Goal: Task Accomplishment & Management: Manage account settings

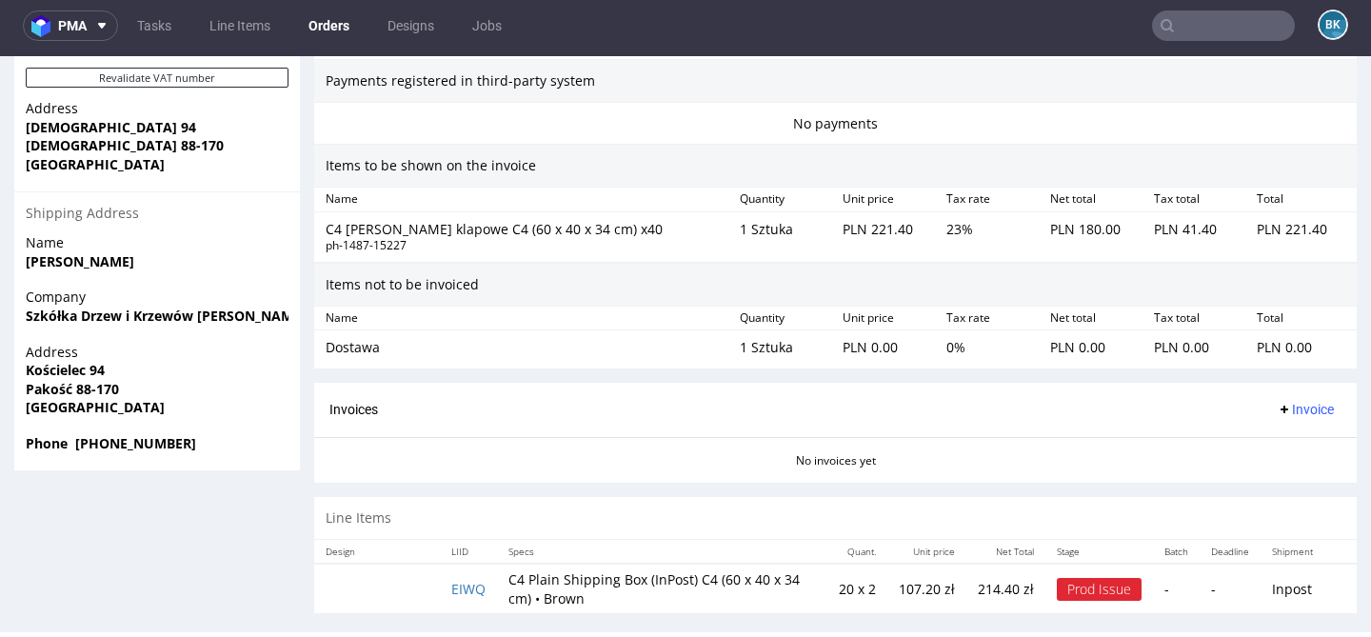
scroll to position [4, 0]
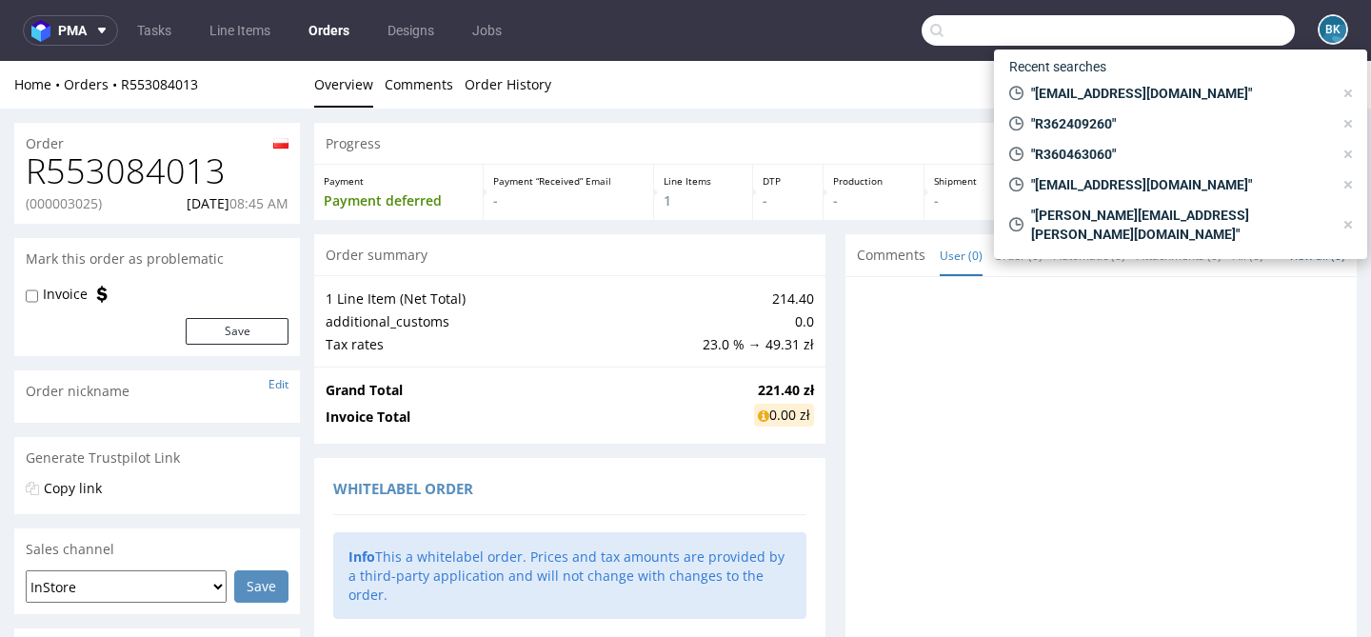
click at [1200, 36] on input "text" at bounding box center [1107, 30] width 373 height 30
paste input "julia.drude@ooobox.de"
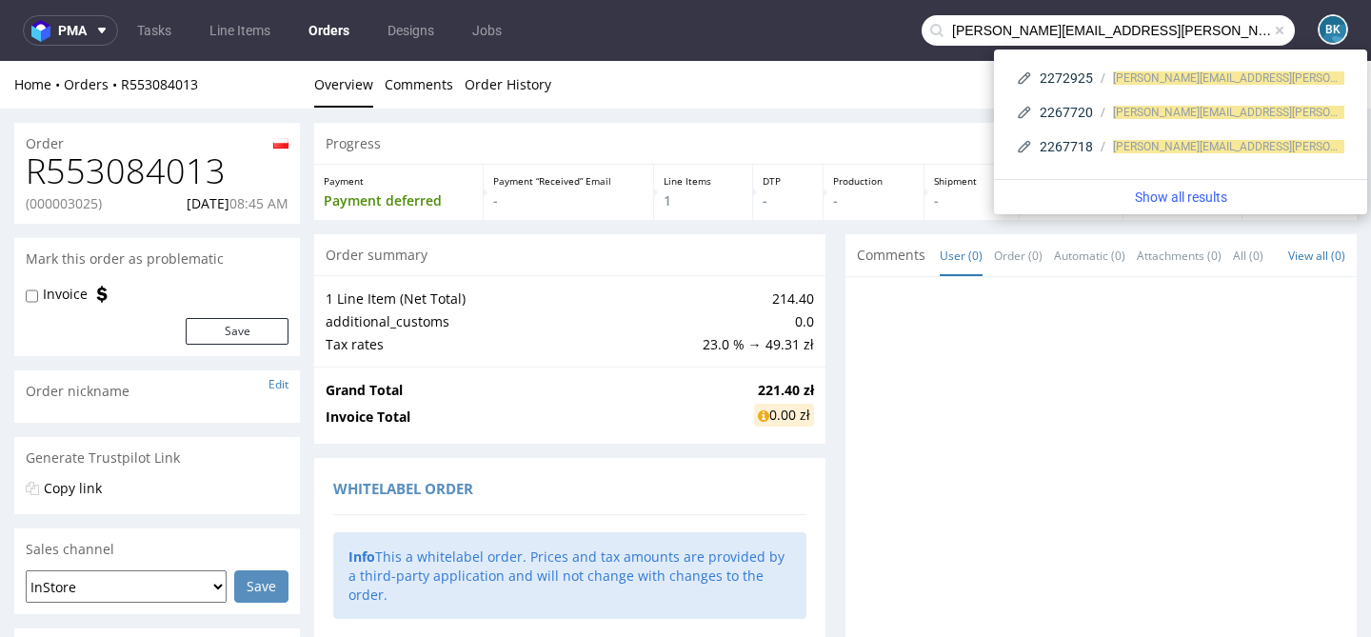
type input "julia.drude@ooobox.de"
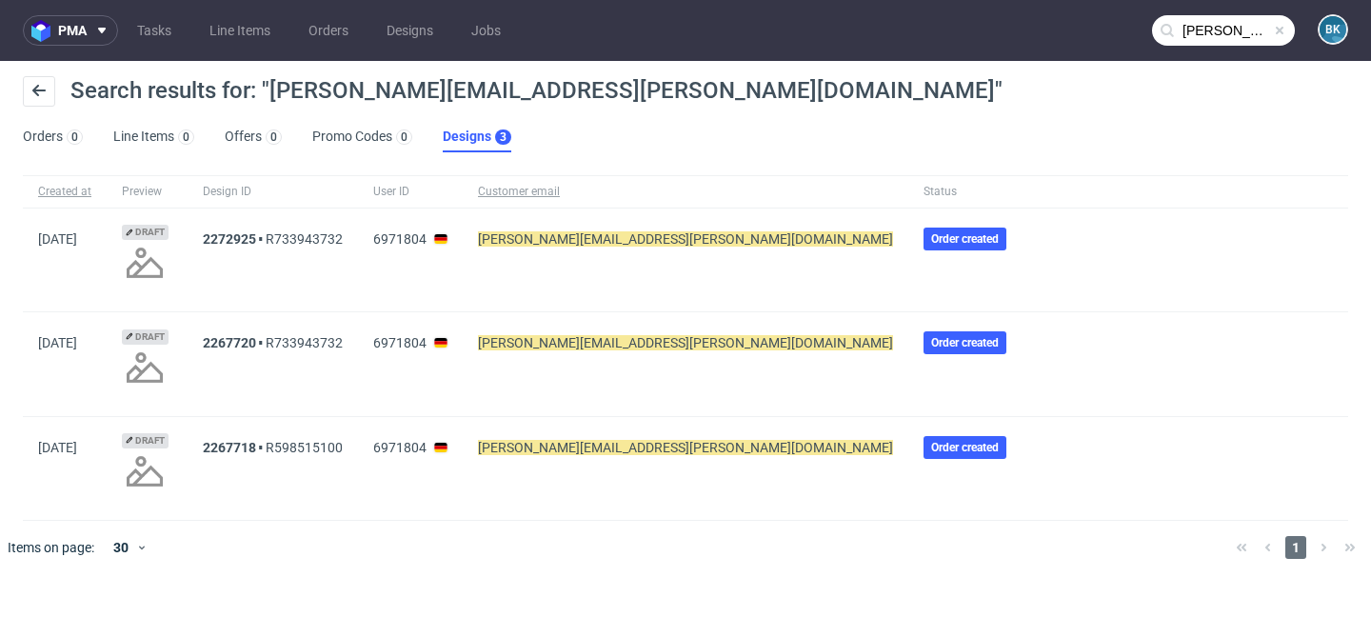
click at [1233, 28] on input "julia.drude@ooobox.de" at bounding box center [1223, 30] width 143 height 30
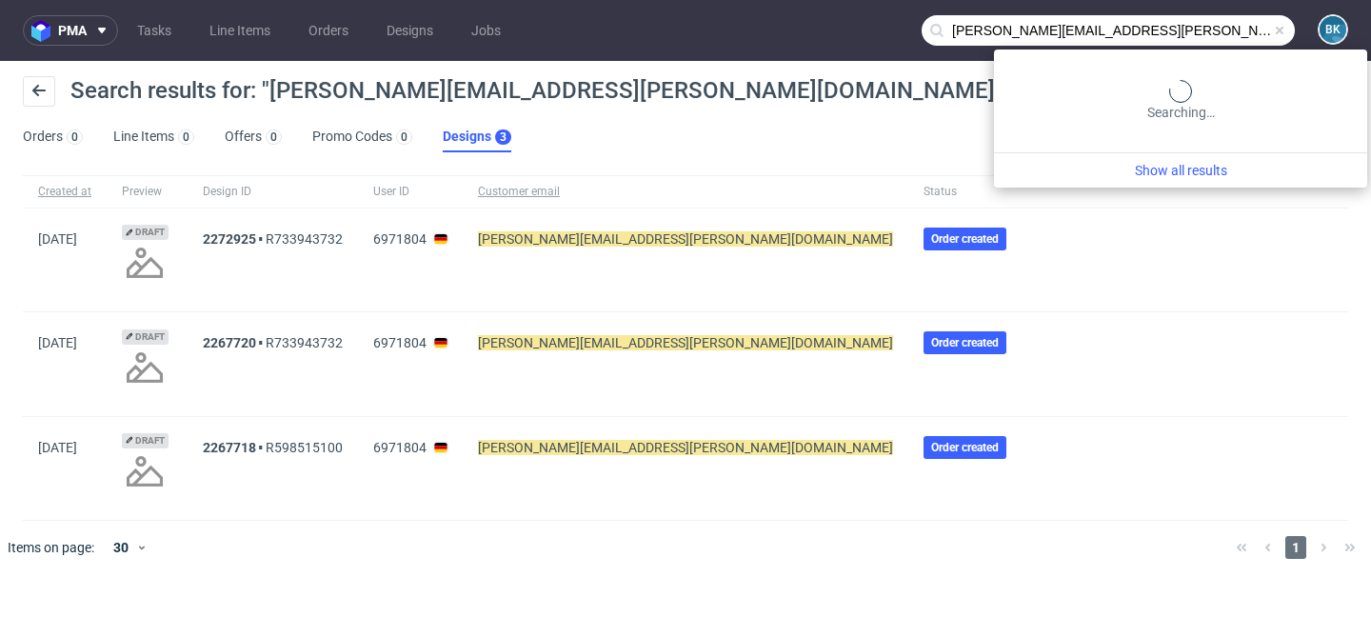
click at [1278, 30] on span at bounding box center [1279, 30] width 15 height 15
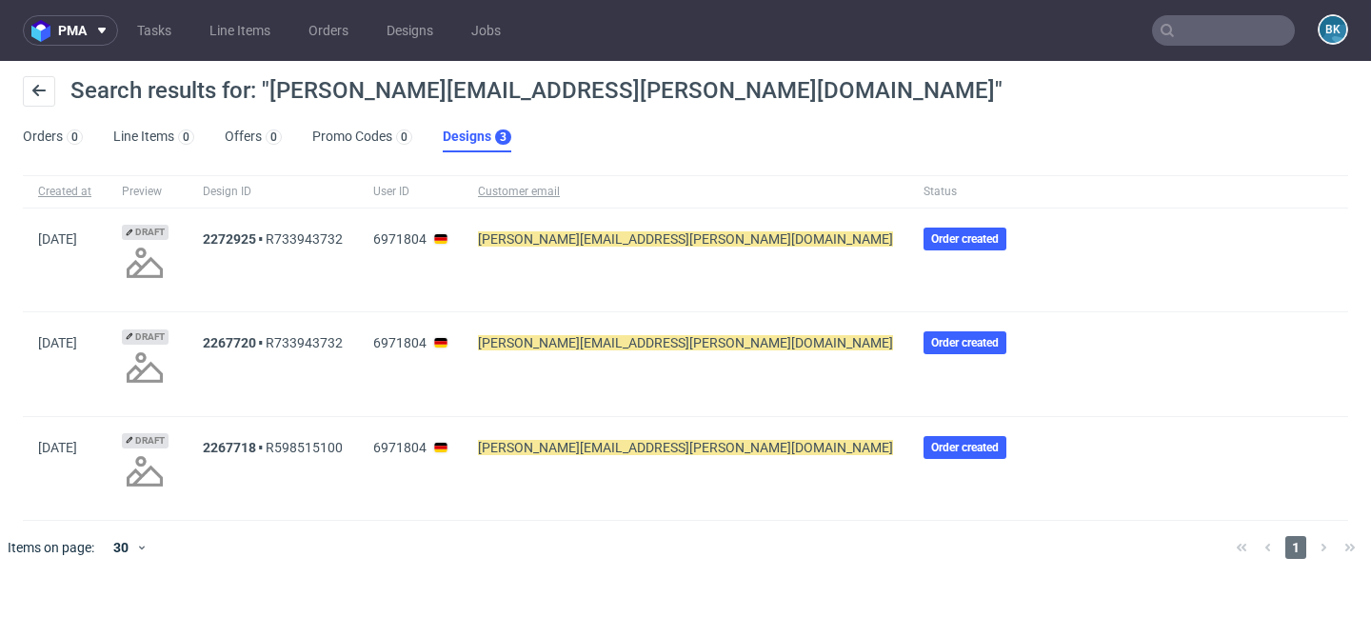
click at [1278, 30] on input "text" at bounding box center [1223, 30] width 143 height 30
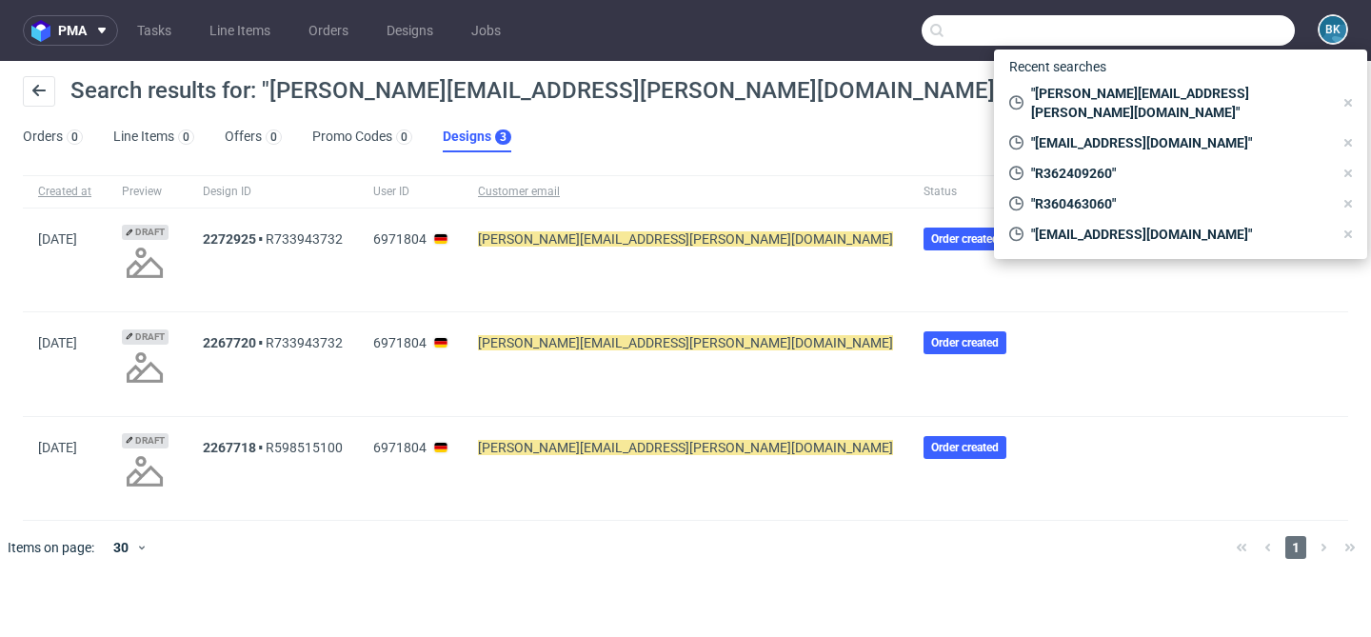
paste input "fryszkowscy@fryszkowscy.pl"
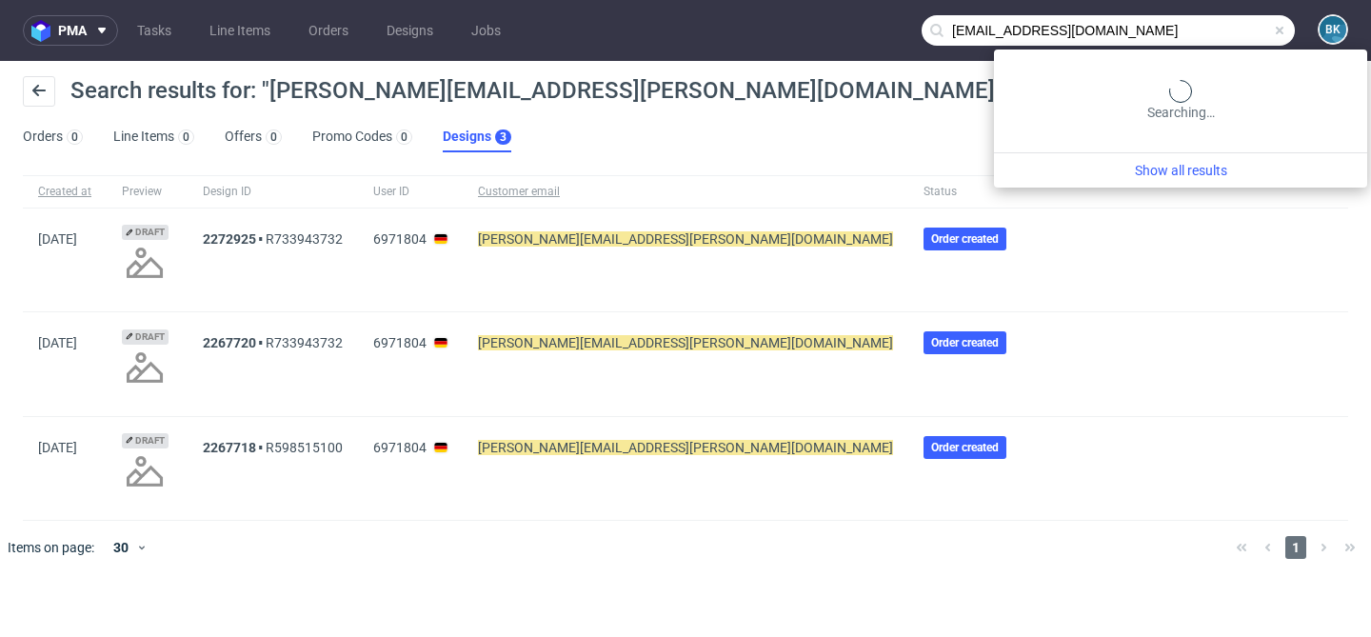
type input "fryszkowscy@fryszkowscy.pl"
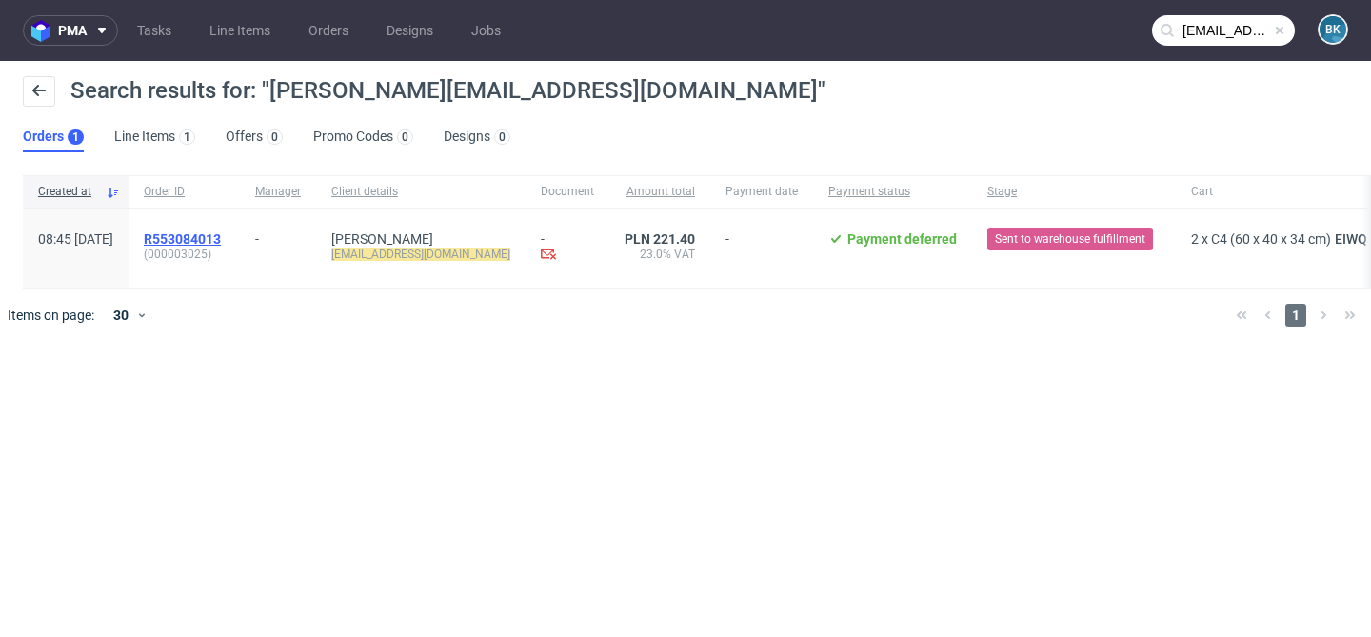
click at [221, 233] on span "R553084013" at bounding box center [182, 238] width 77 height 15
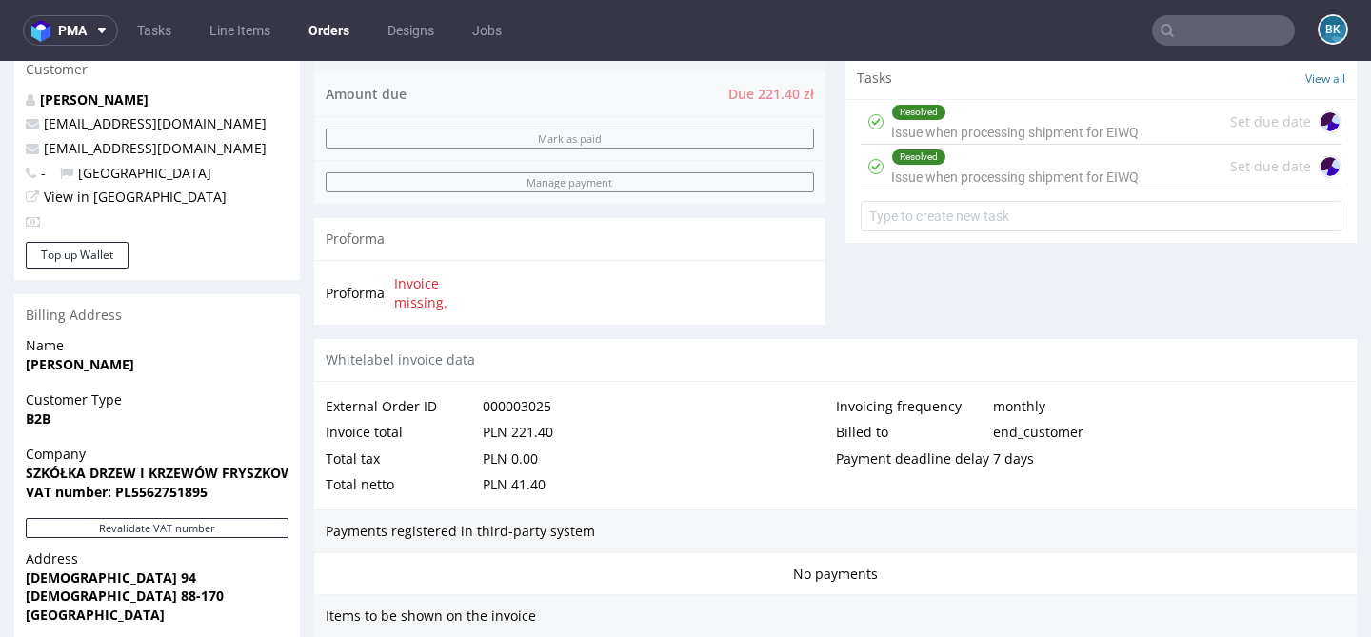
scroll to position [672, 0]
click at [985, 143] on div "Resolved Issue when processing shipment for EIWQ" at bounding box center [1014, 121] width 247 height 44
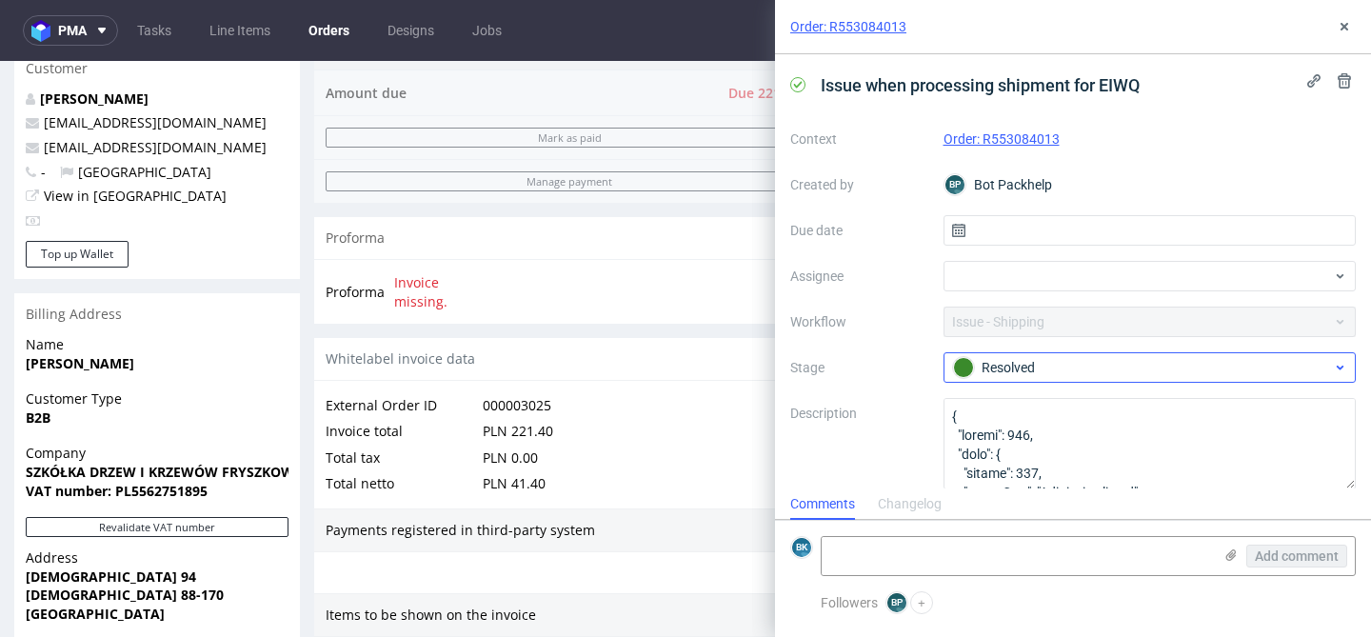
scroll to position [16, 0]
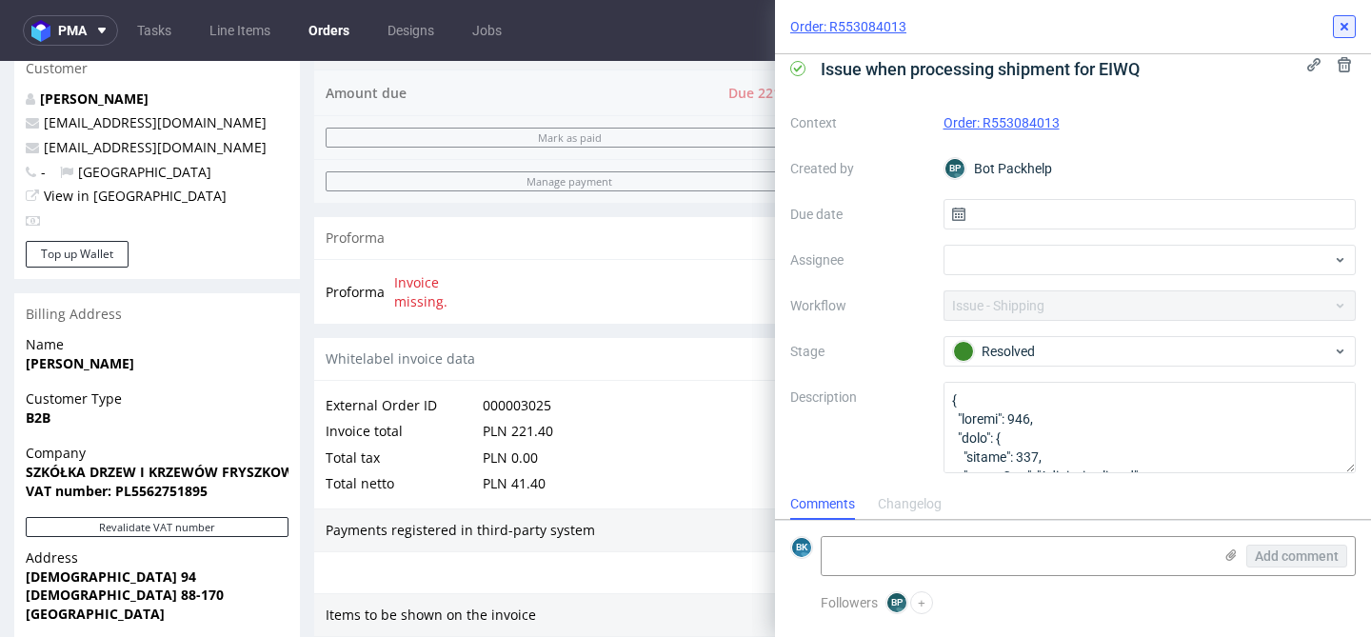
click at [1348, 30] on icon at bounding box center [1343, 26] width 15 height 15
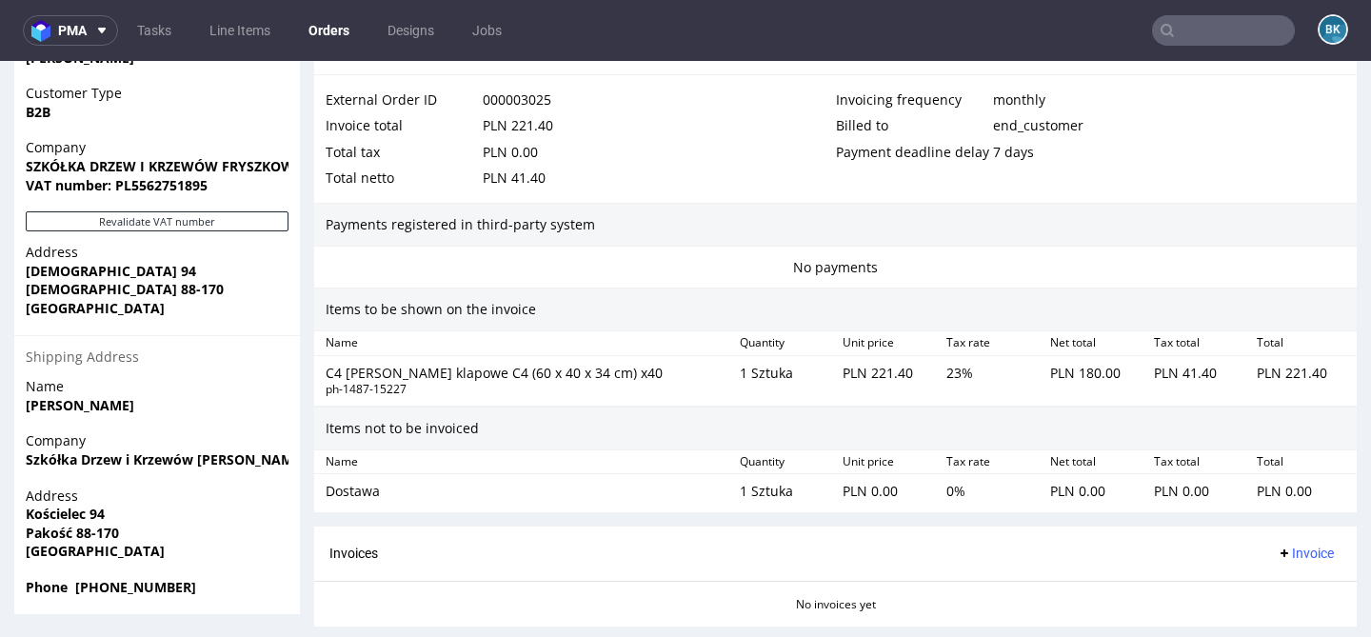
scroll to position [1116, 0]
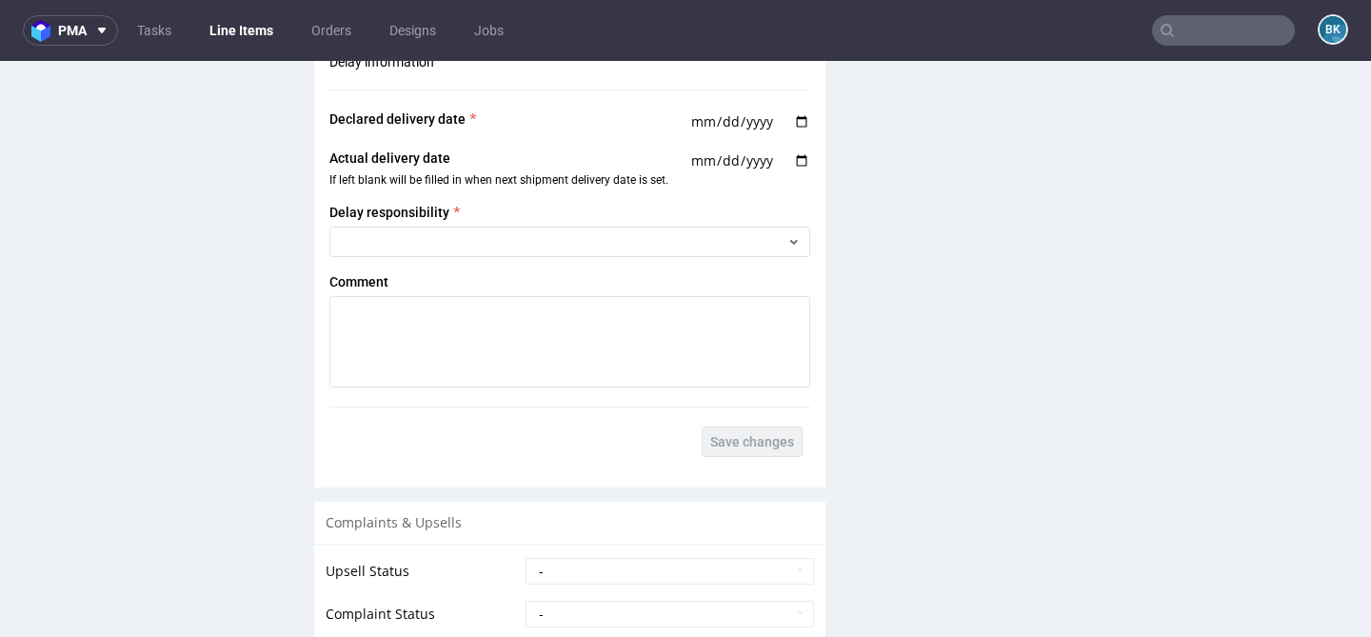
scroll to position [2720, 0]
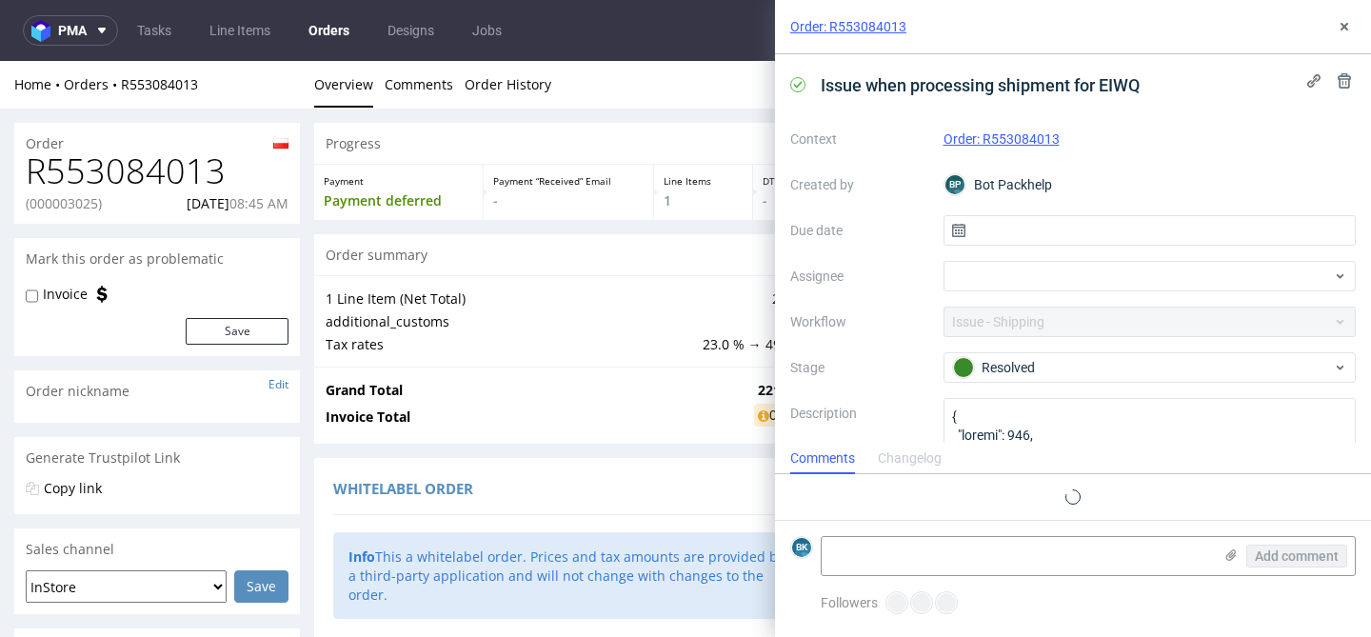
scroll to position [15, 0]
click at [1348, 30] on icon at bounding box center [1343, 26] width 15 height 15
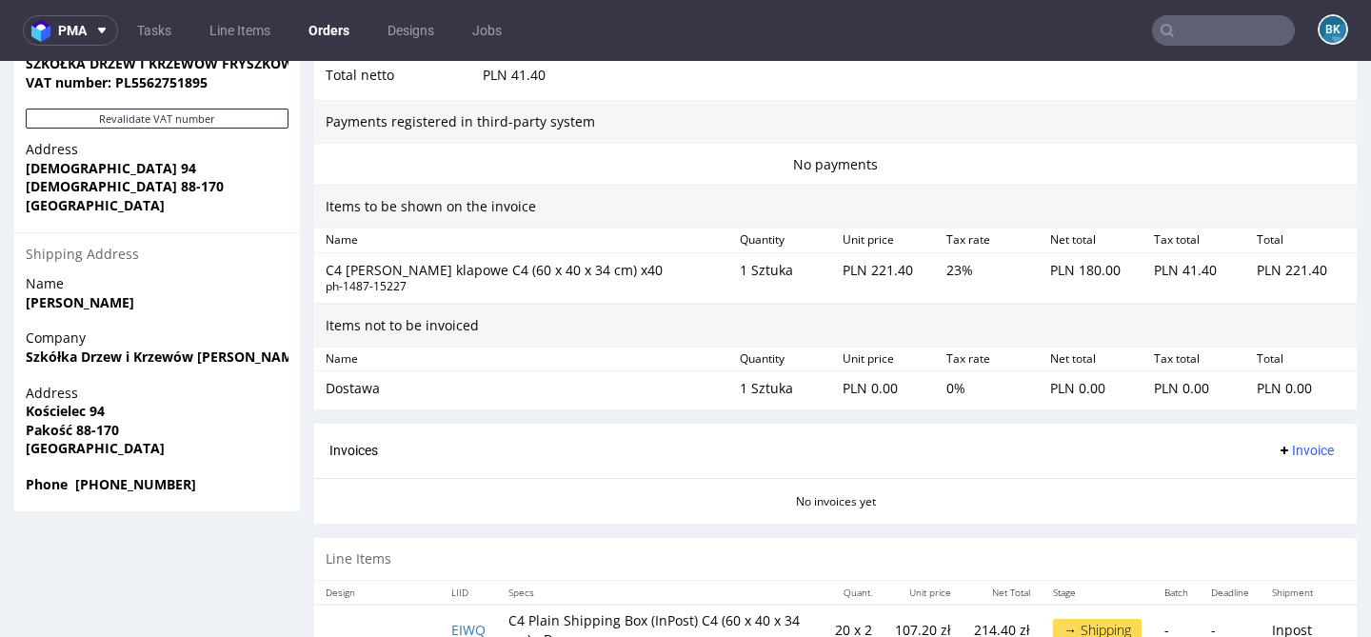
scroll to position [1116, 0]
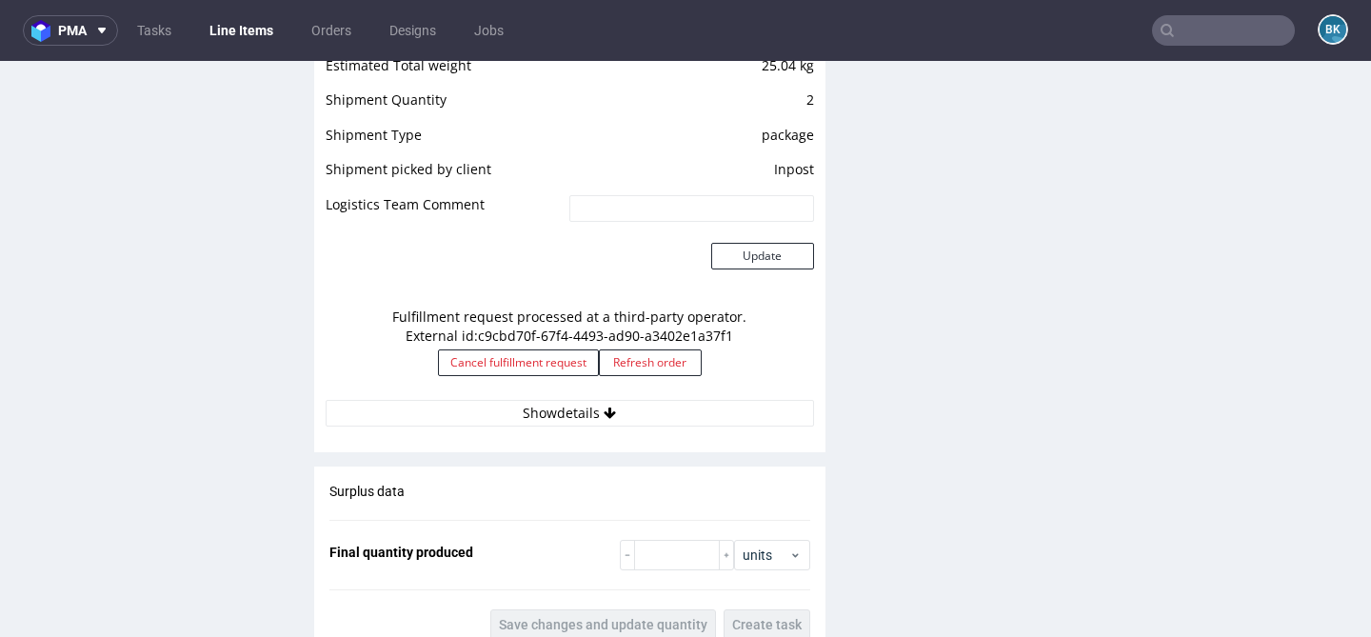
scroll to position [1756, 0]
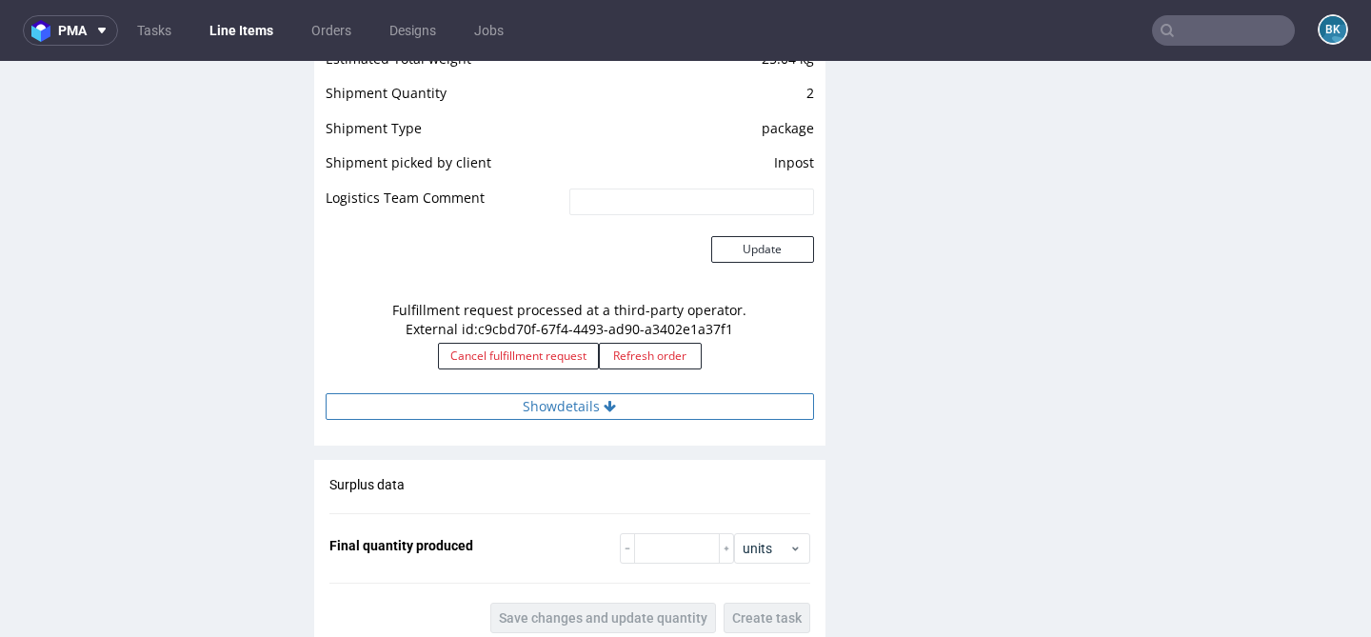
click at [586, 409] on button "Show details" at bounding box center [569, 406] width 488 height 27
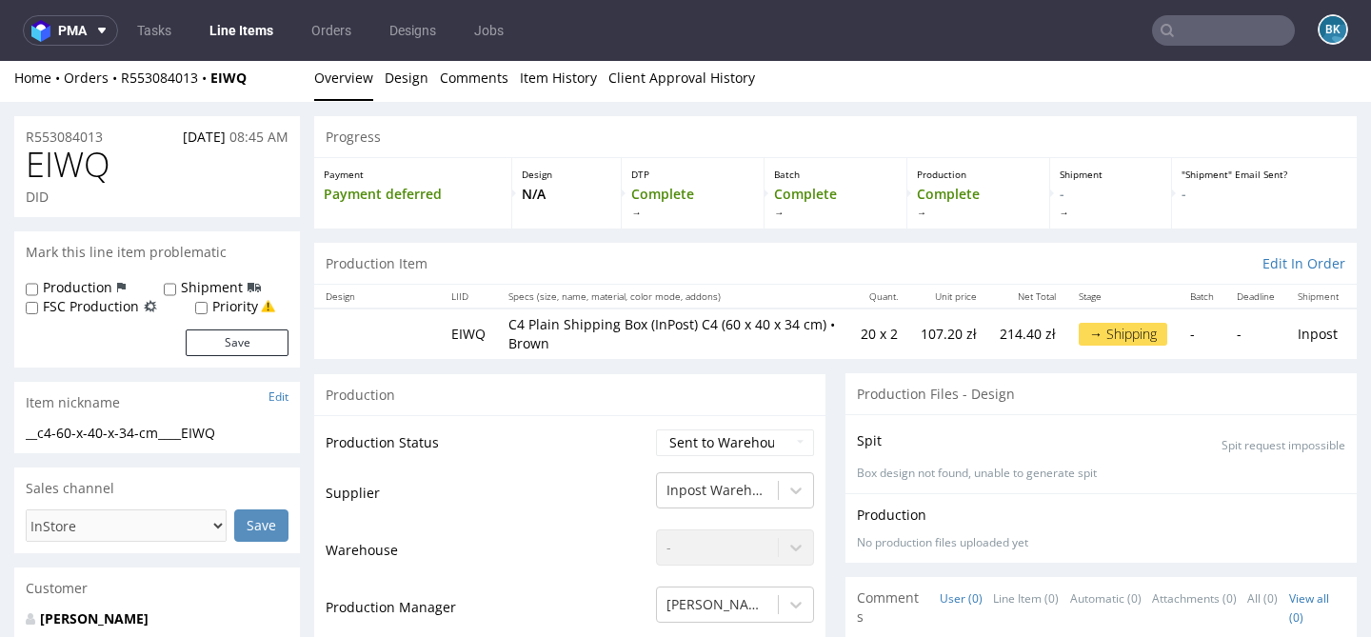
scroll to position [9, 0]
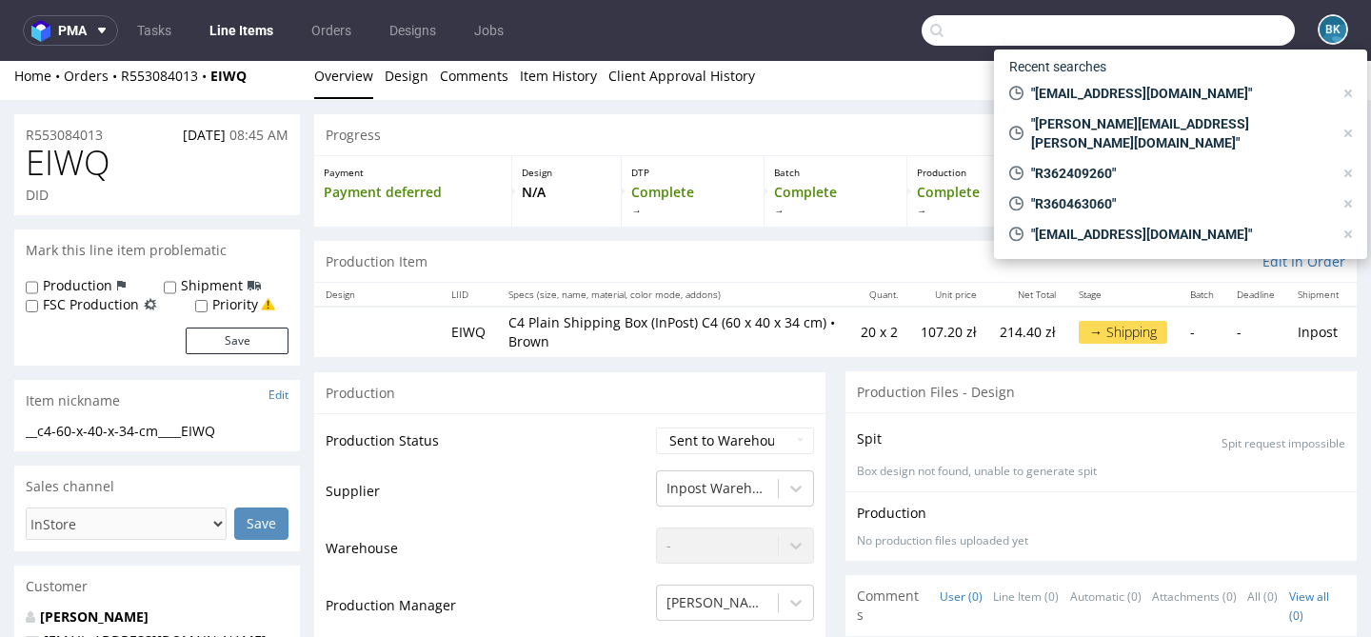
click at [1210, 37] on input "text" at bounding box center [1107, 30] width 373 height 30
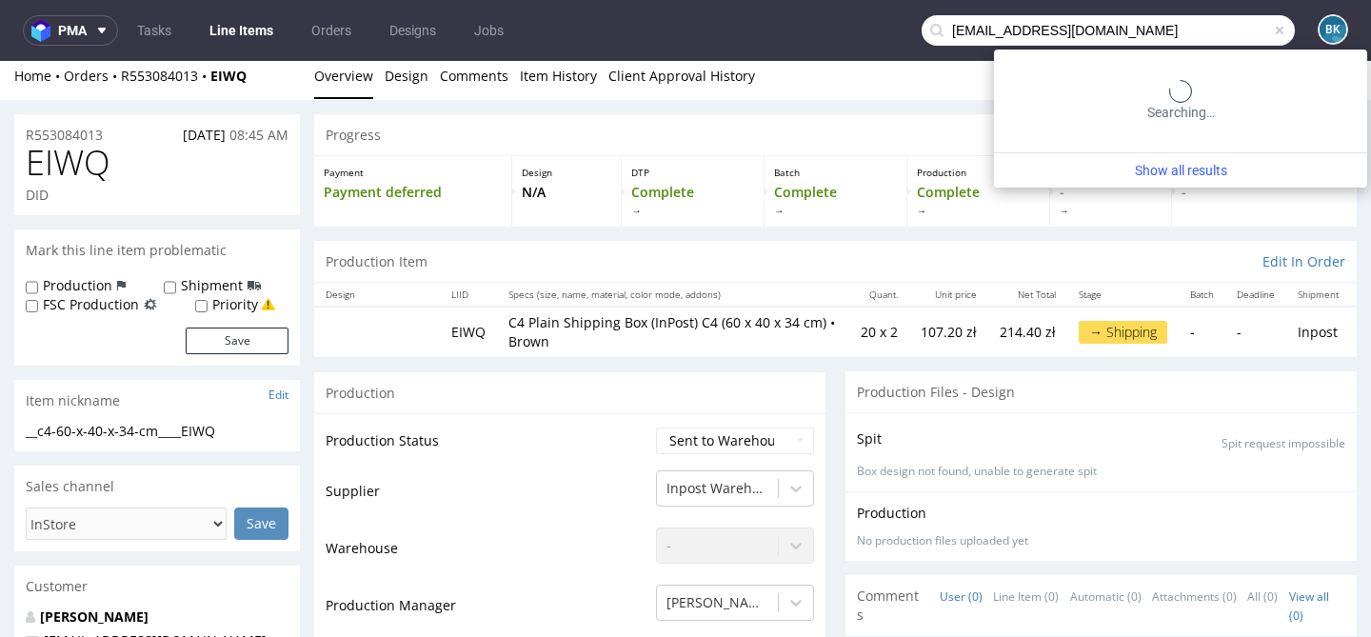
type input "fryszkowscy@fryszkowscy.pl"
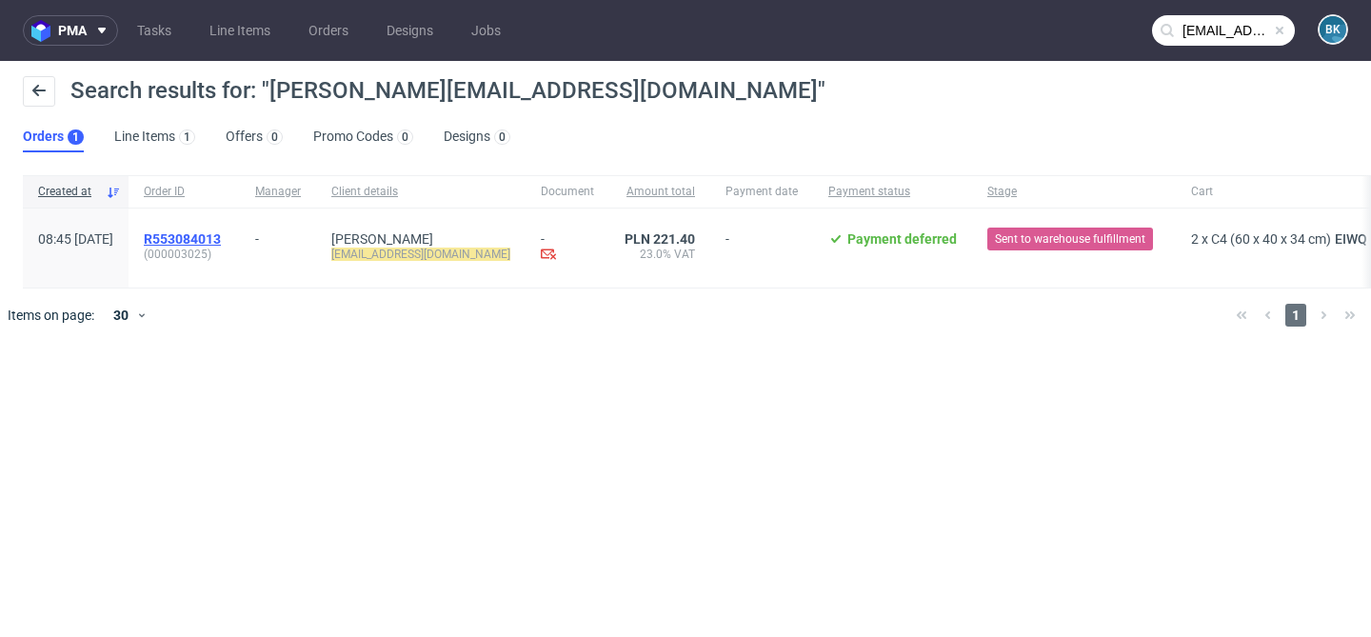
click at [221, 238] on span "R553084013" at bounding box center [182, 238] width 77 height 15
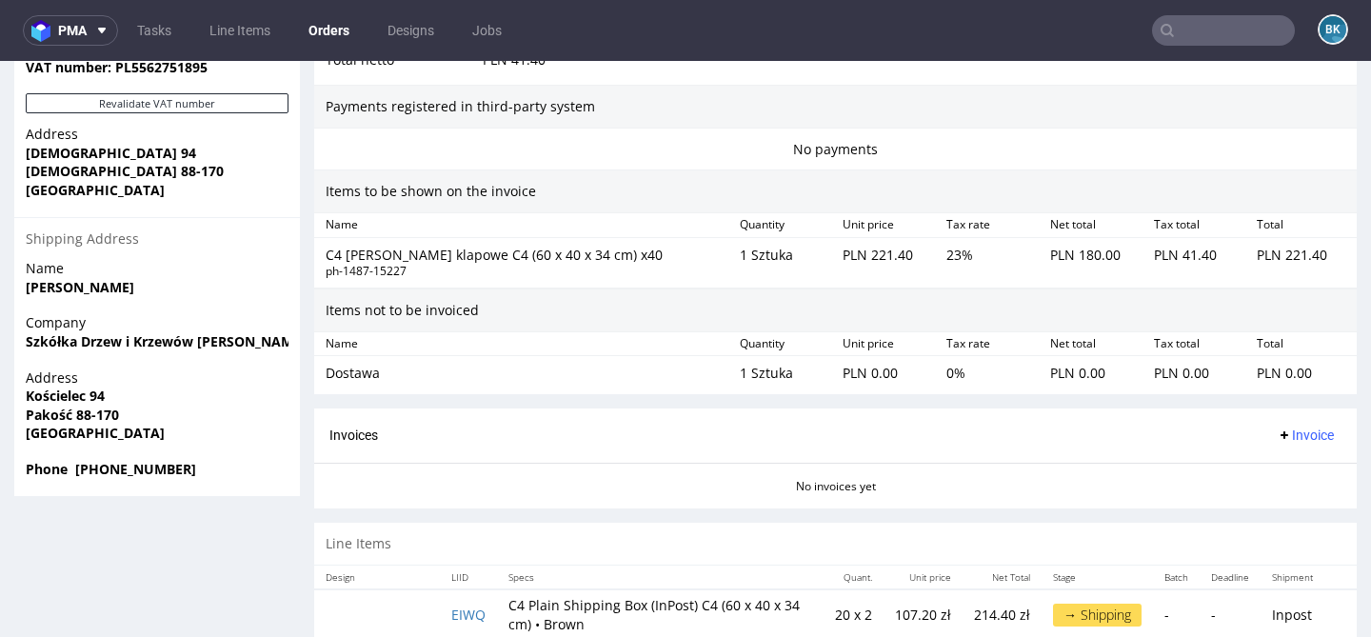
scroll to position [1116, 0]
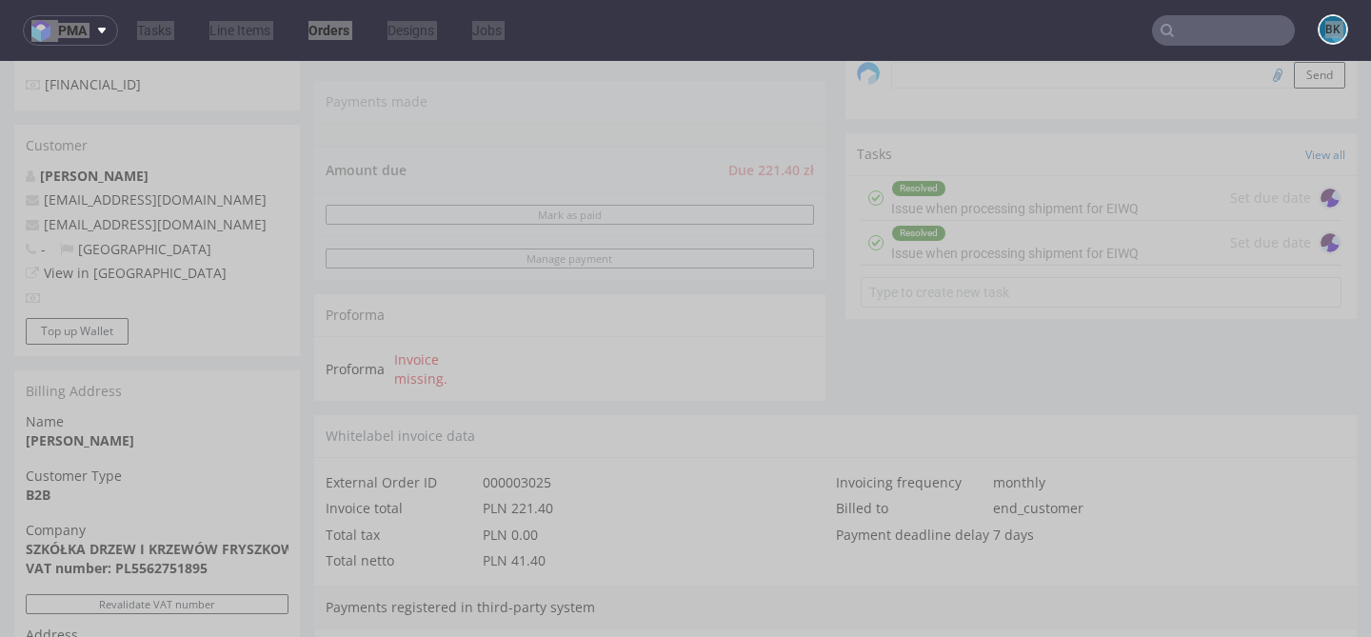
scroll to position [597, 0]
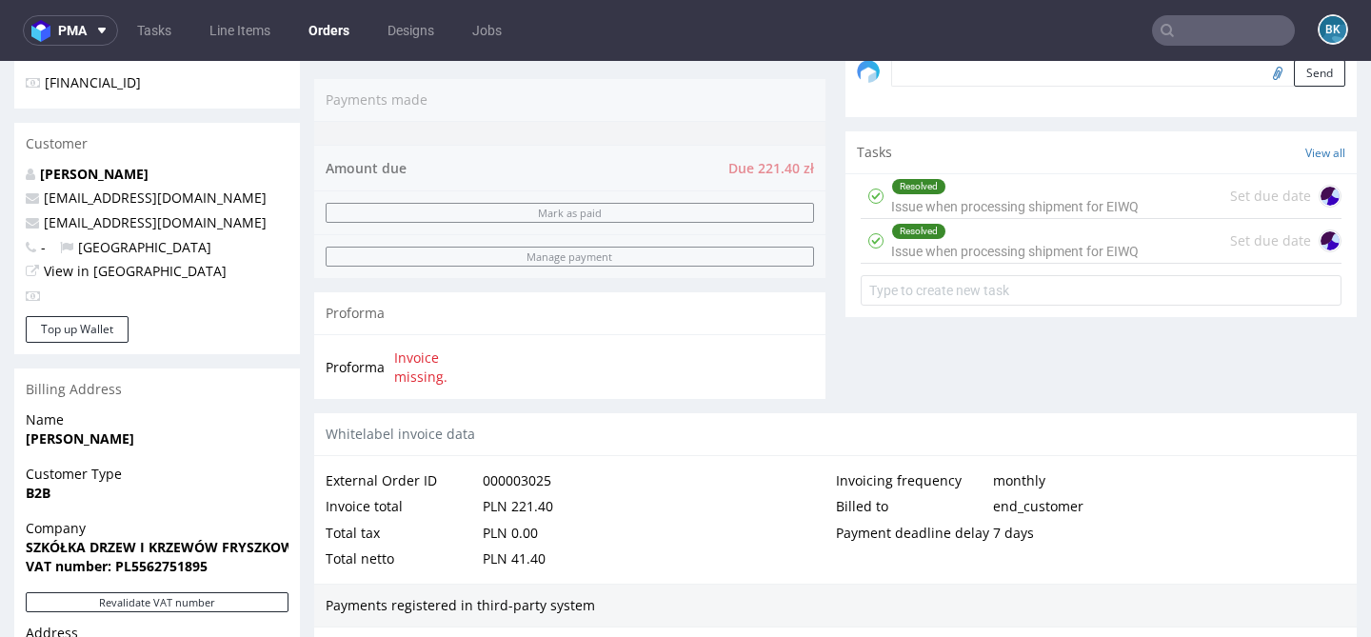
click at [1213, 27] on input "text" at bounding box center [1223, 30] width 143 height 30
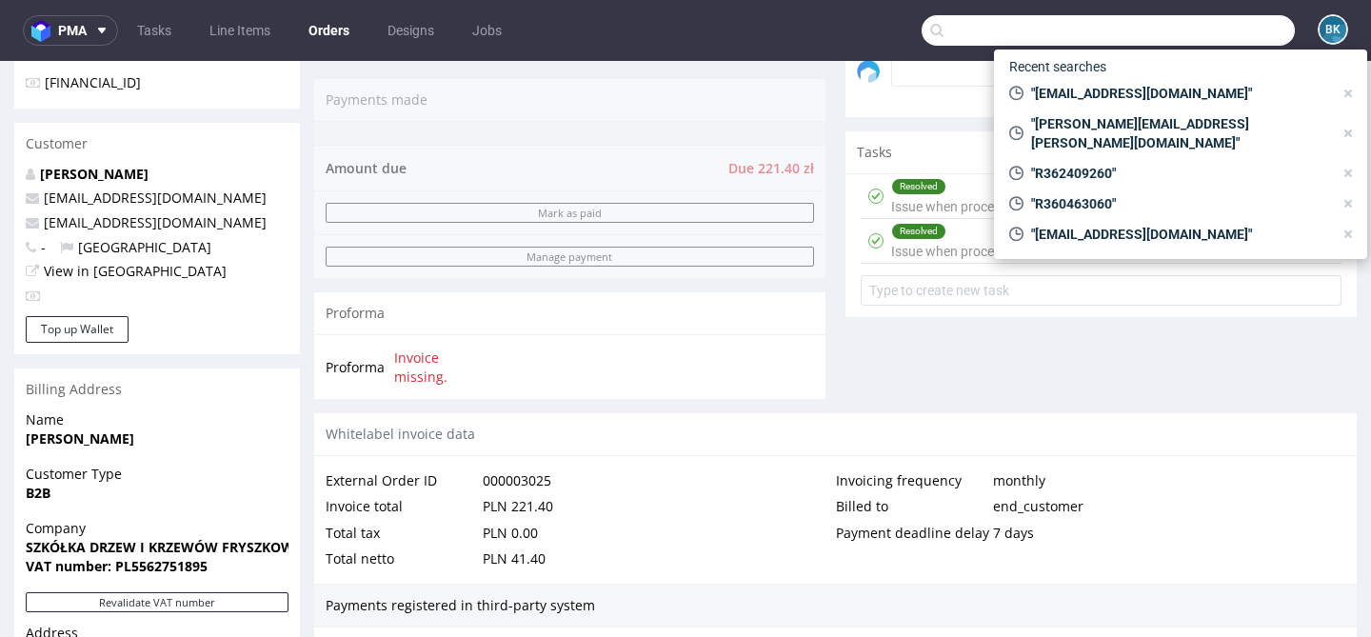
paste input "R294951812"
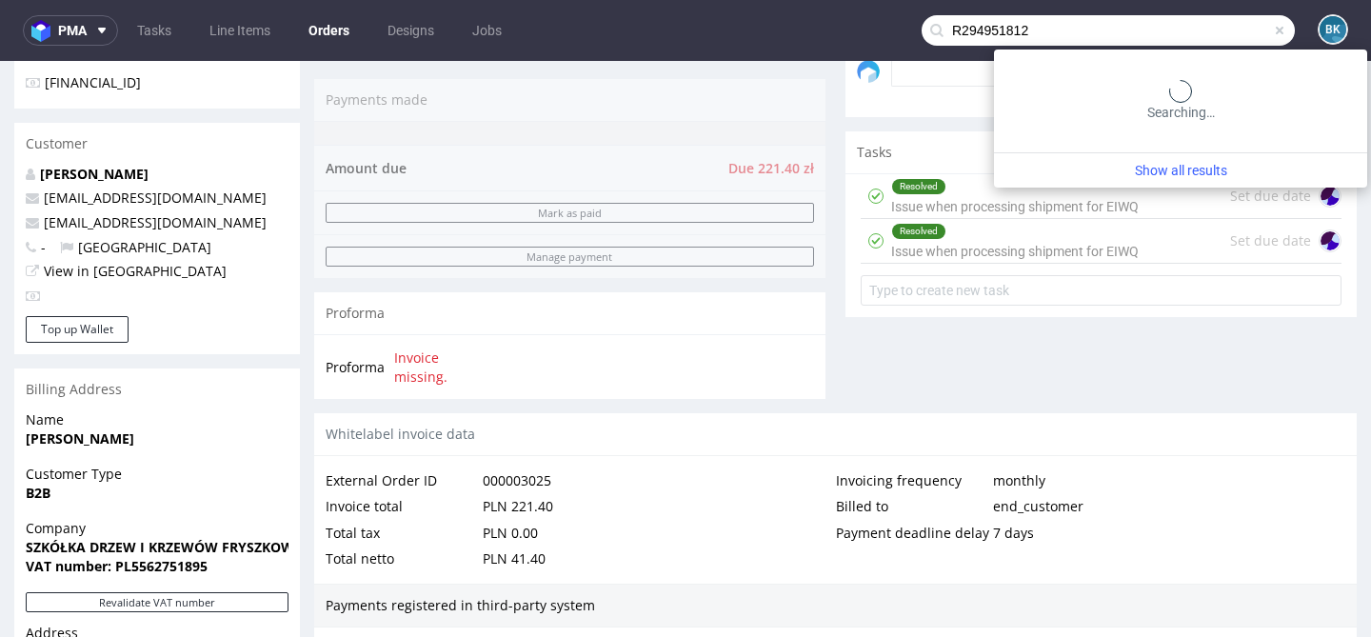
type input "R294951812"
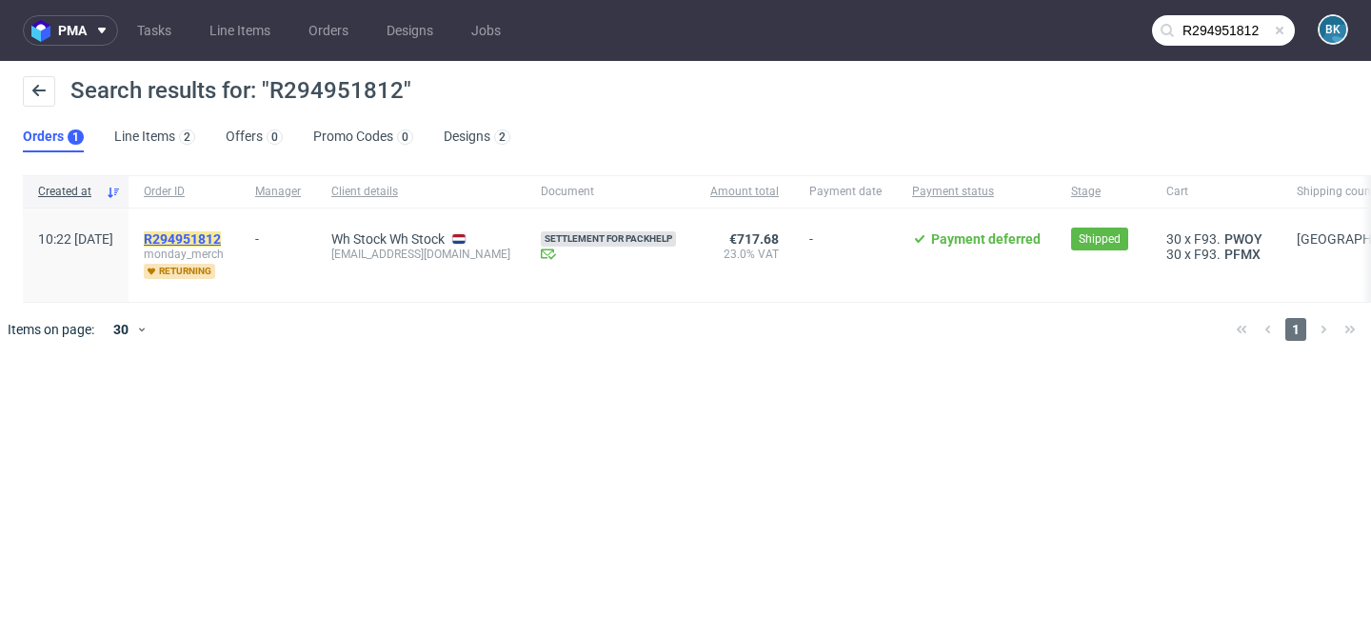
click at [221, 233] on mark "R294951812" at bounding box center [182, 238] width 77 height 15
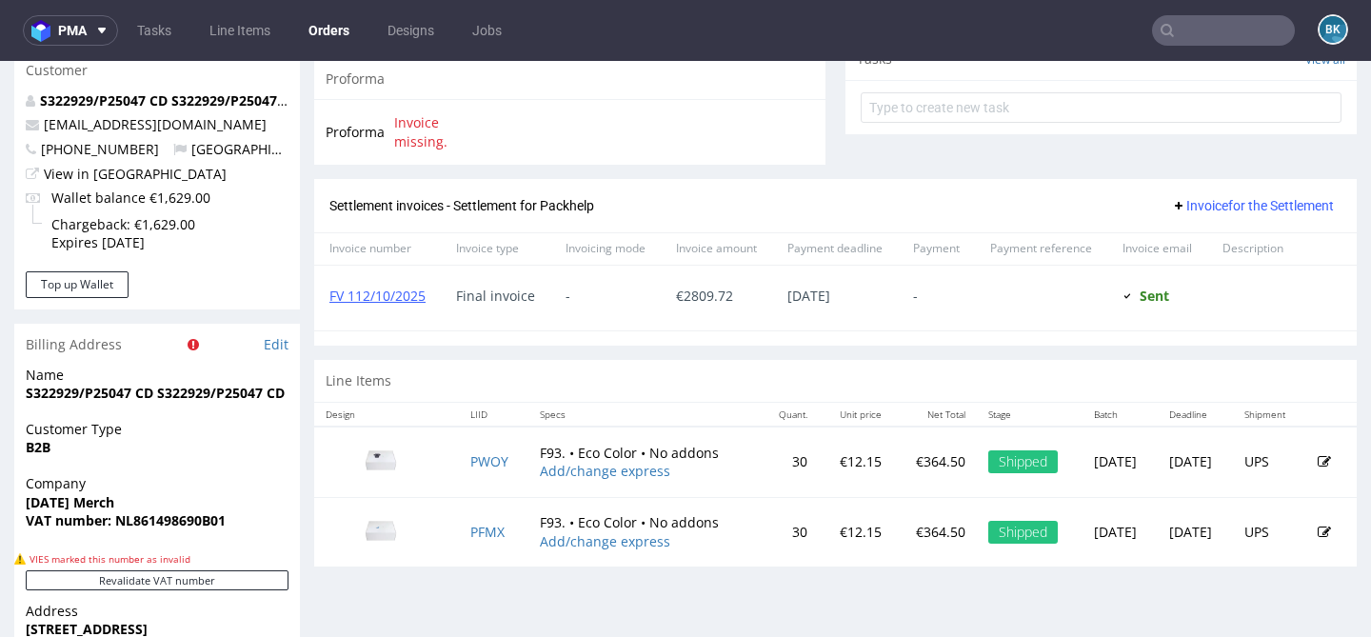
scroll to position [765, 0]
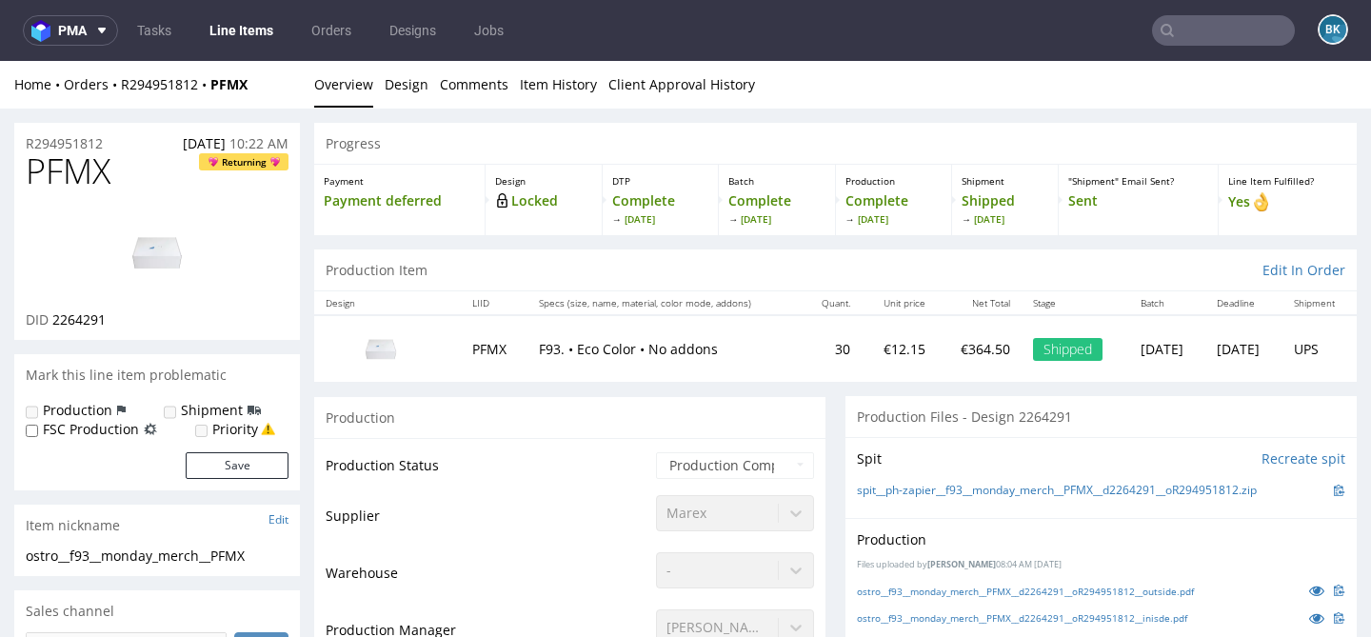
click at [168, 252] on img at bounding box center [157, 252] width 152 height 86
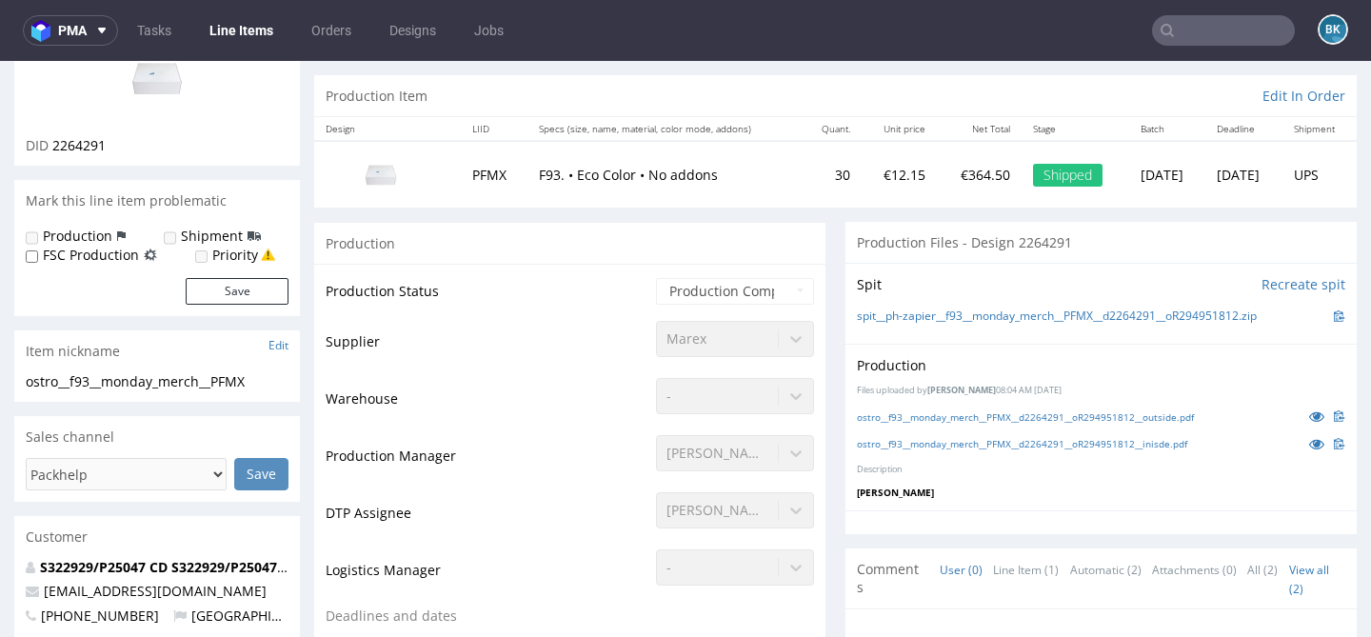
scroll to position [177, 0]
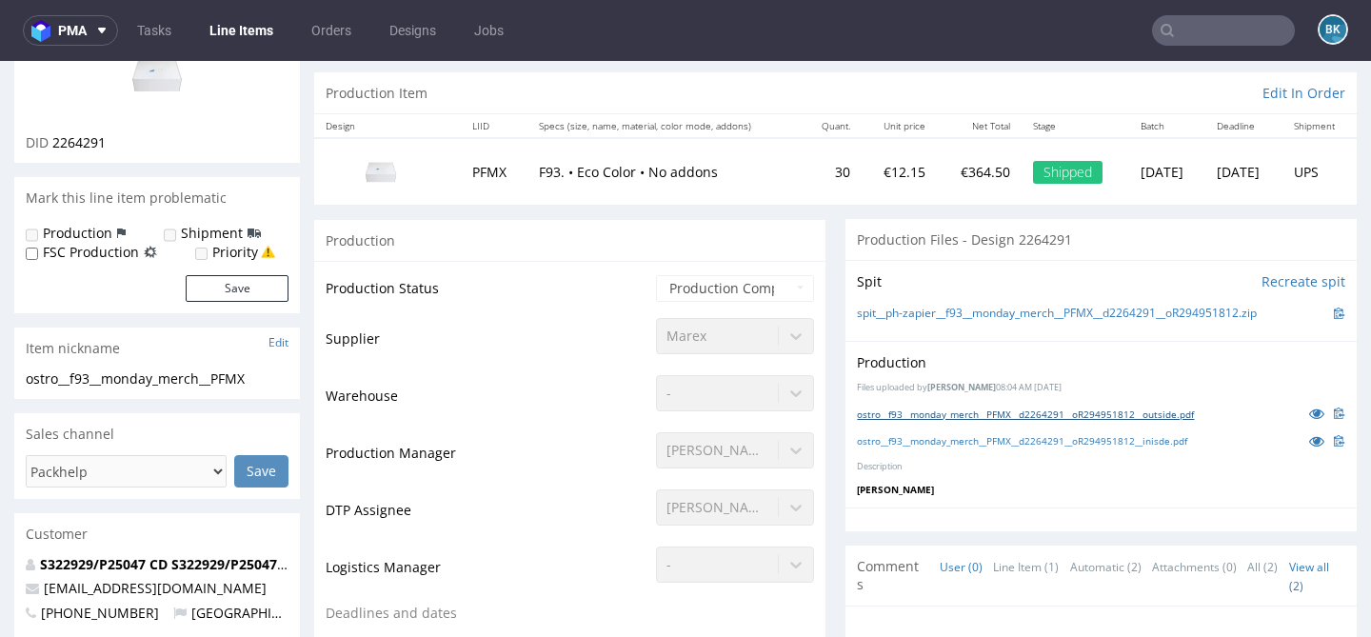
click at [1075, 409] on link "ostro__f93__monday_merch__PFMX__d2264291__oR294951812__outside.pdf" at bounding box center [1025, 413] width 337 height 13
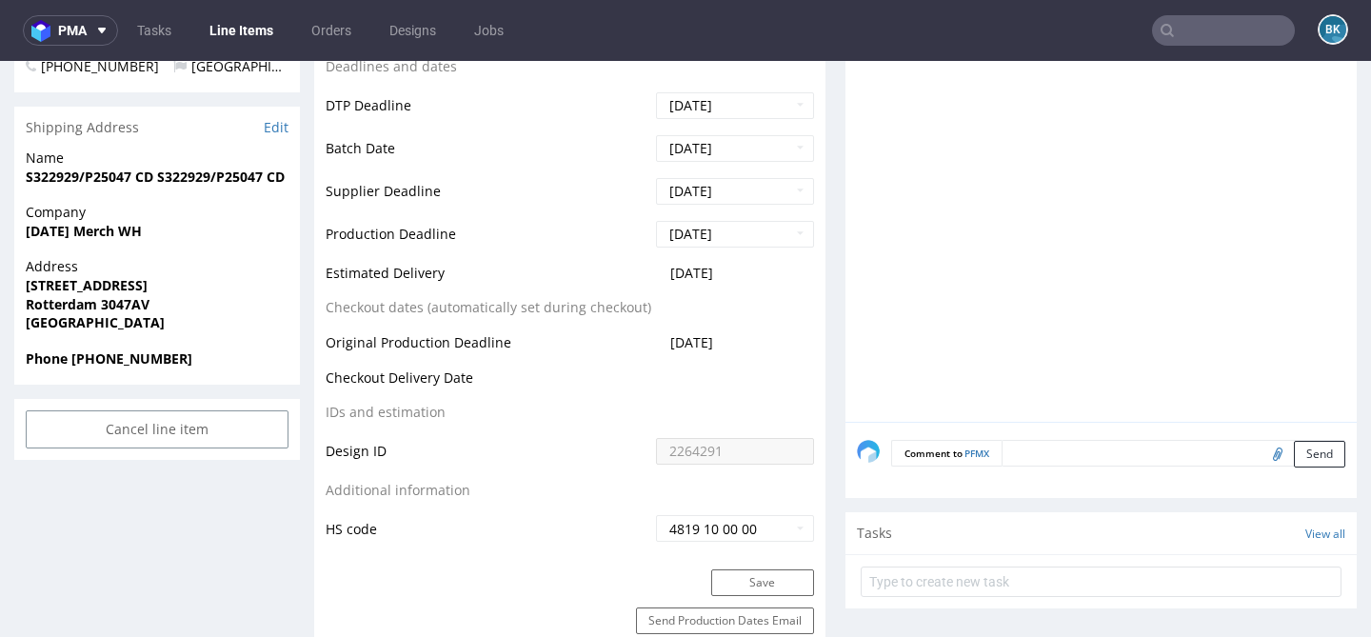
scroll to position [0, 0]
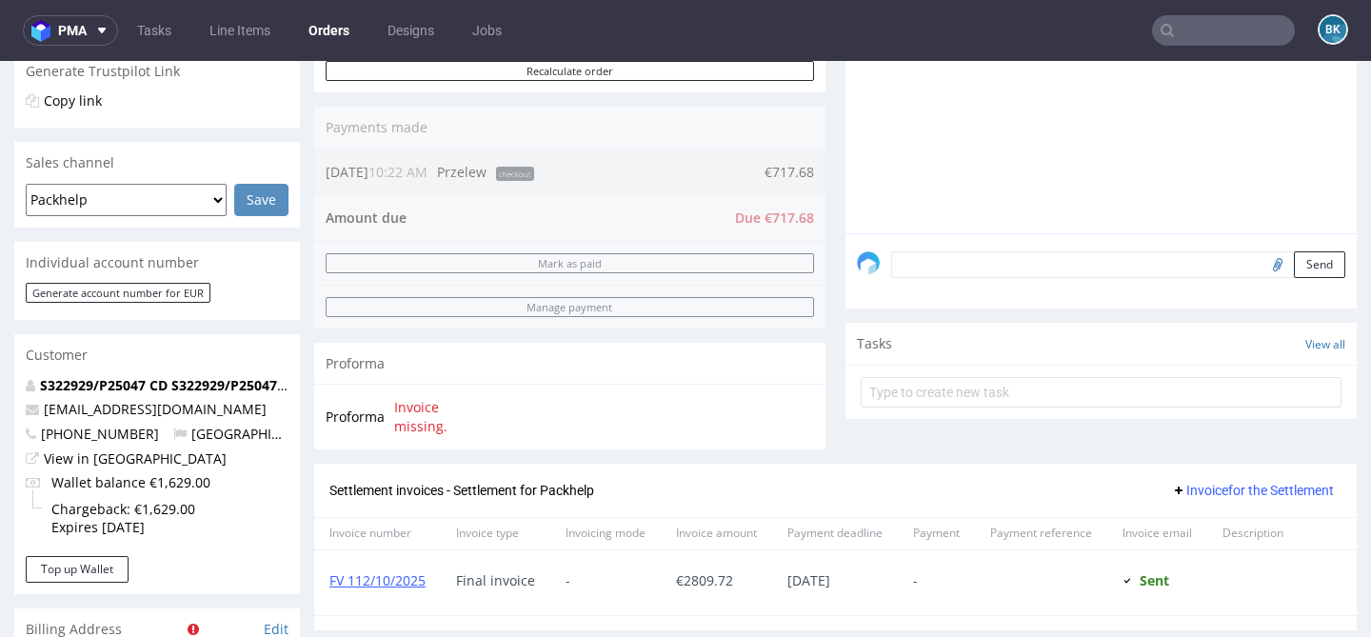
scroll to position [464, 0]
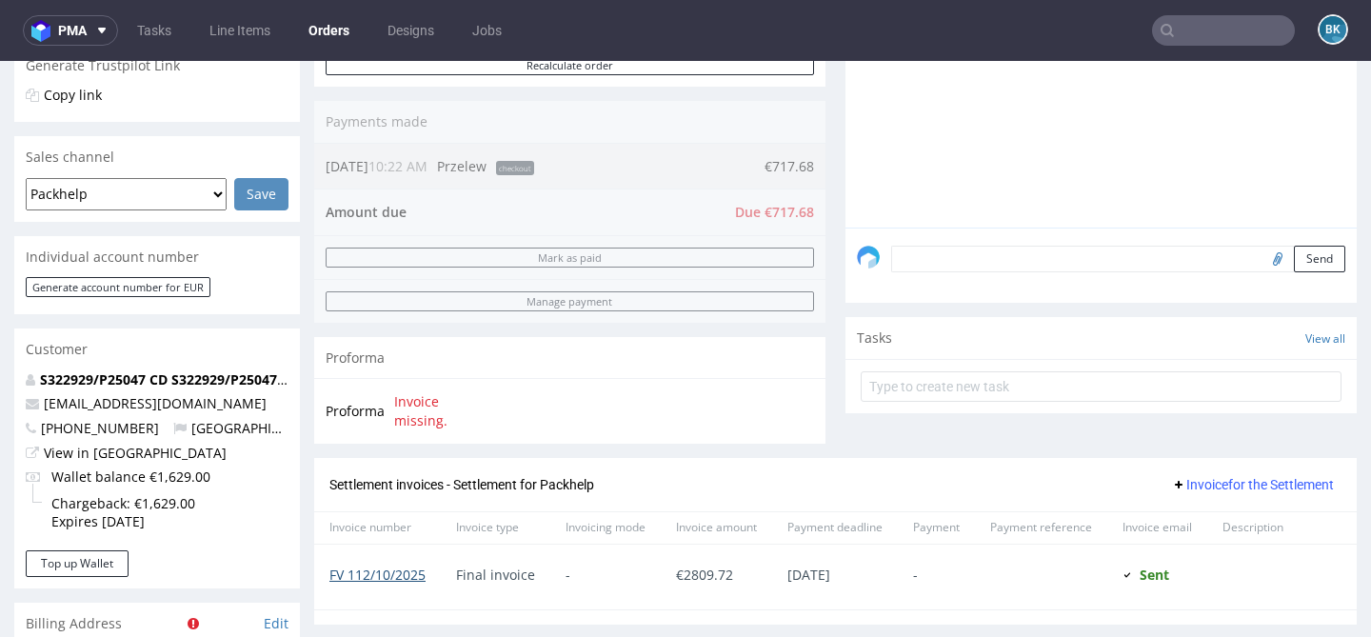
click at [399, 580] on link "FV 112/10/2025" at bounding box center [377, 574] width 96 height 18
click at [1192, 31] on input "text" at bounding box center [1223, 30] width 143 height 30
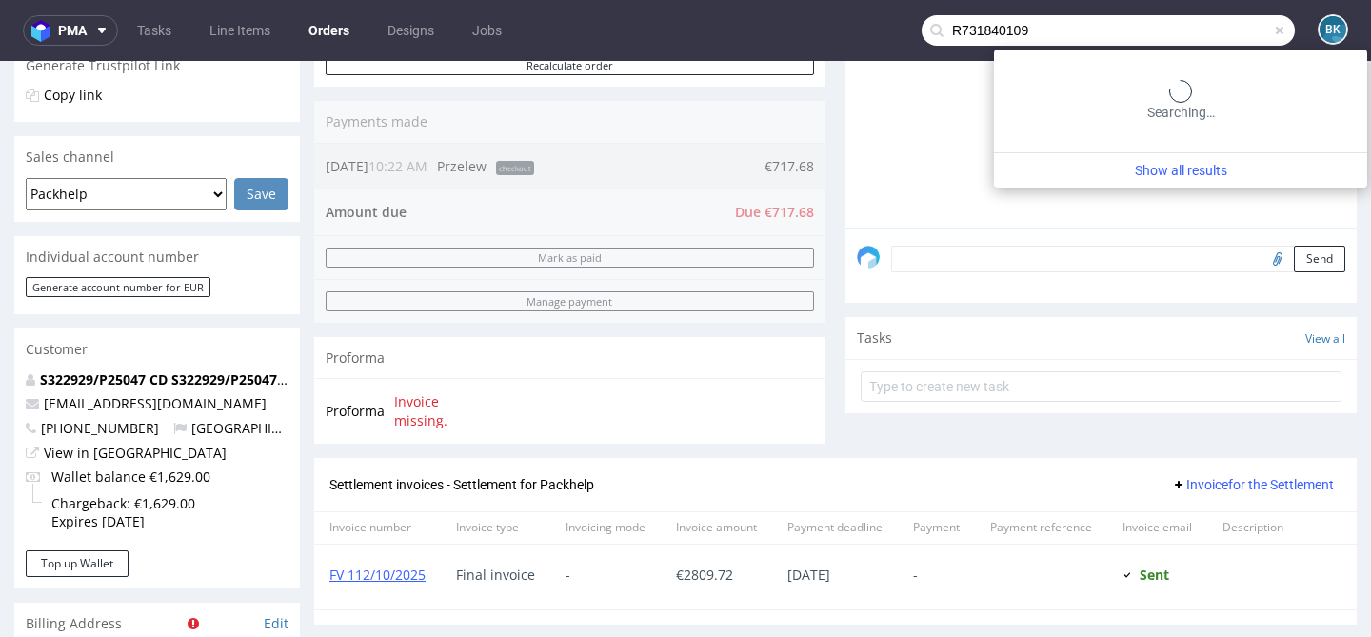
type input "R731840109"
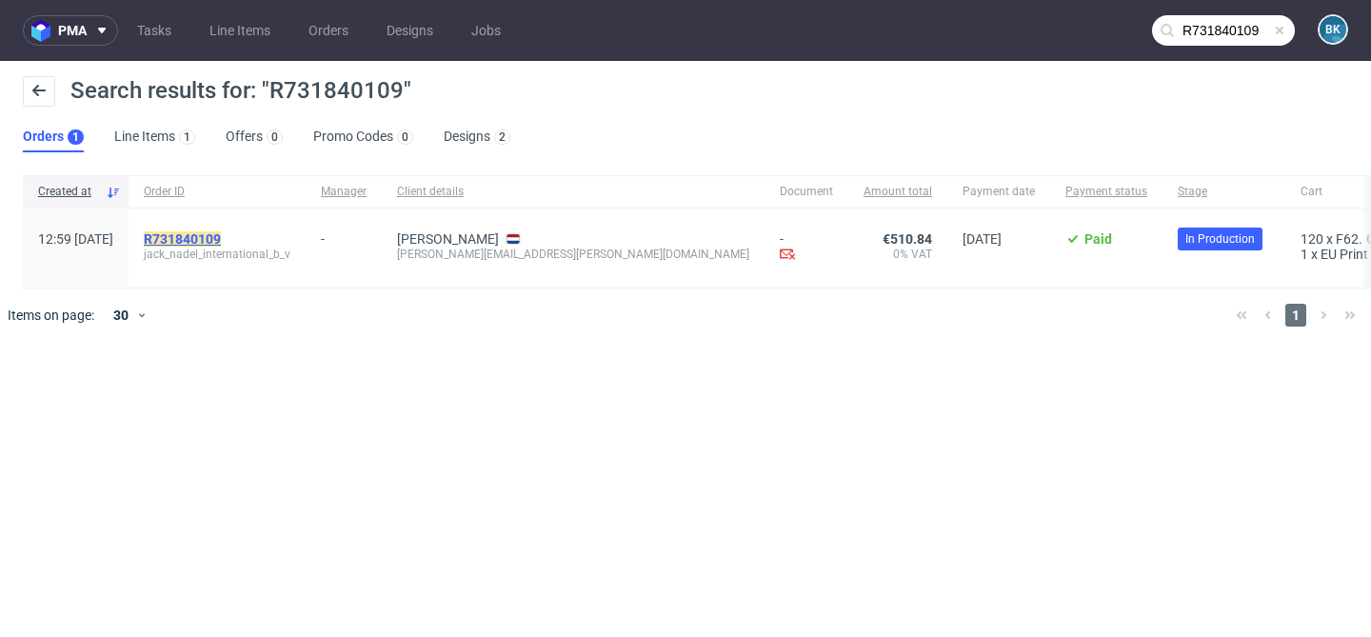
click at [221, 237] on mark "R731840109" at bounding box center [182, 238] width 77 height 15
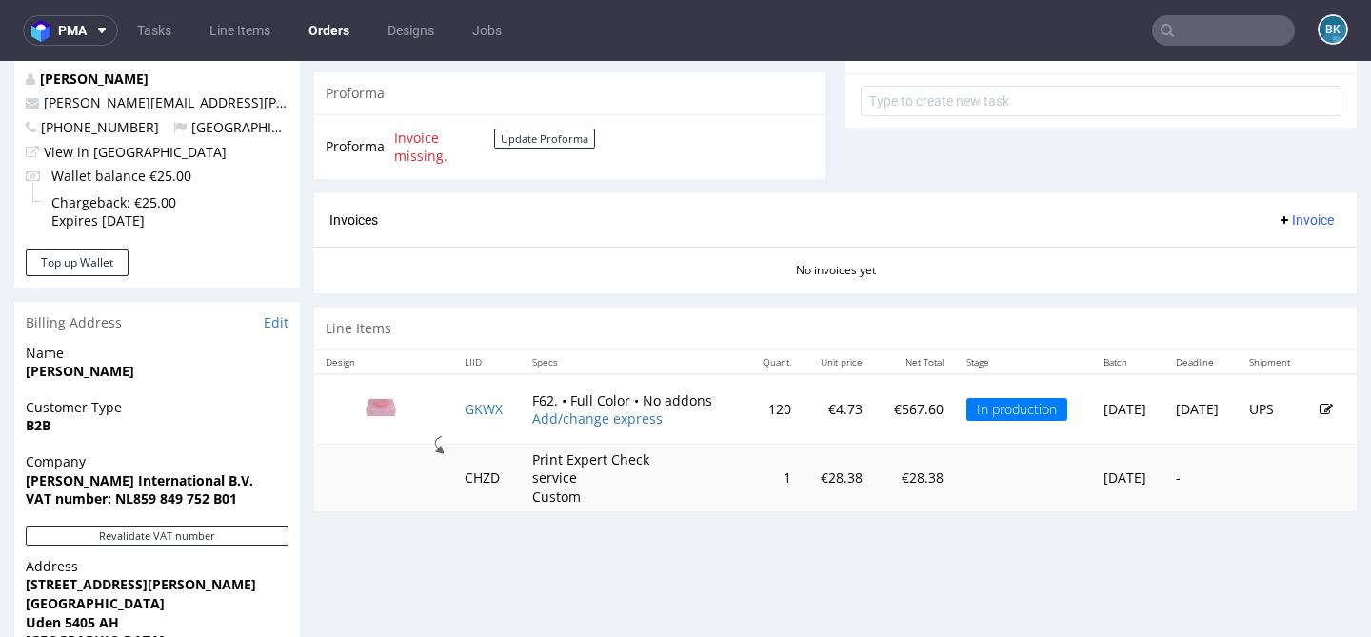
scroll to position [715, 0]
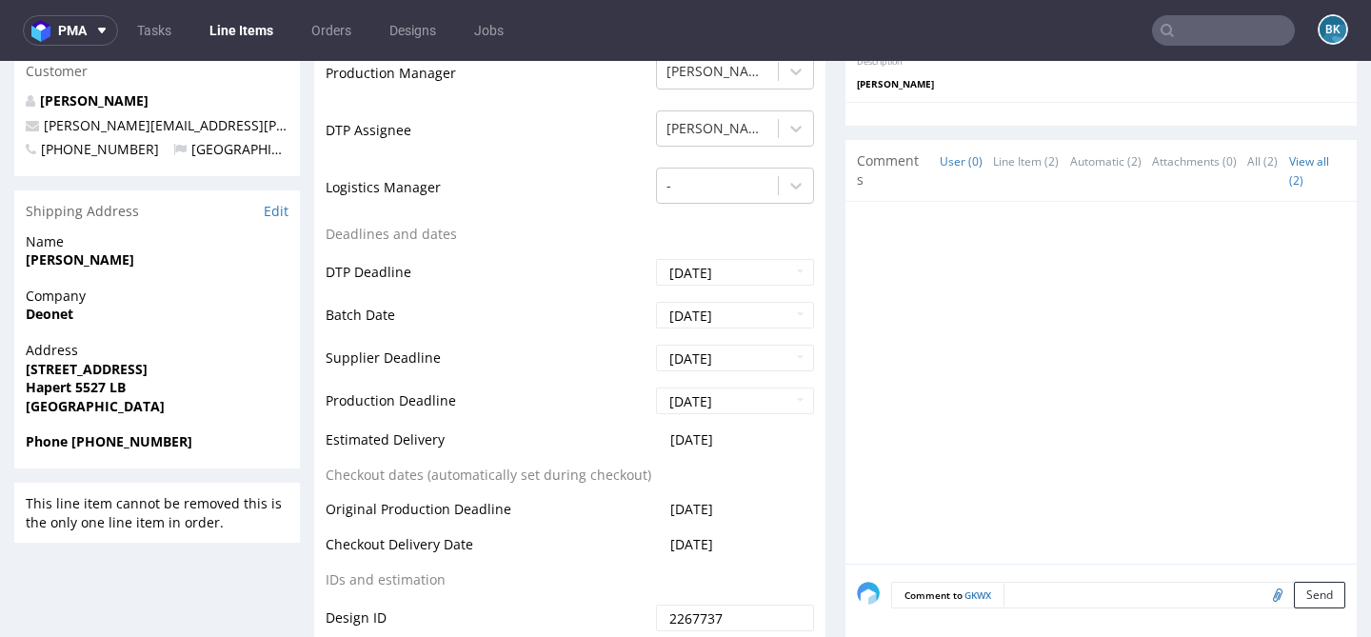
scroll to position [645, 0]
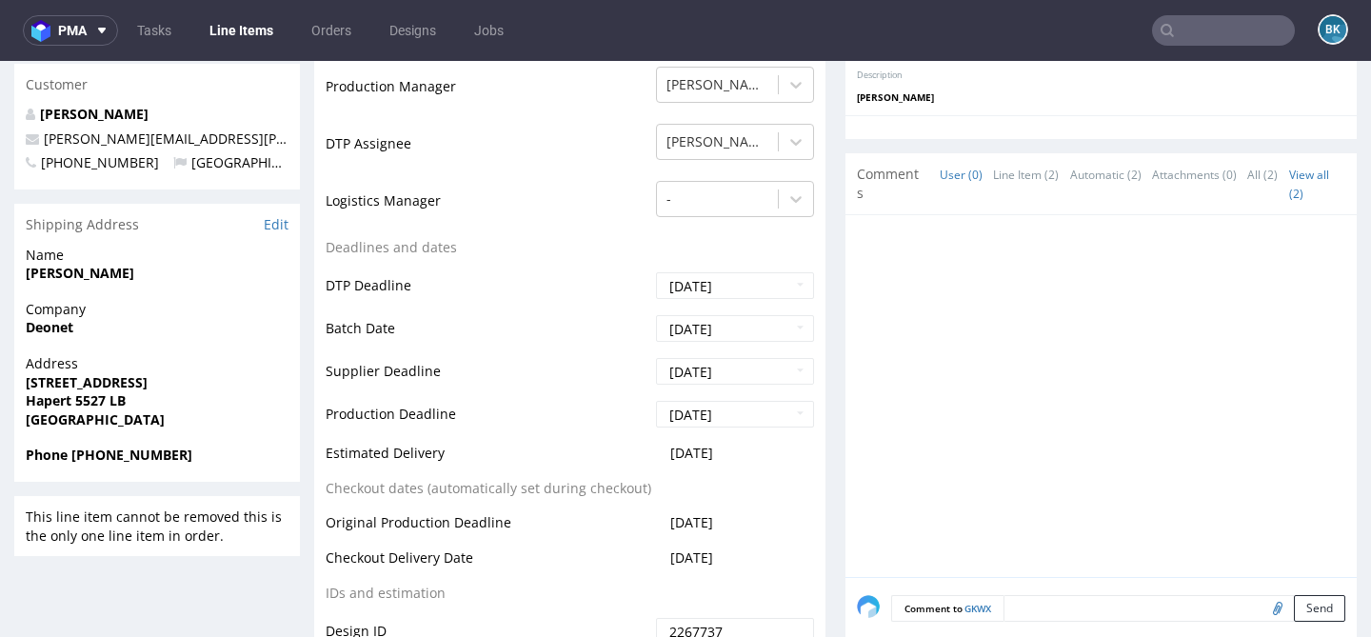
click at [1194, 31] on input "text" at bounding box center [1223, 30] width 143 height 30
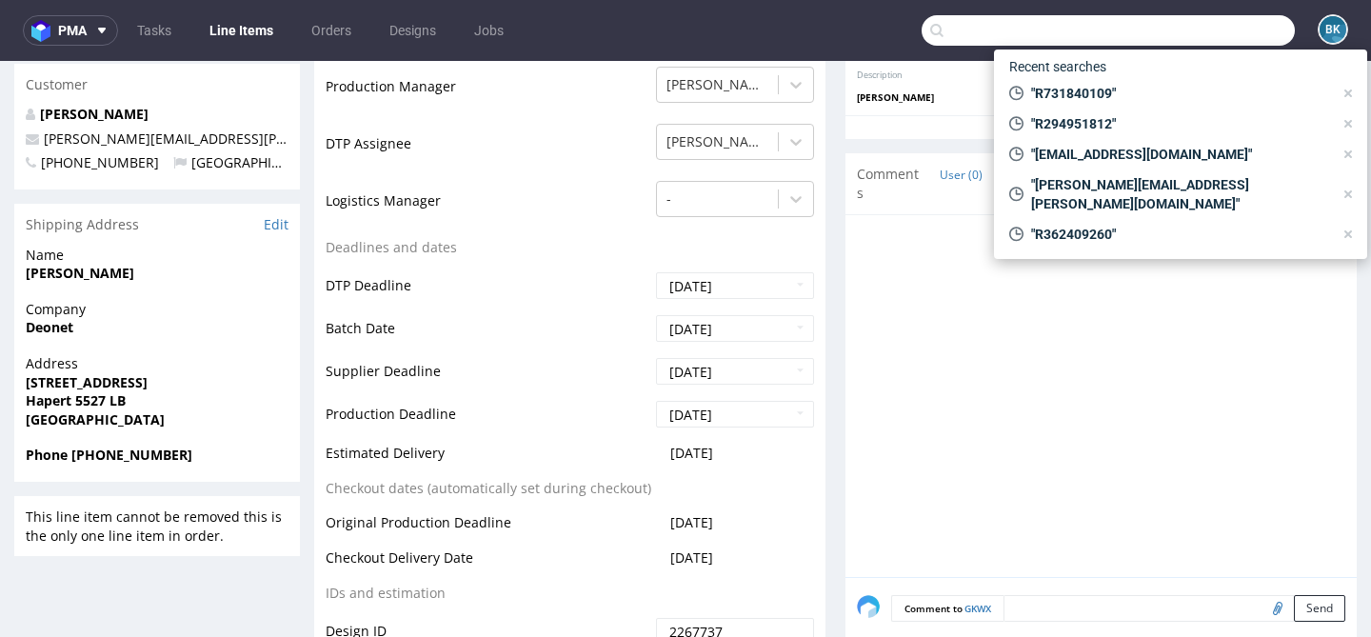
paste input "R963826444"
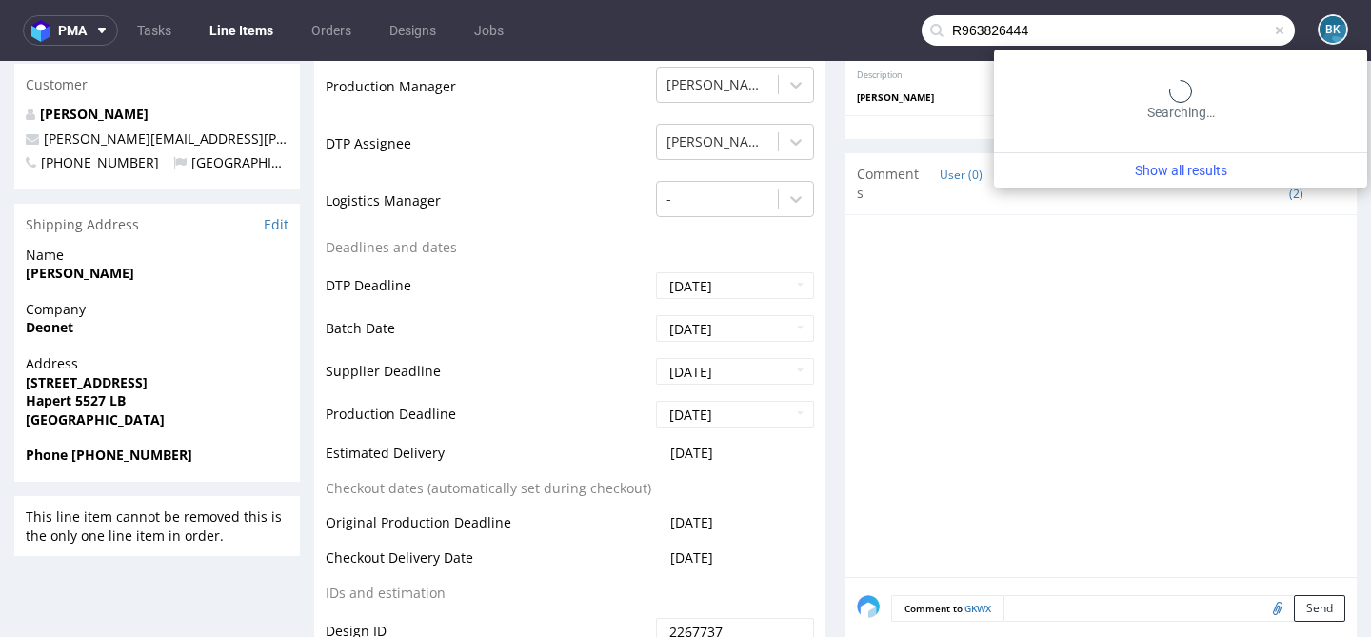
type input "R963826444"
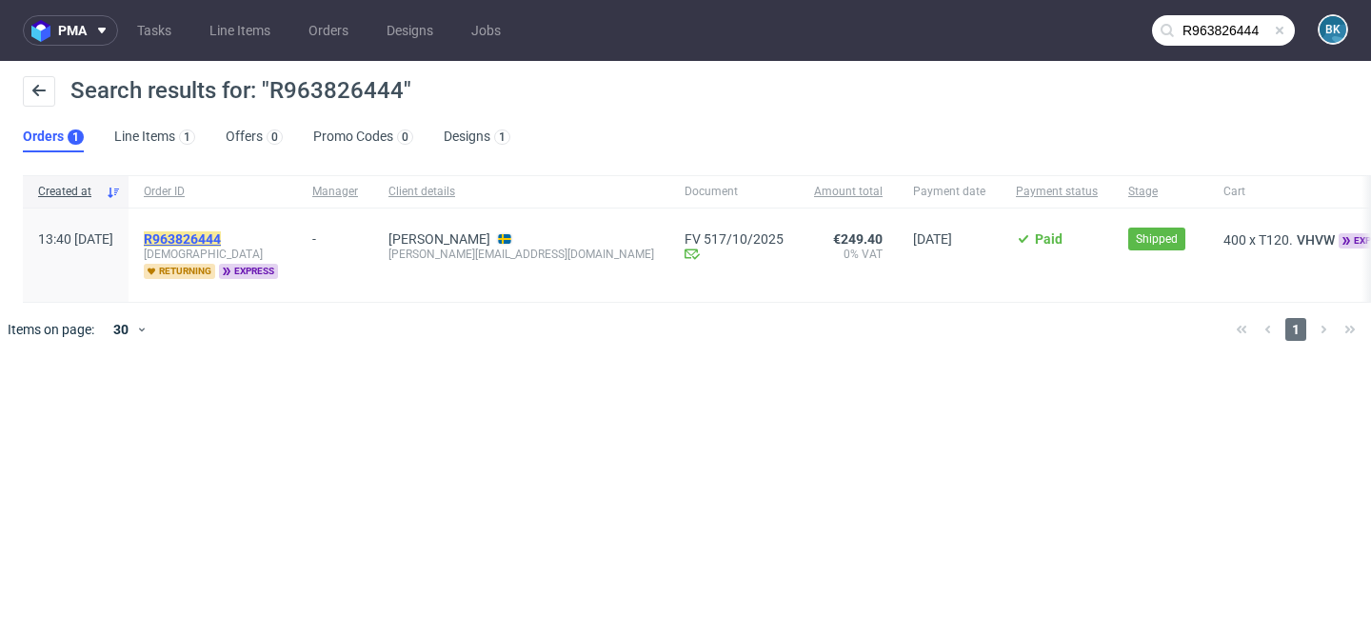
click at [221, 243] on mark "R963826444" at bounding box center [182, 238] width 77 height 15
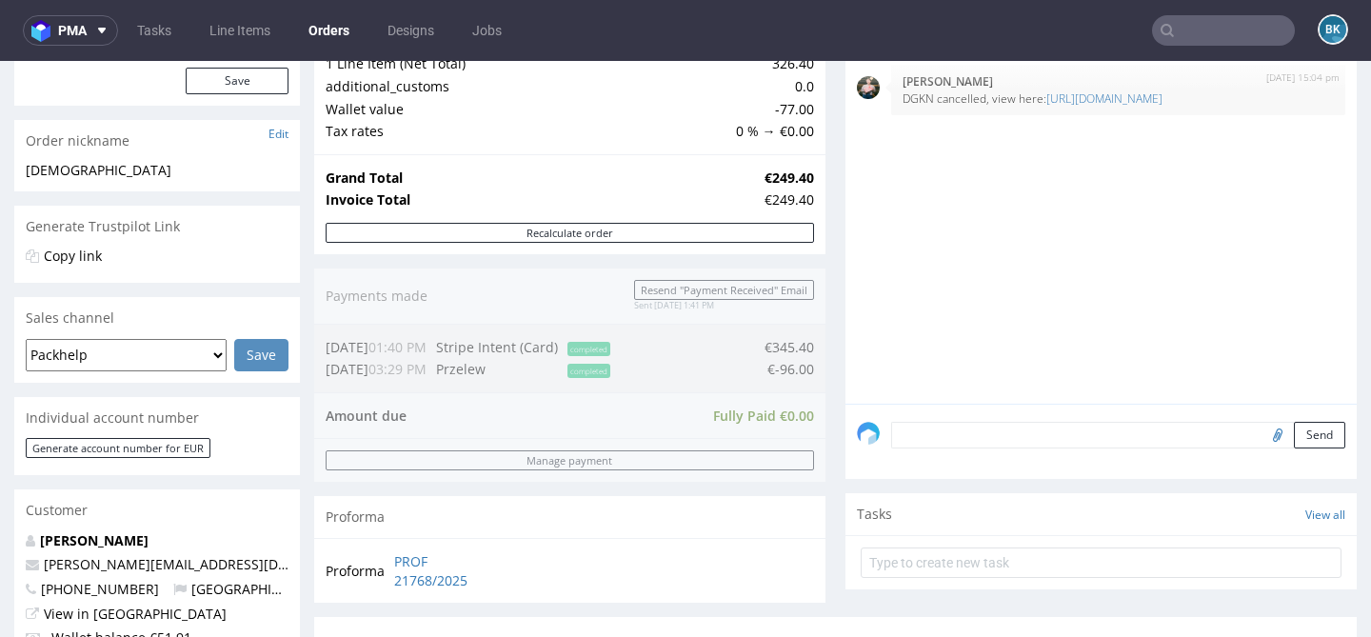
scroll to position [239, 0]
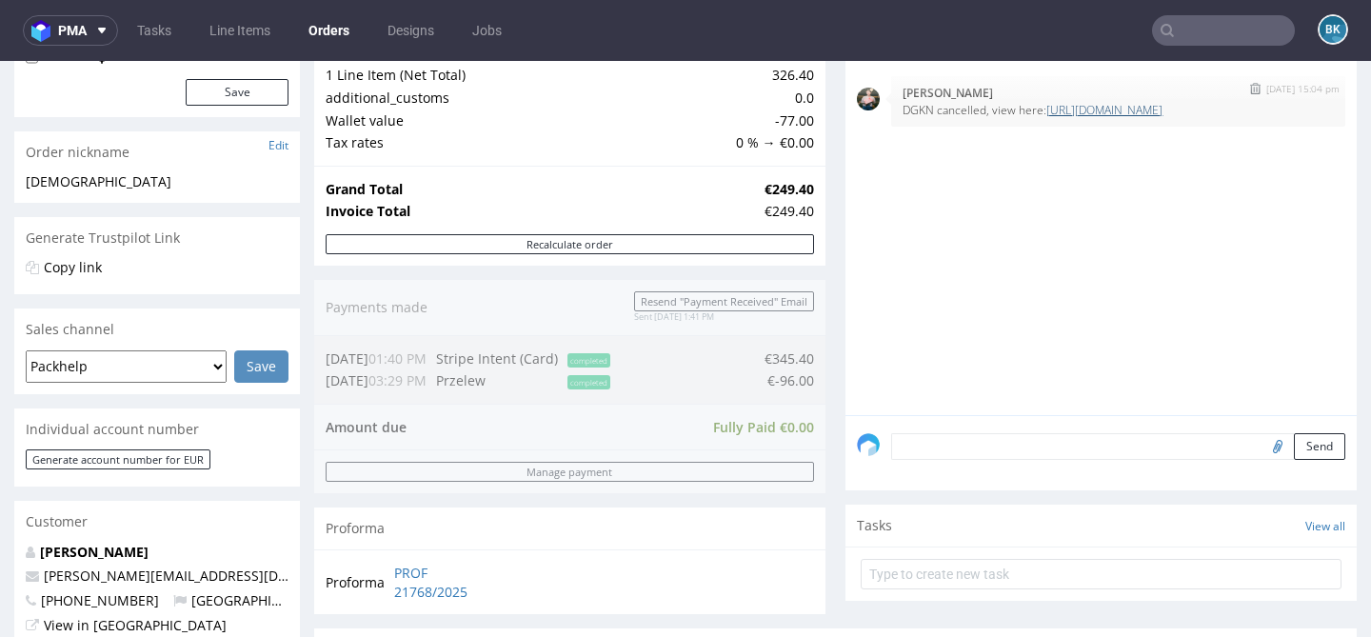
click at [1069, 118] on link "[URL][DOMAIN_NAME]" at bounding box center [1104, 110] width 116 height 16
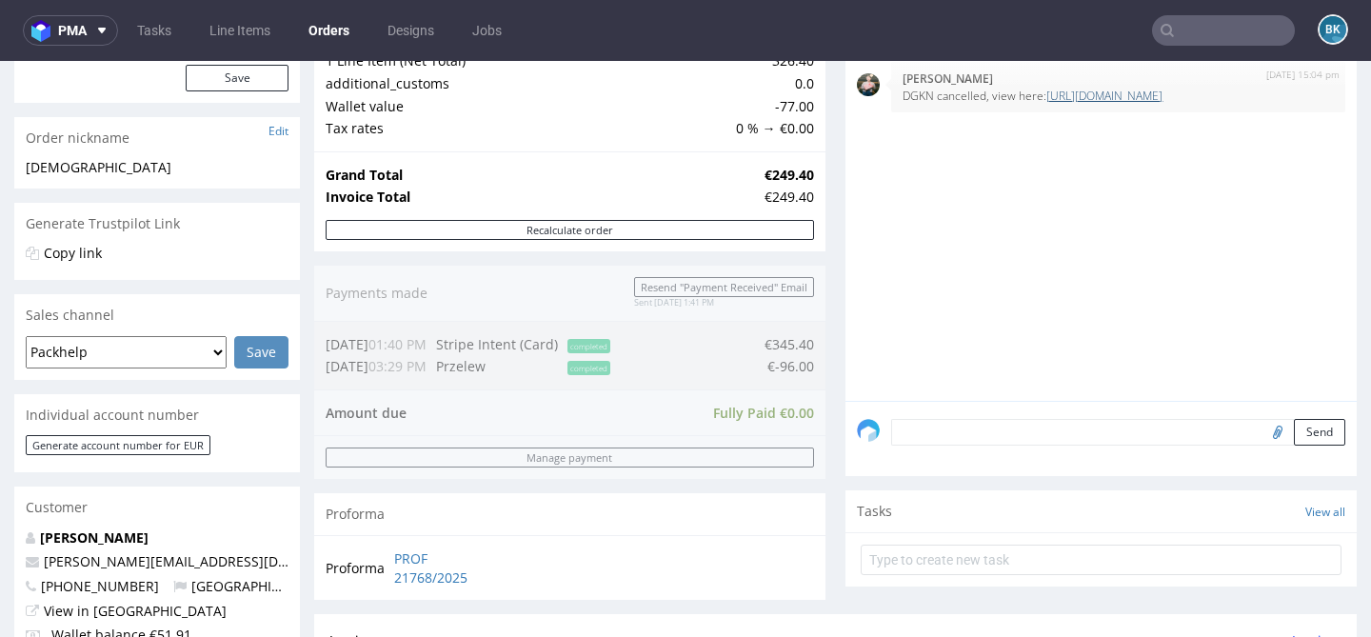
scroll to position [254, 0]
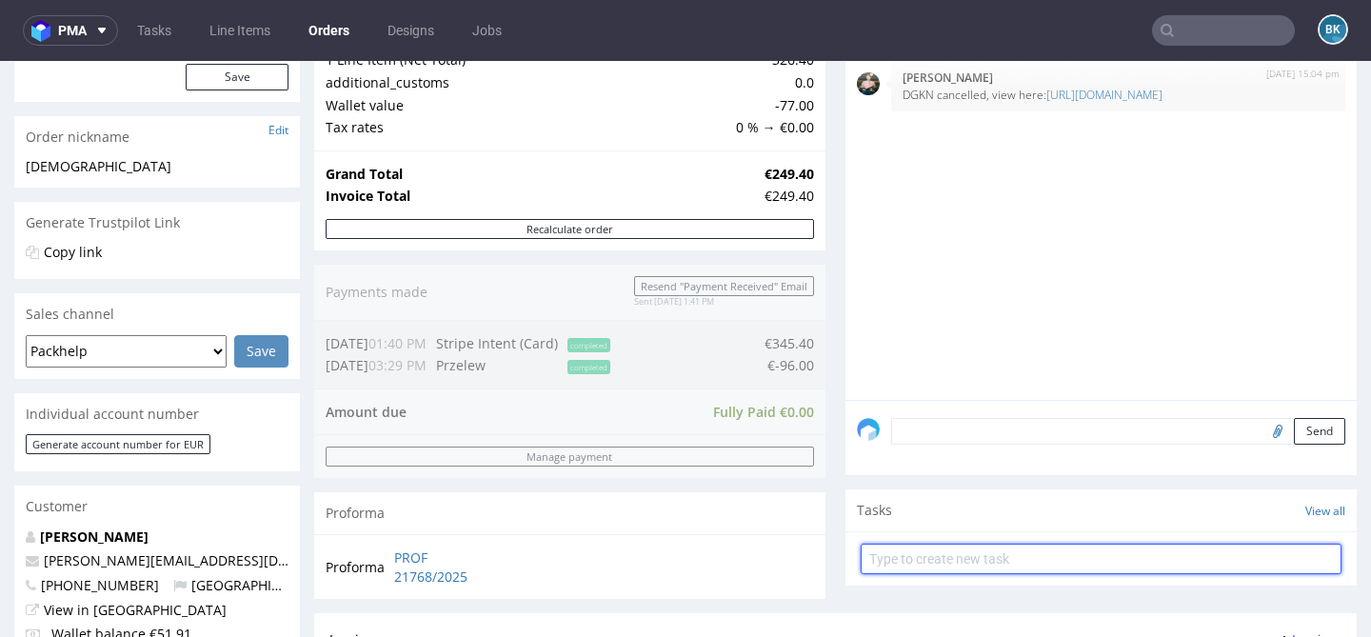
click at [938, 563] on input "text" at bounding box center [1100, 558] width 481 height 30
type input "Partial refund"
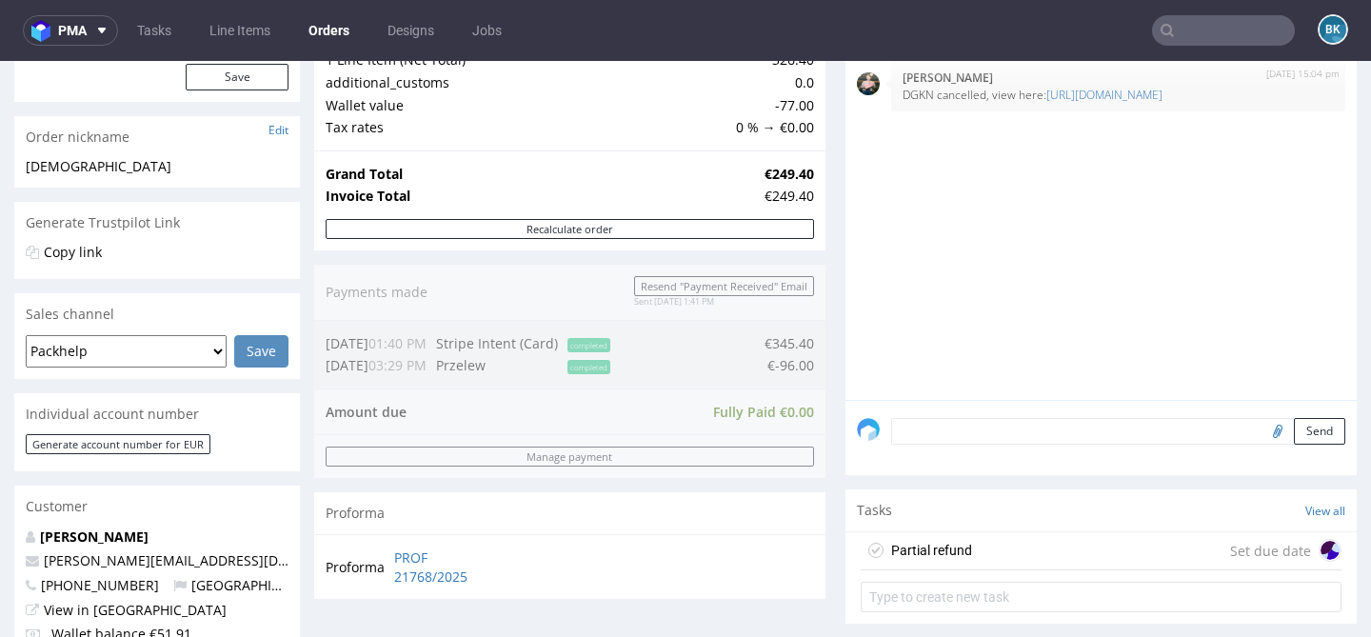
click at [1018, 555] on div "Partial refund Set due date" at bounding box center [1100, 551] width 481 height 38
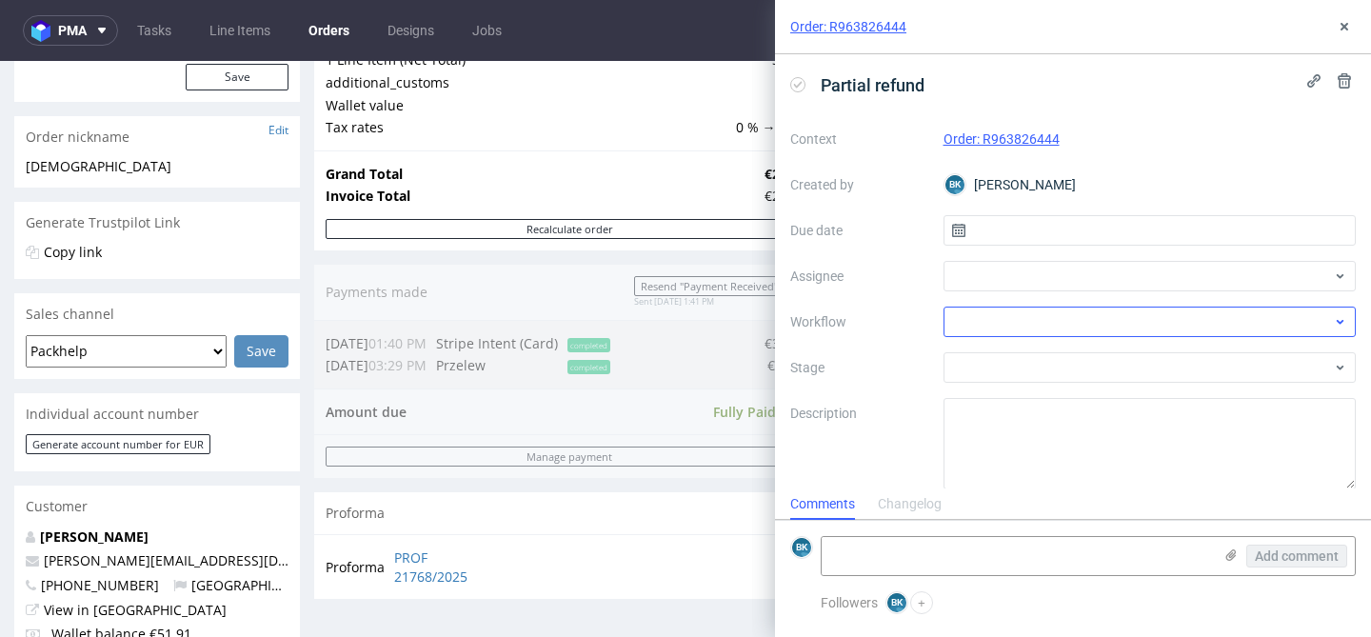
scroll to position [15, 0]
click at [1008, 236] on input "text" at bounding box center [1149, 230] width 413 height 30
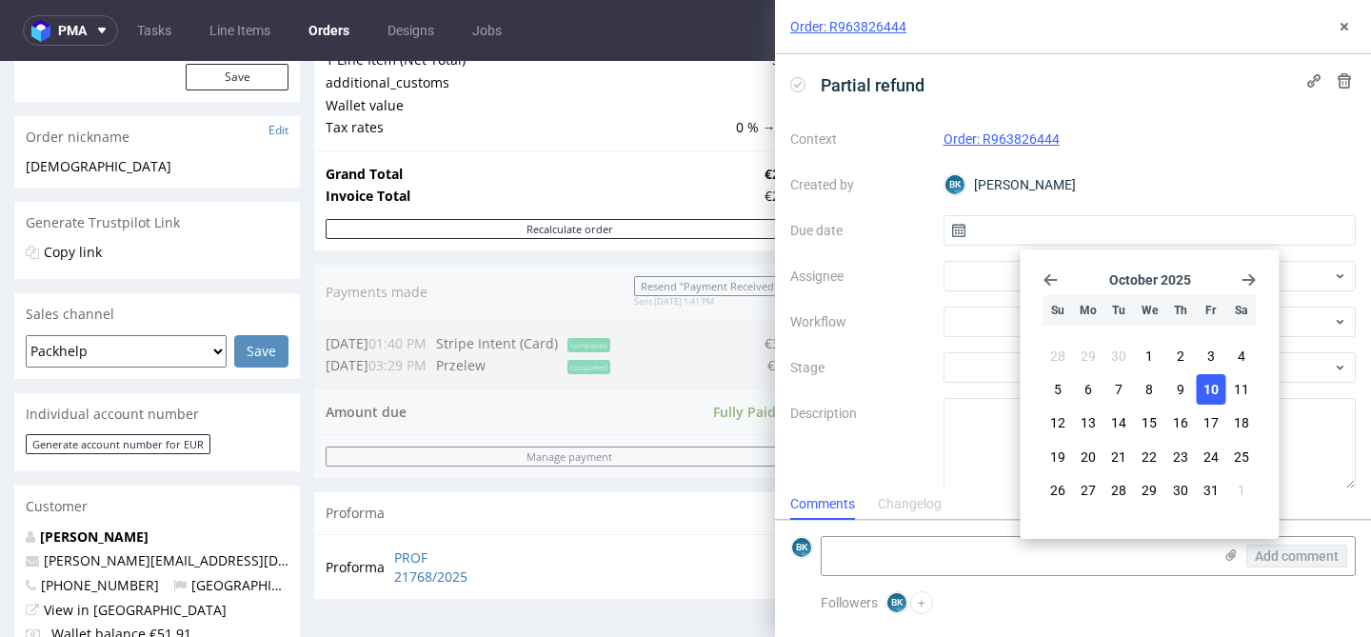
click at [1214, 385] on span "10" at bounding box center [1210, 389] width 15 height 19
type input "10/10/2025"
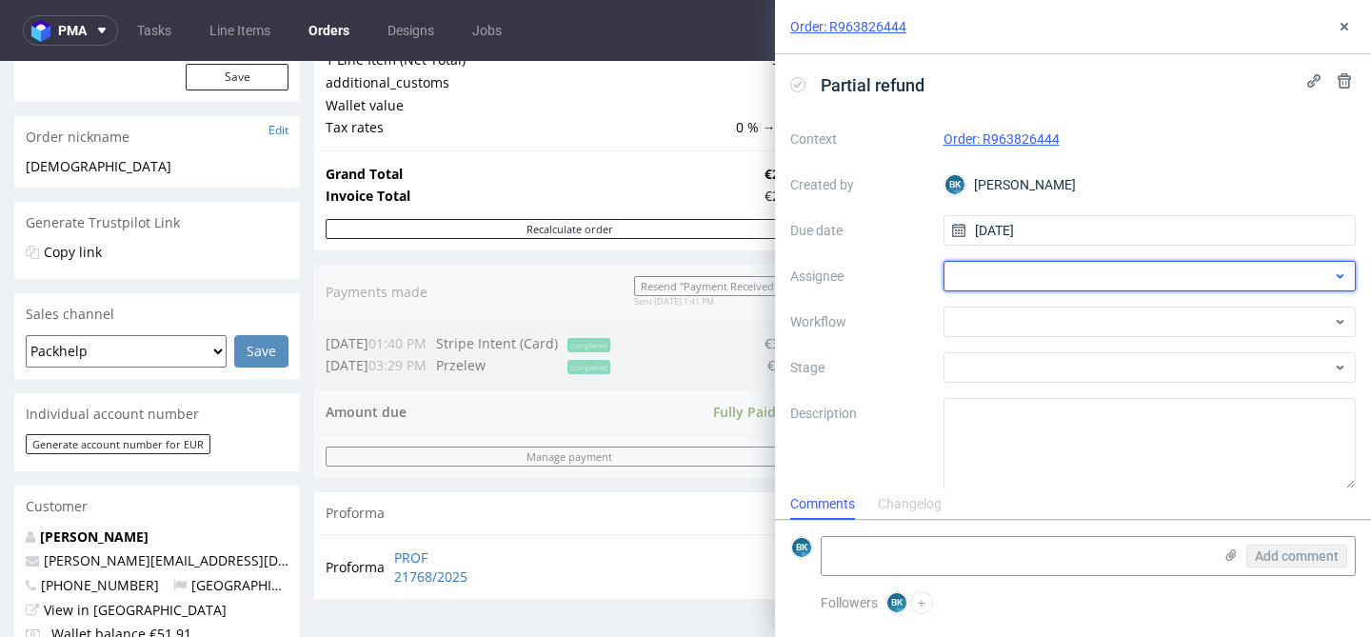
click at [1054, 273] on div at bounding box center [1149, 276] width 413 height 30
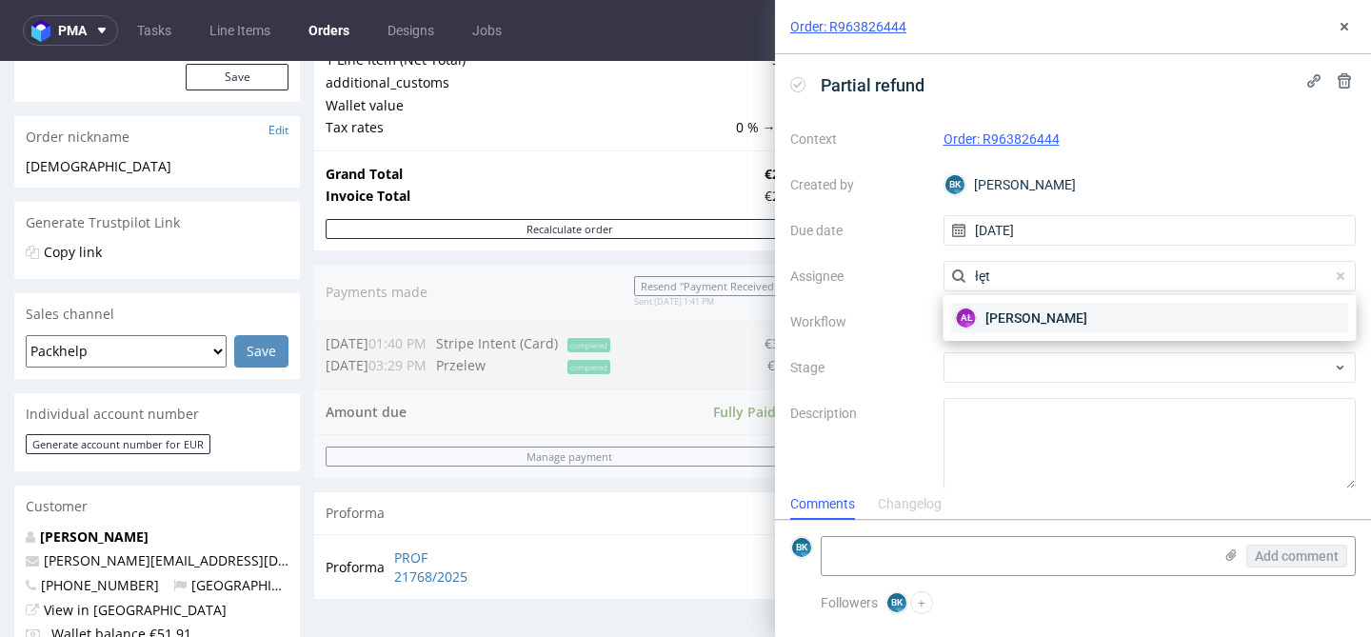
type input "łęt"
click at [1019, 316] on span "Aleksandra Łętowska" at bounding box center [1036, 317] width 102 height 19
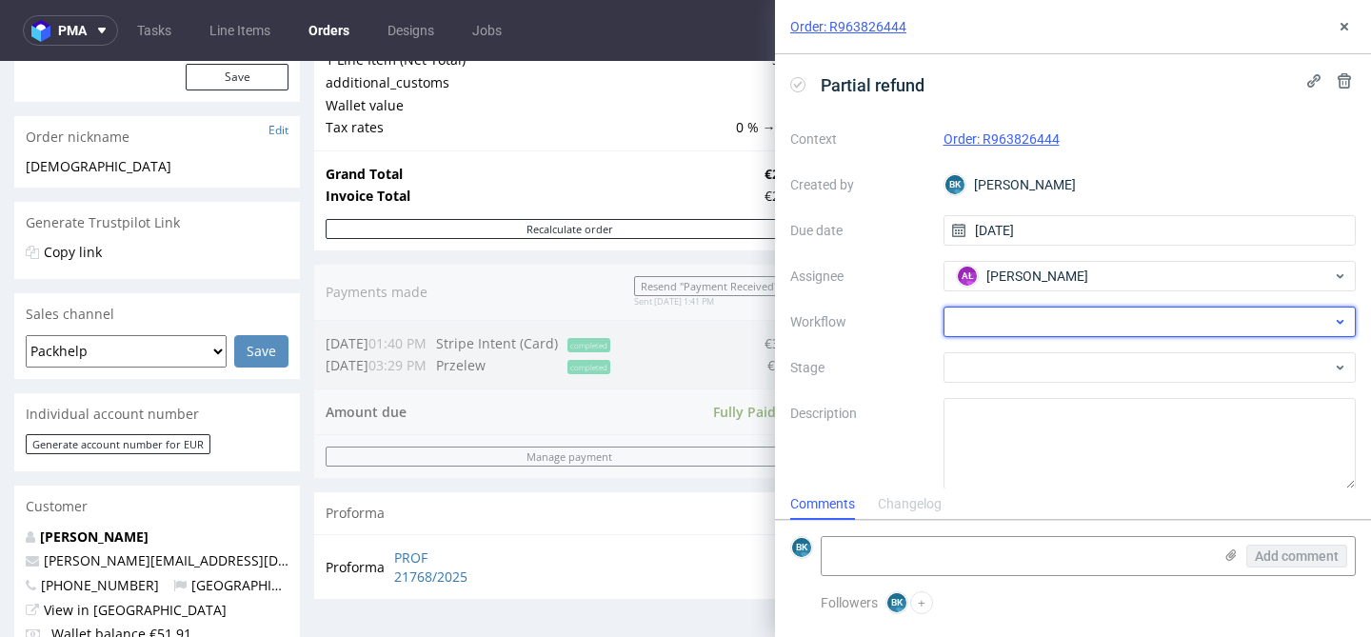
click at [1011, 313] on div at bounding box center [1149, 321] width 413 height 30
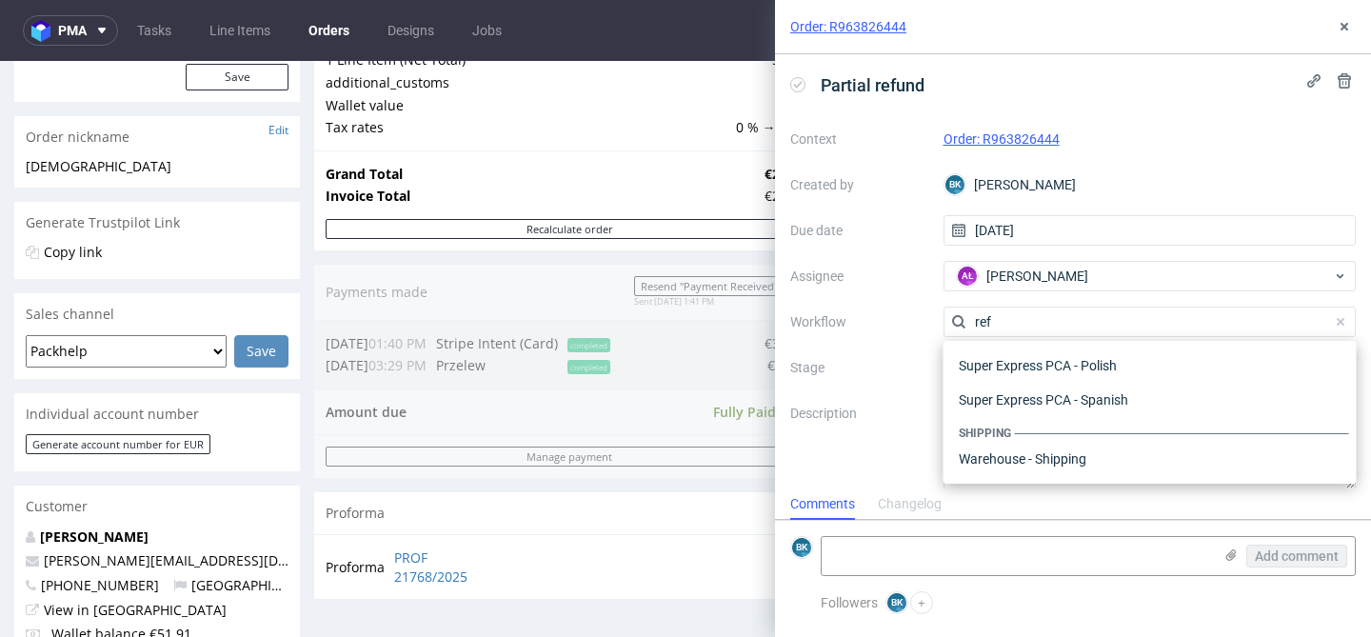
scroll to position [103, 0]
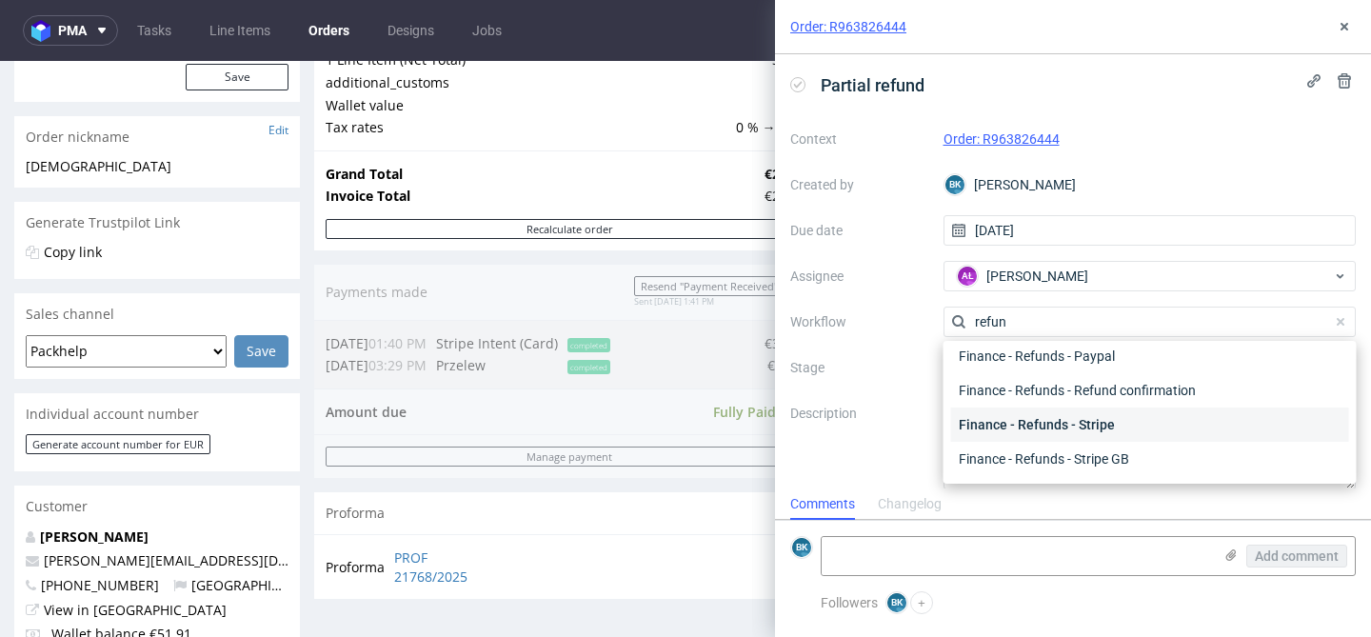
type input "refun"
click at [1101, 419] on div "Finance - Refunds - Stripe" at bounding box center [1150, 424] width 398 height 34
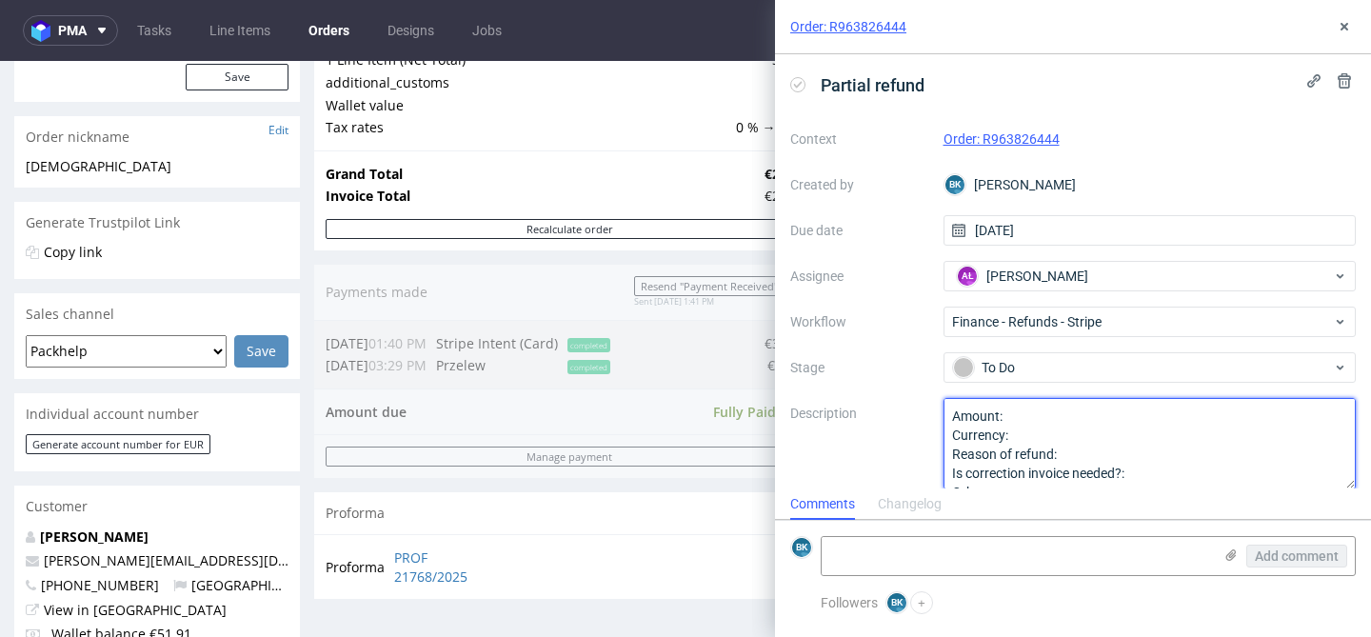
click at [1013, 421] on textarea "Amount: Currency: Reason of refund: Is correction invoice needed?: Other:" at bounding box center [1149, 443] width 413 height 91
type textarea "Amount: The amount for the Currency: Reason of refund: Is correction invoice ne…"
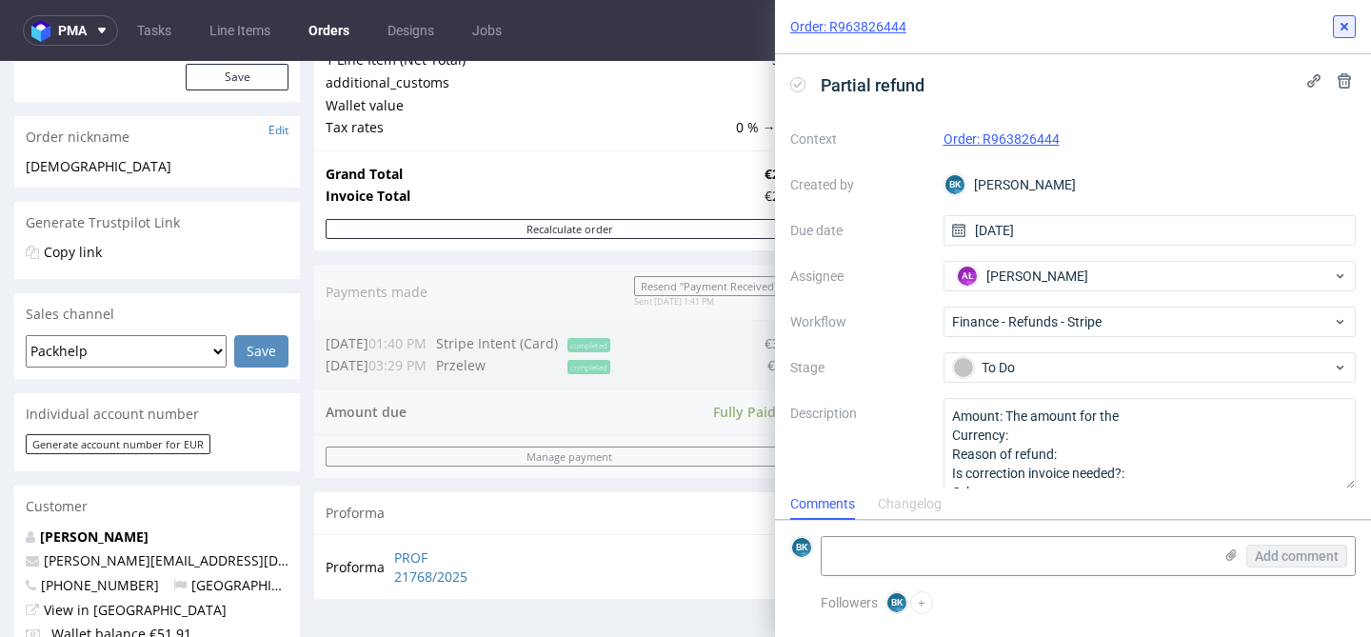
click at [1340, 28] on icon at bounding box center [1343, 26] width 15 height 15
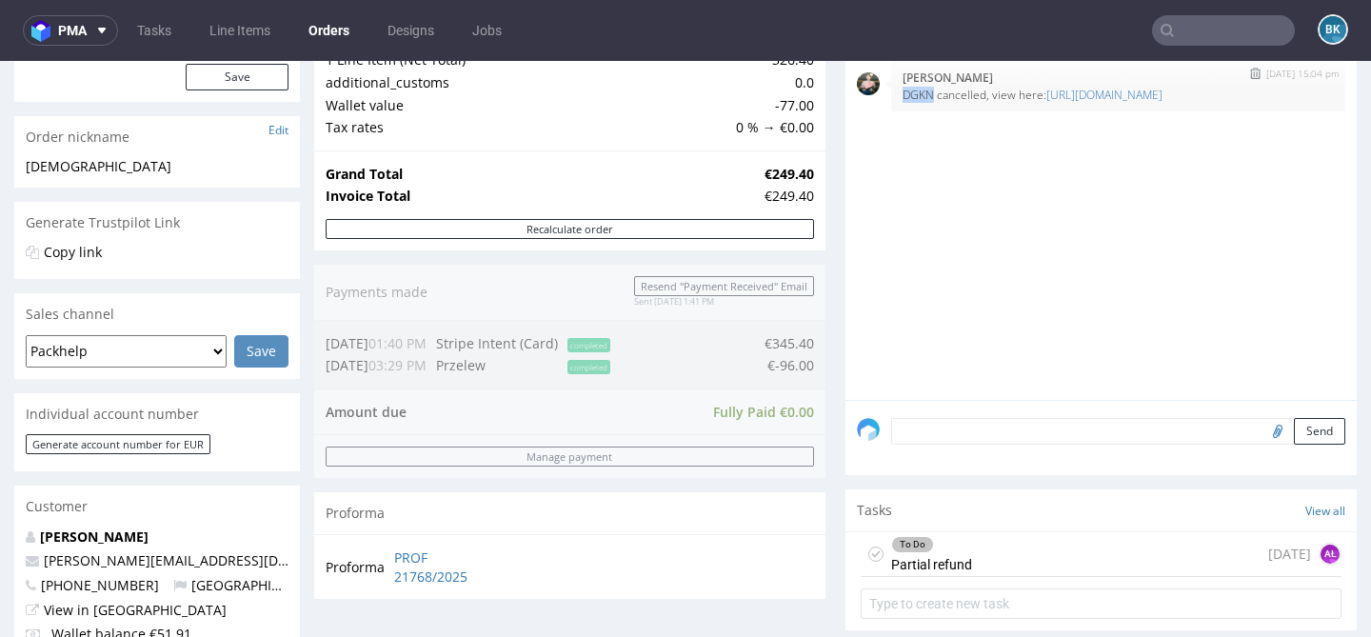
drag, startPoint x: 895, startPoint y: 90, endPoint x: 925, endPoint y: 91, distance: 30.5
click at [926, 91] on p "DGKN cancelled, view here: https://platform.packhelp.com/pma/line-items/7320181…" at bounding box center [1117, 95] width 431 height 14
copy p "DGKN"
click at [954, 549] on div "To Do" at bounding box center [931, 544] width 79 height 15
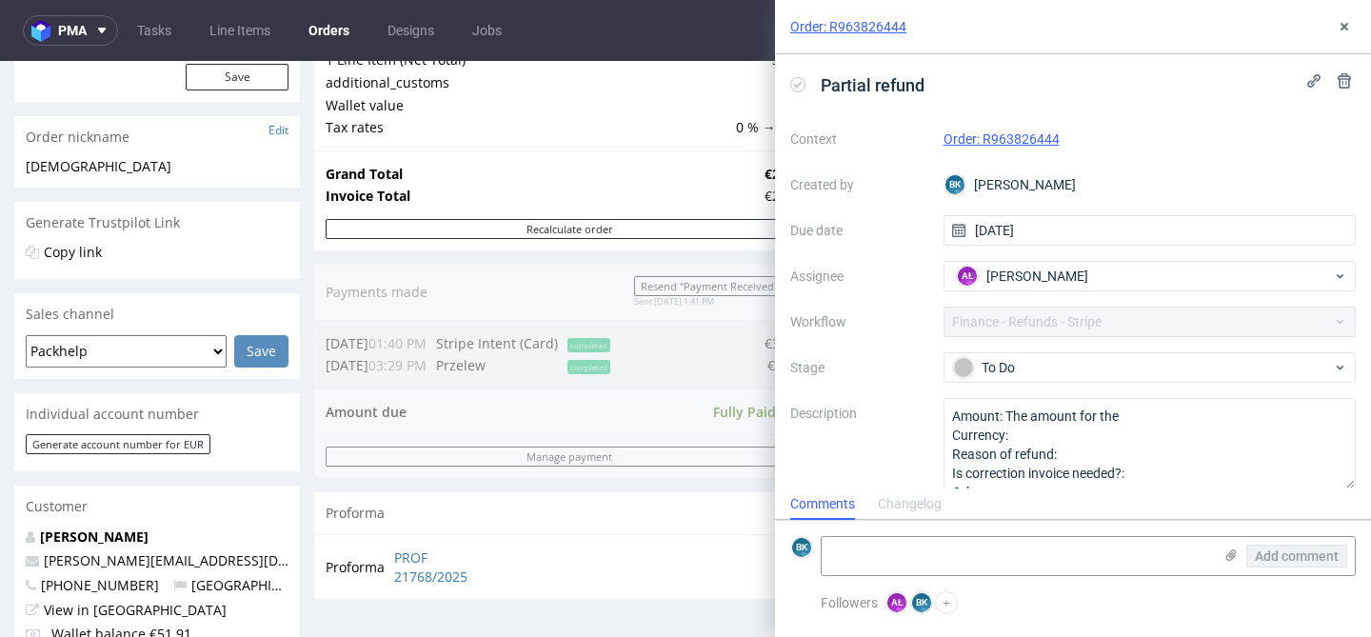
scroll to position [15, 0]
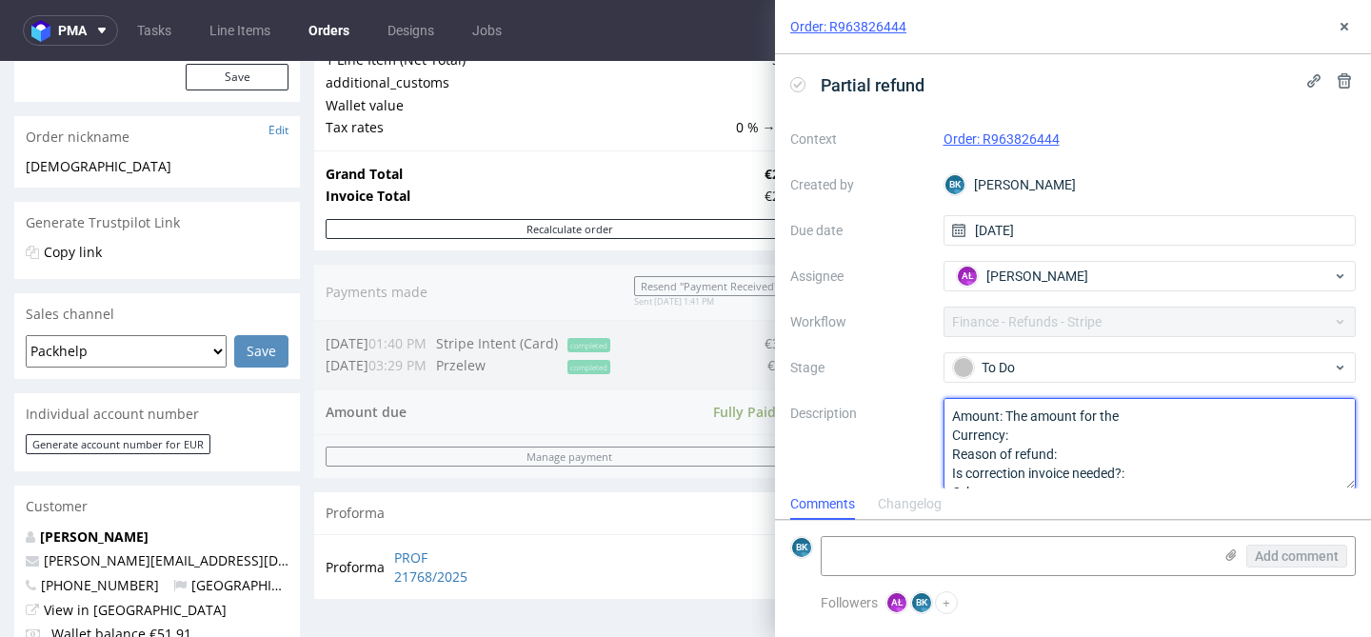
click at [1135, 420] on textarea "Amount: The amount for the Currency: Reason of refund: Is correction invoice ne…" at bounding box center [1149, 443] width 413 height 91
paste textarea "DGKN"
click at [1065, 432] on textarea "Amount: The amount for the Currency: Reason of refund: Is correction invoice ne…" at bounding box center [1149, 443] width 413 height 91
click at [1070, 455] on textarea "Amount: The amount for the Currency: Reason of refund: Is correction invoice ne…" at bounding box center [1149, 443] width 413 height 91
type textarea "Amount: The amount for the DGKN line item Currency: eur Reason of refund: The c…"
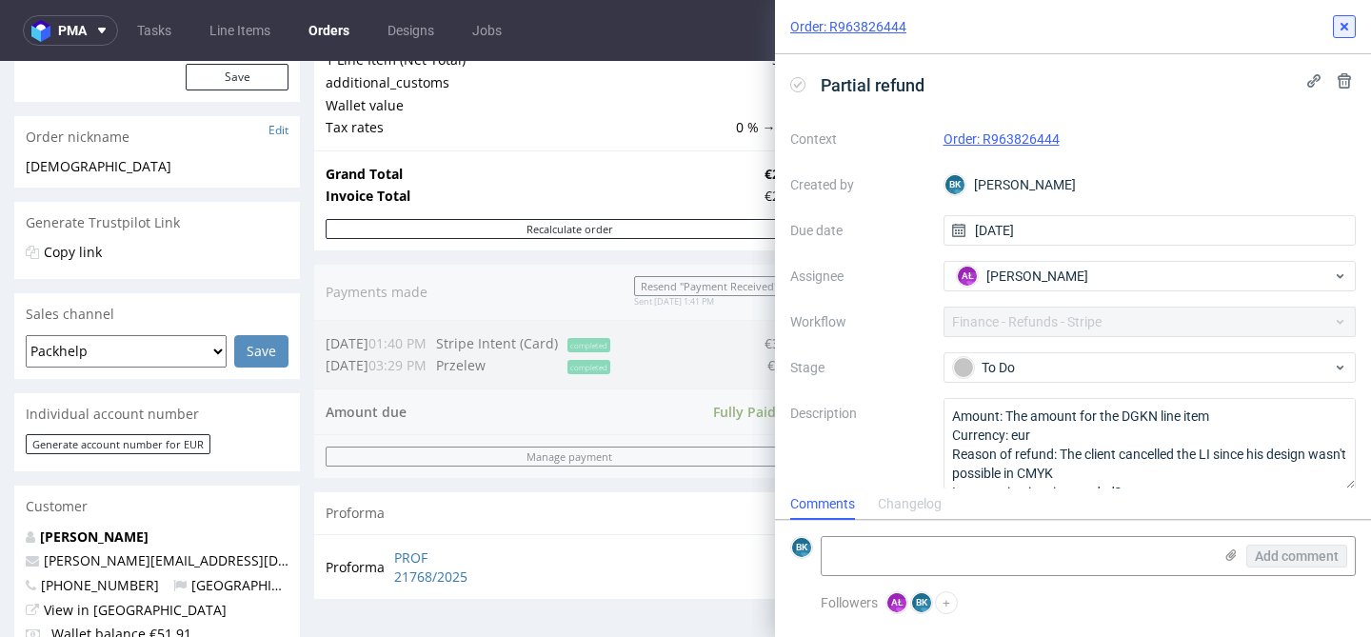
click at [1348, 19] on icon at bounding box center [1343, 26] width 15 height 15
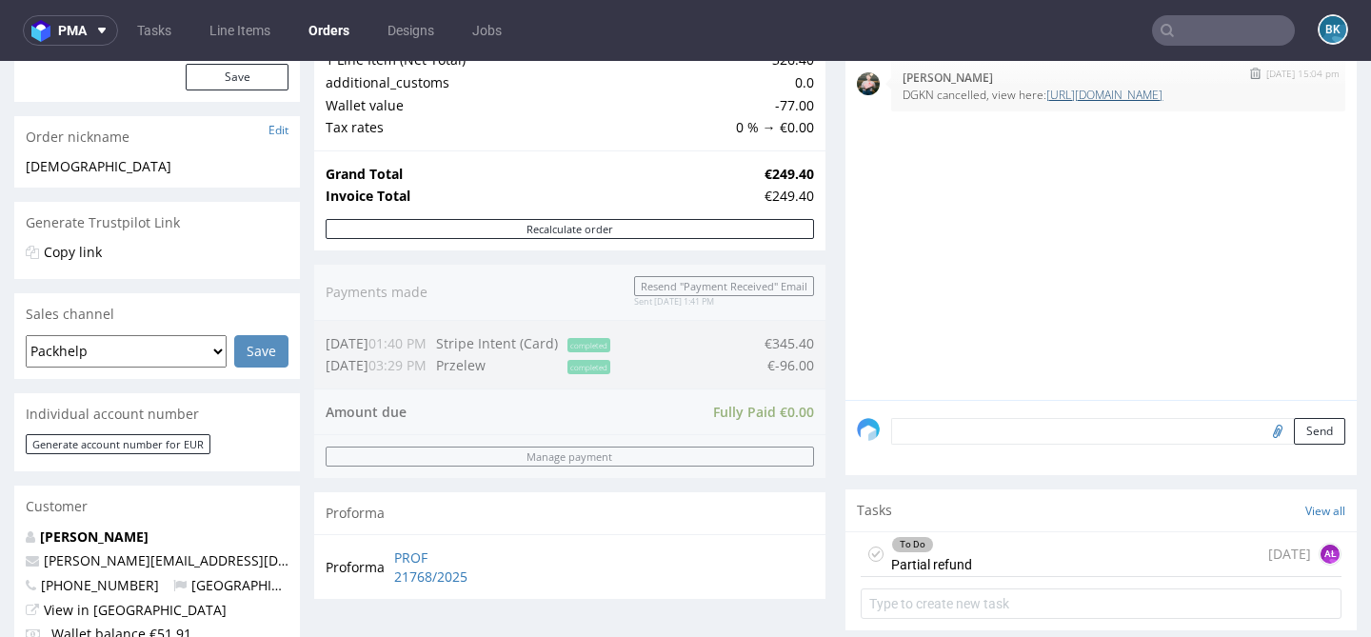
click at [1112, 95] on link "[URL][DOMAIN_NAME]" at bounding box center [1104, 95] width 116 height 16
click at [1008, 561] on div "To Do Partial refund today AŁ" at bounding box center [1100, 554] width 481 height 45
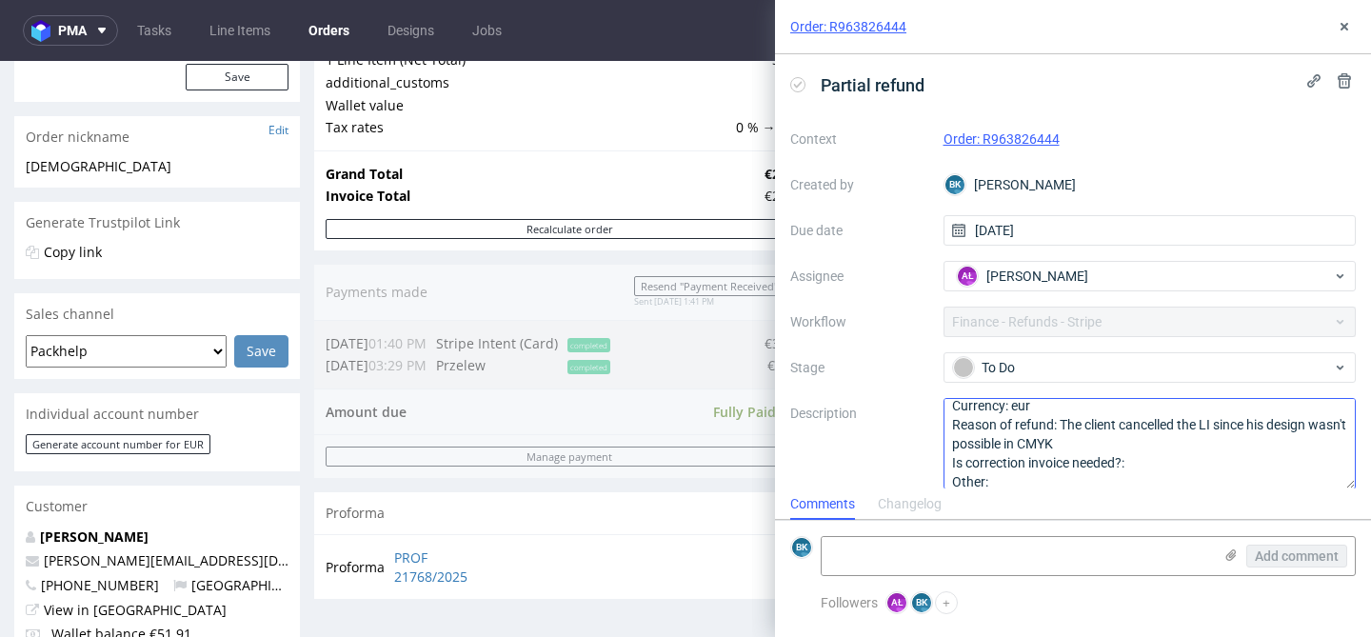
scroll to position [40, 0]
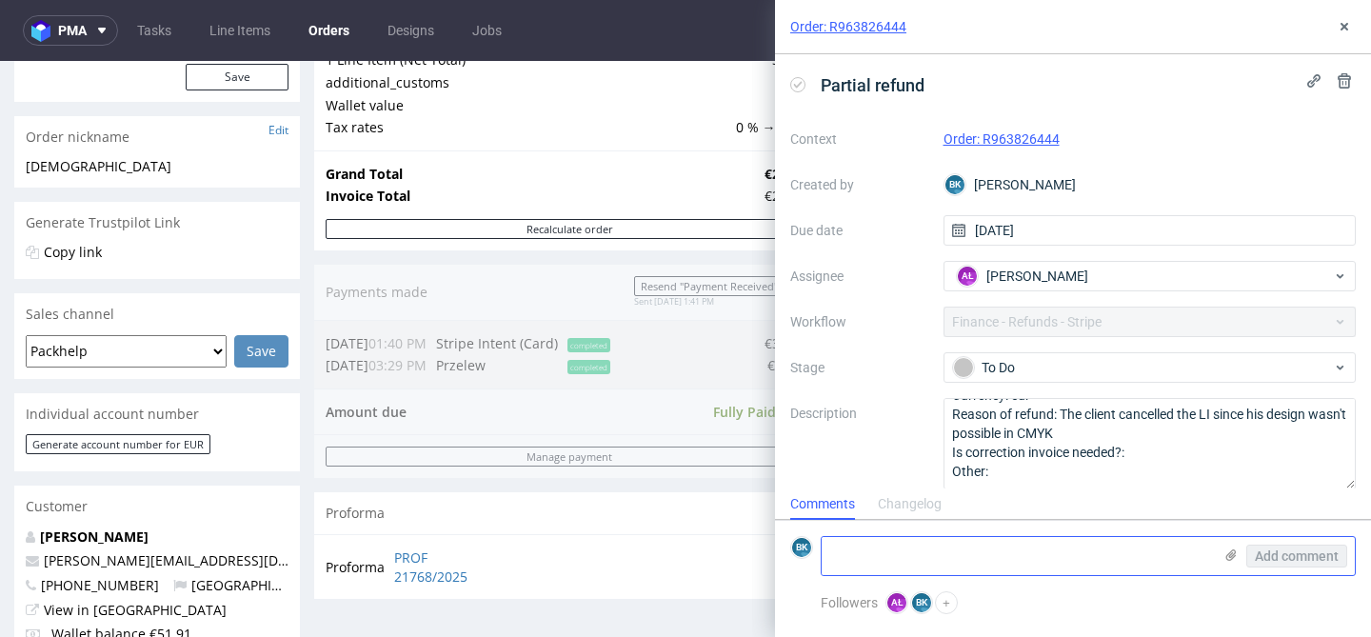
click at [968, 546] on textarea at bounding box center [1016, 556] width 390 height 38
paste textarea "[URL][DOMAIN_NAME]"
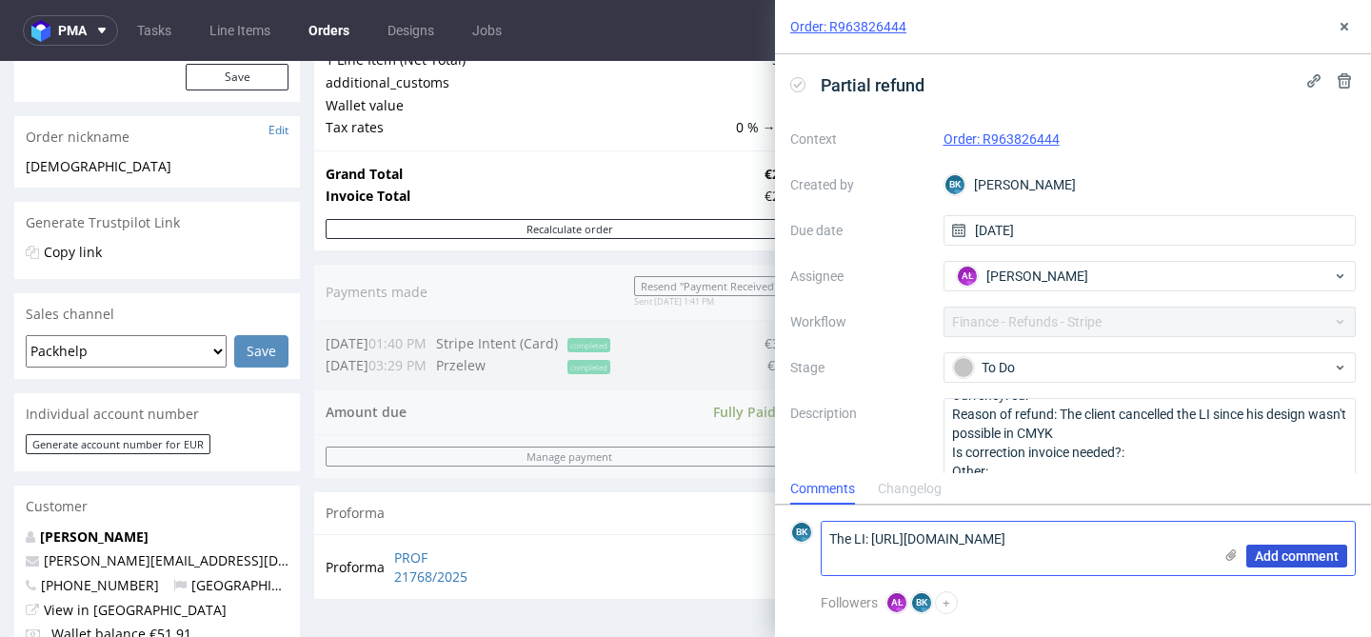
type textarea "The LI: https://platform.packhelp.com/pma/line-items/7320181/orders/R963826444"
click at [1304, 552] on span "Add comment" at bounding box center [1296, 555] width 84 height 13
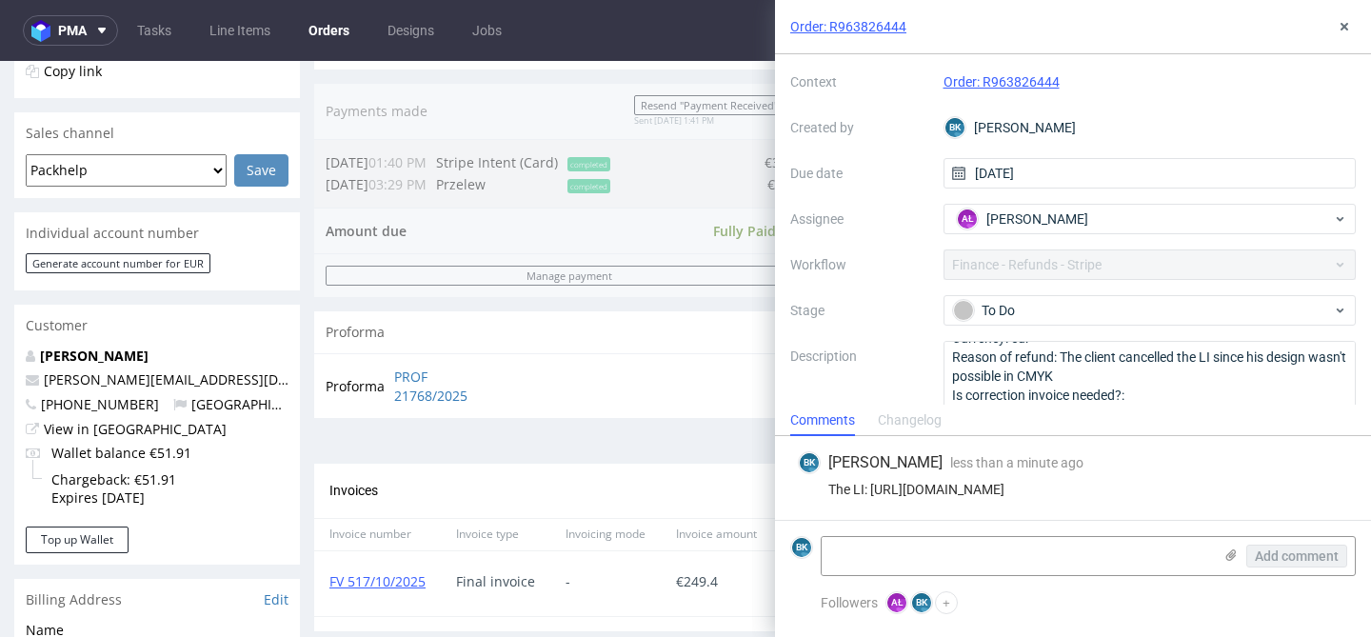
scroll to position [100, 0]
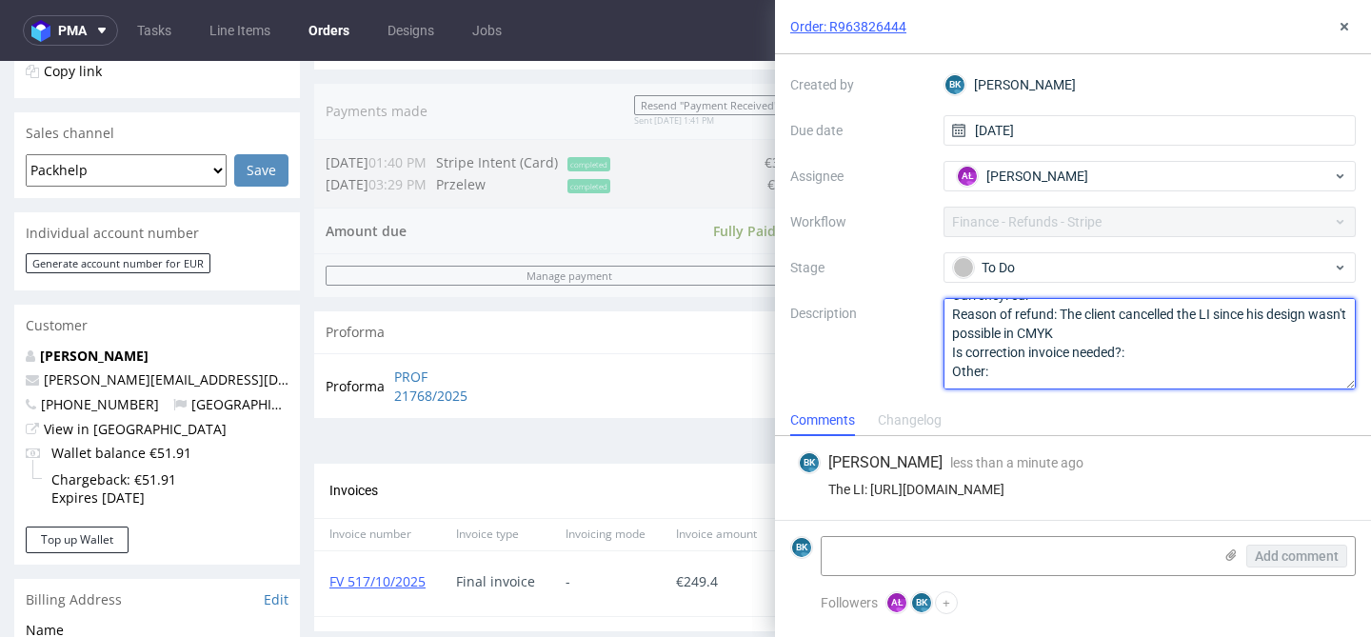
click at [1152, 343] on textarea "Amount: The amount for the DGKN line item Currency: eur Reason of refund: The c…" at bounding box center [1149, 343] width 413 height 91
click at [1152, 346] on textarea "Amount: The amount for the DGKN line item Currency: eur Reason of refund: The c…" at bounding box center [1149, 343] width 413 height 91
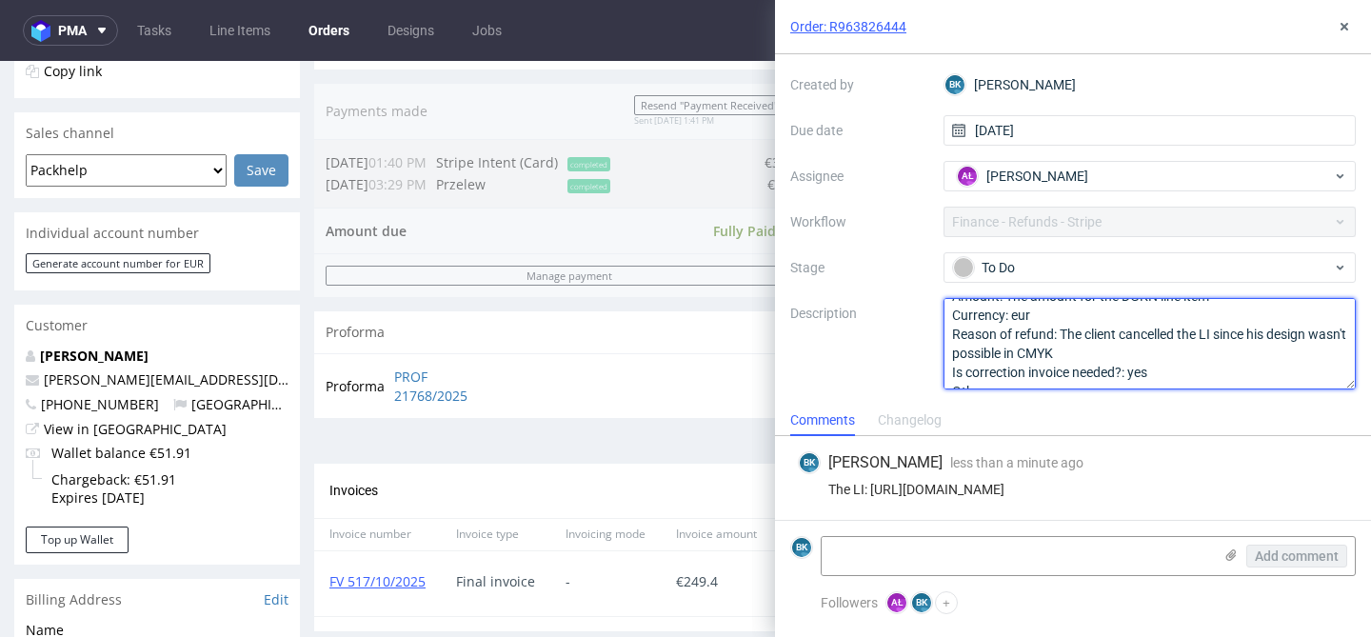
scroll to position [14, 0]
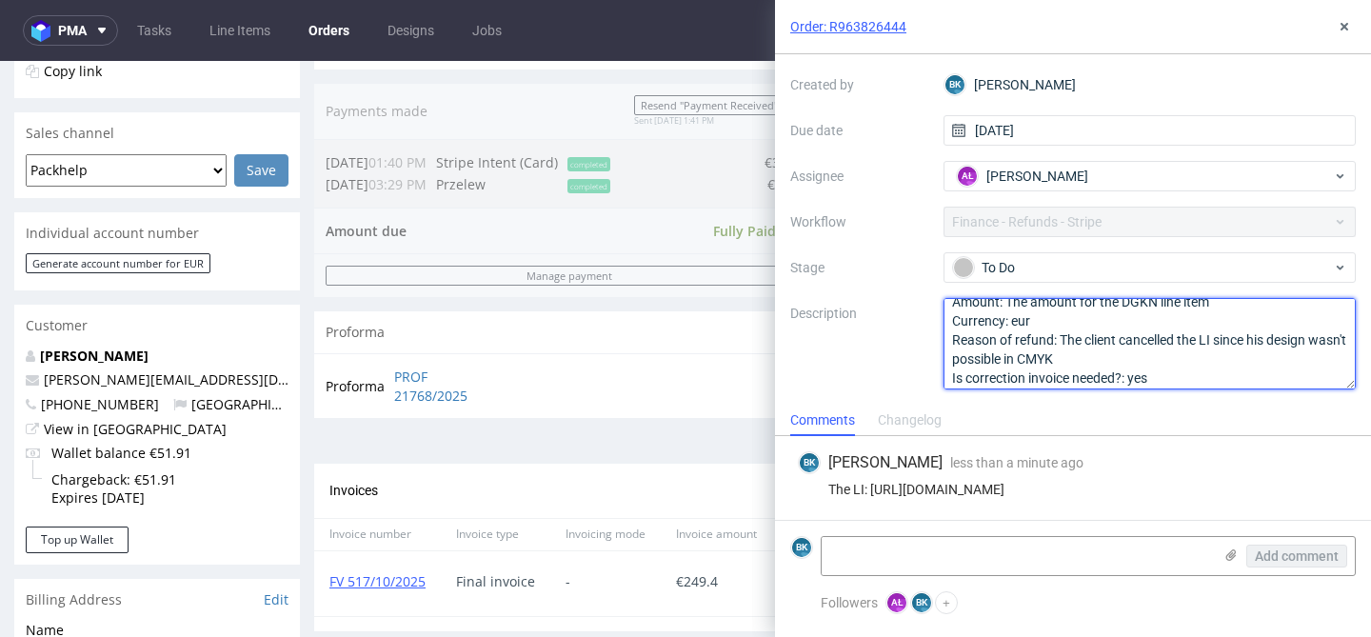
drag, startPoint x: 1058, startPoint y: 338, endPoint x: 1102, endPoint y: 353, distance: 46.4
click at [1103, 353] on textarea "Amount: The amount for the DGKN line item Currency: eur Reason of refund: The c…" at bounding box center [1149, 343] width 413 height 91
type textarea "Amount: The amount for the DGKN line item Currency: eur Reason of refund: The c…"
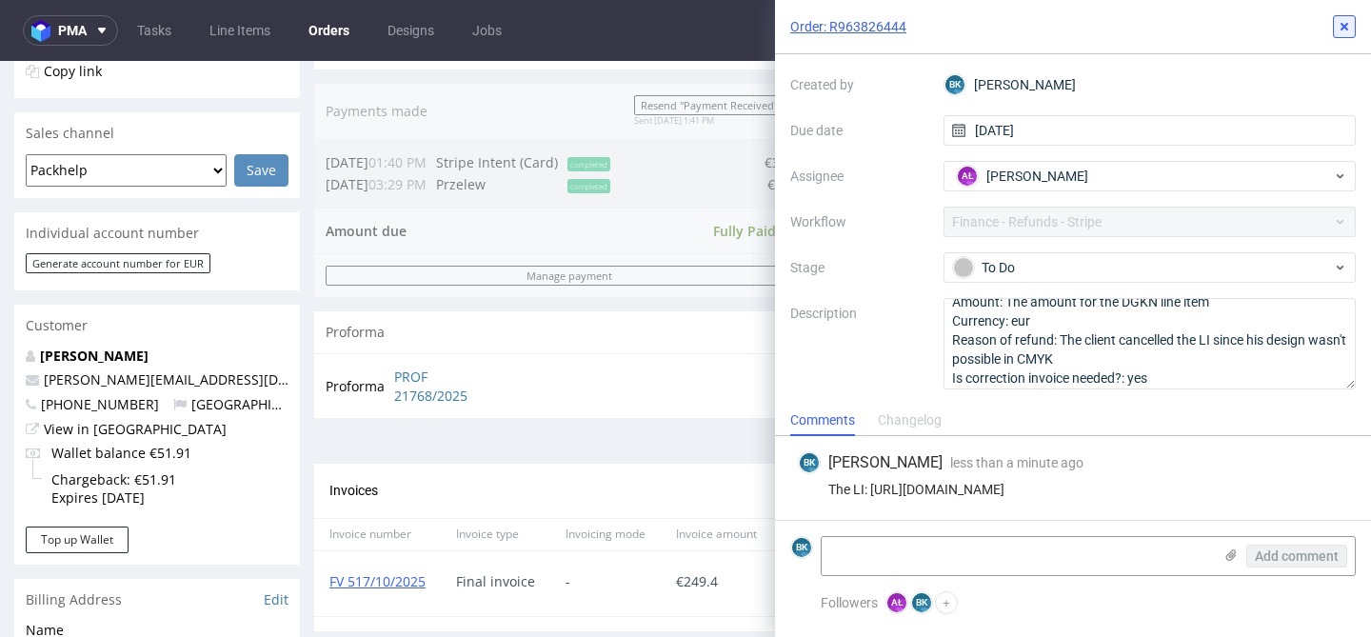
click at [1343, 30] on icon at bounding box center [1343, 26] width 15 height 15
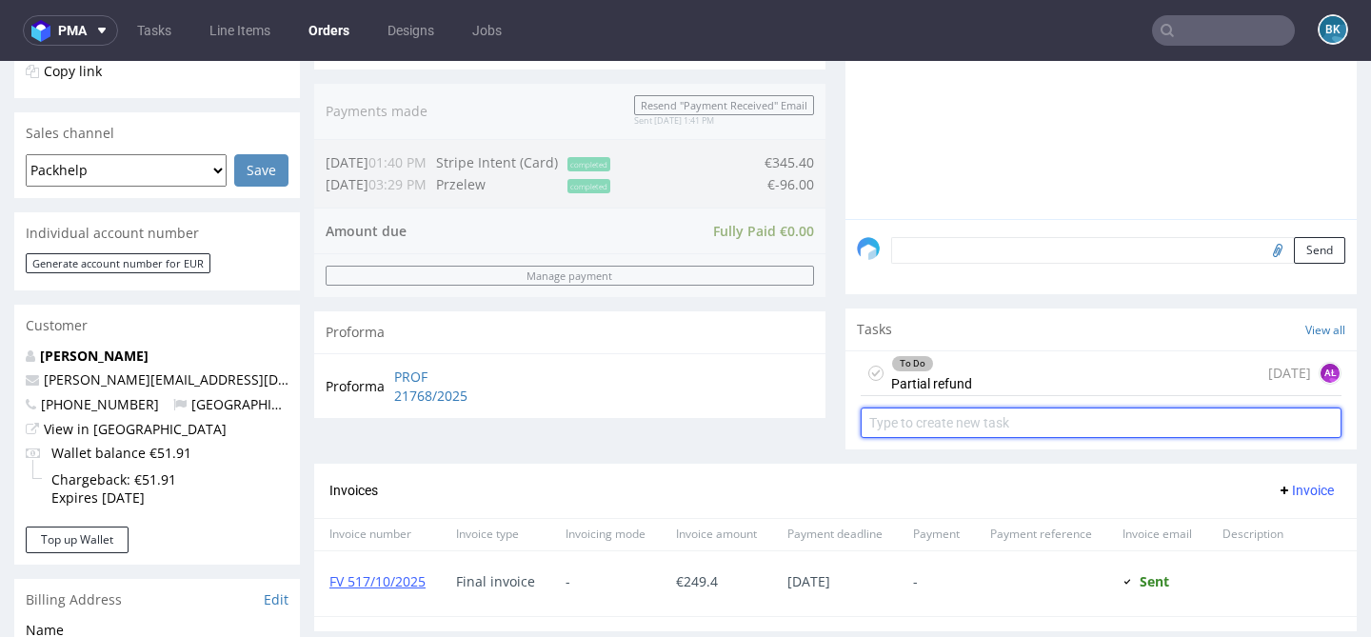
click at [1000, 413] on input "text" at bounding box center [1100, 422] width 481 height 30
type input "c"
type input "Correction invoice"
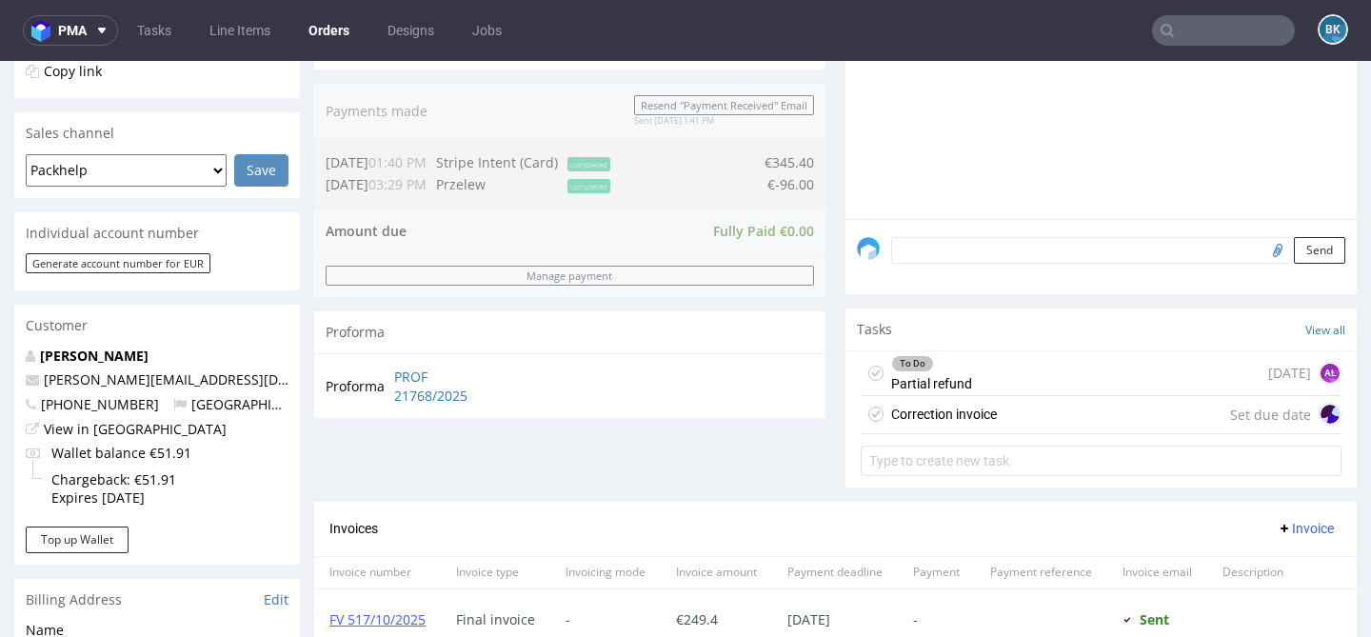
click at [972, 417] on div "Correction invoice" at bounding box center [944, 414] width 106 height 23
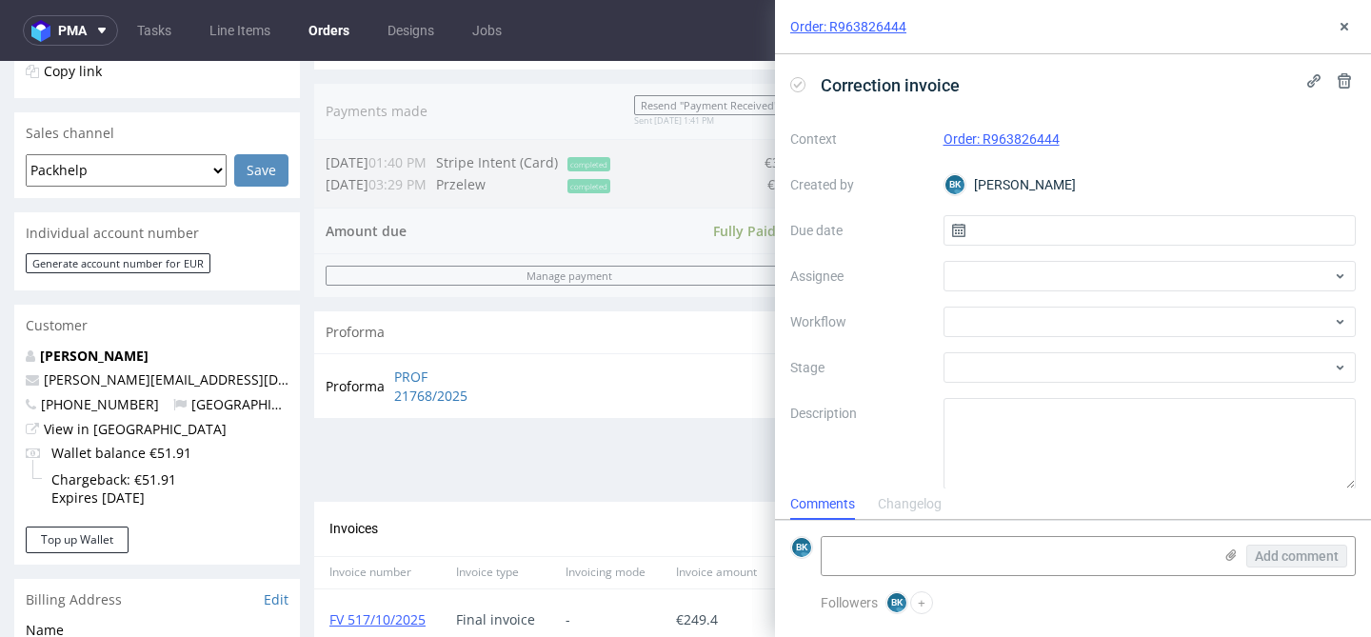
scroll to position [15, 0]
click at [1011, 224] on input "text" at bounding box center [1149, 230] width 413 height 30
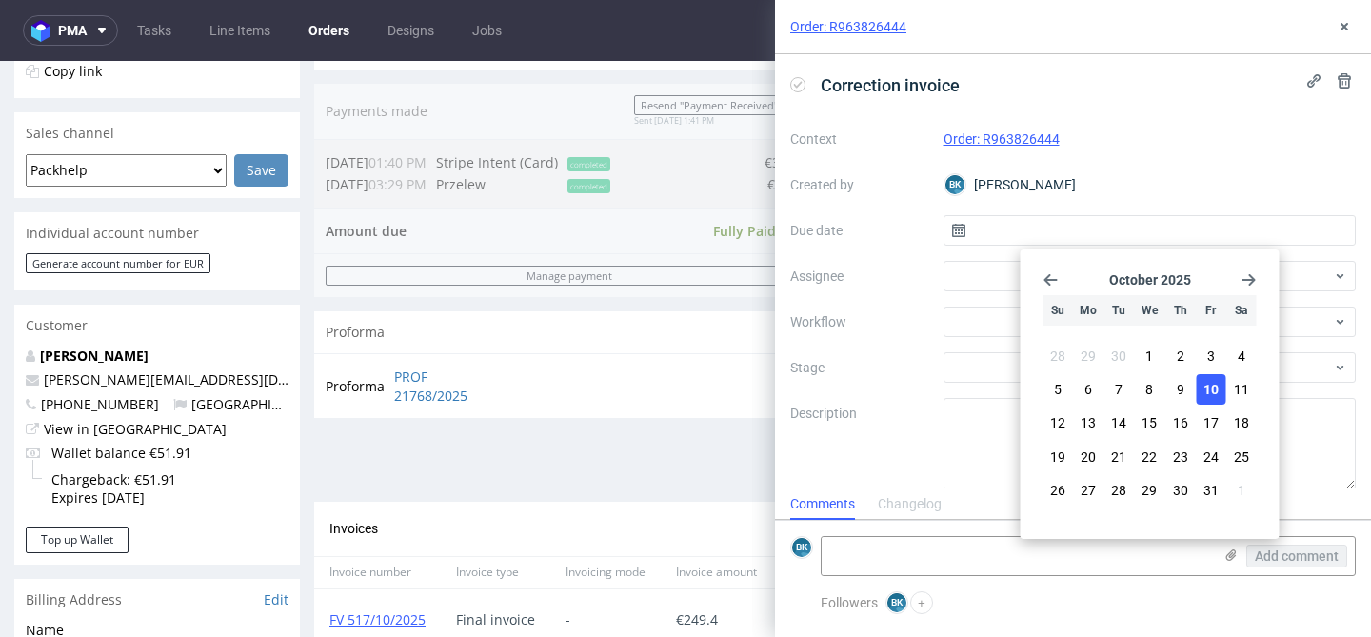
click at [1208, 388] on span "10" at bounding box center [1210, 389] width 15 height 19
type input "10/10/2025"
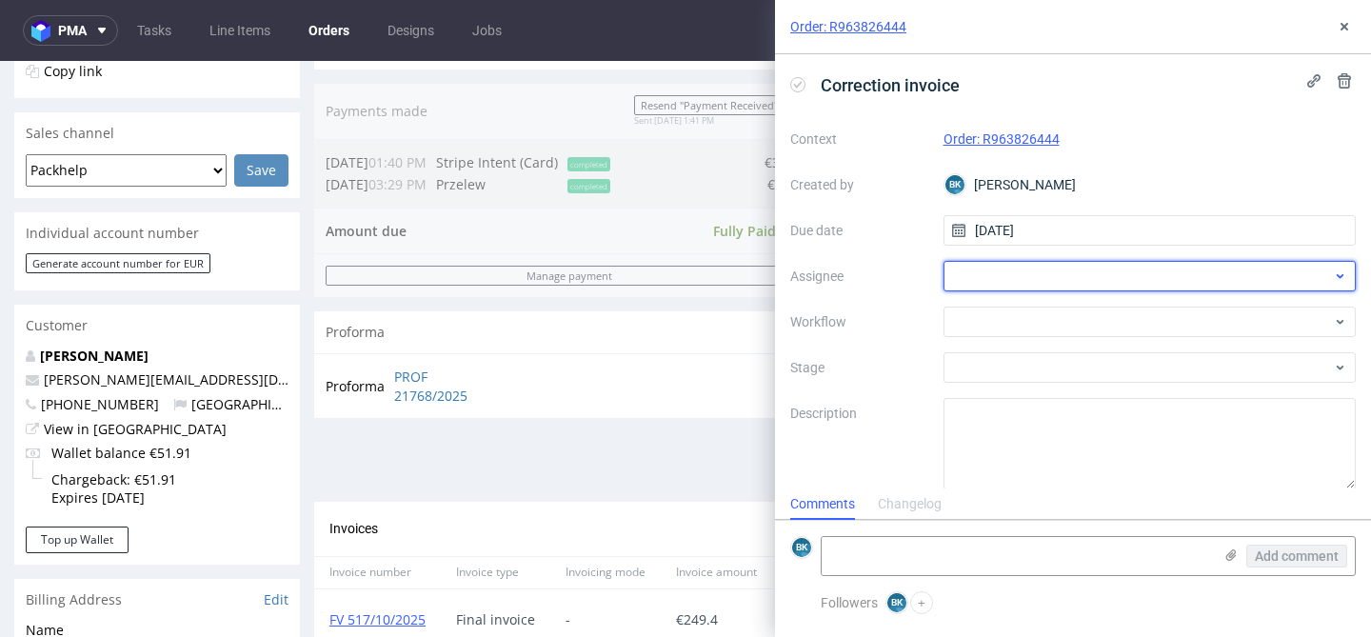
click at [1014, 275] on div at bounding box center [1149, 276] width 413 height 30
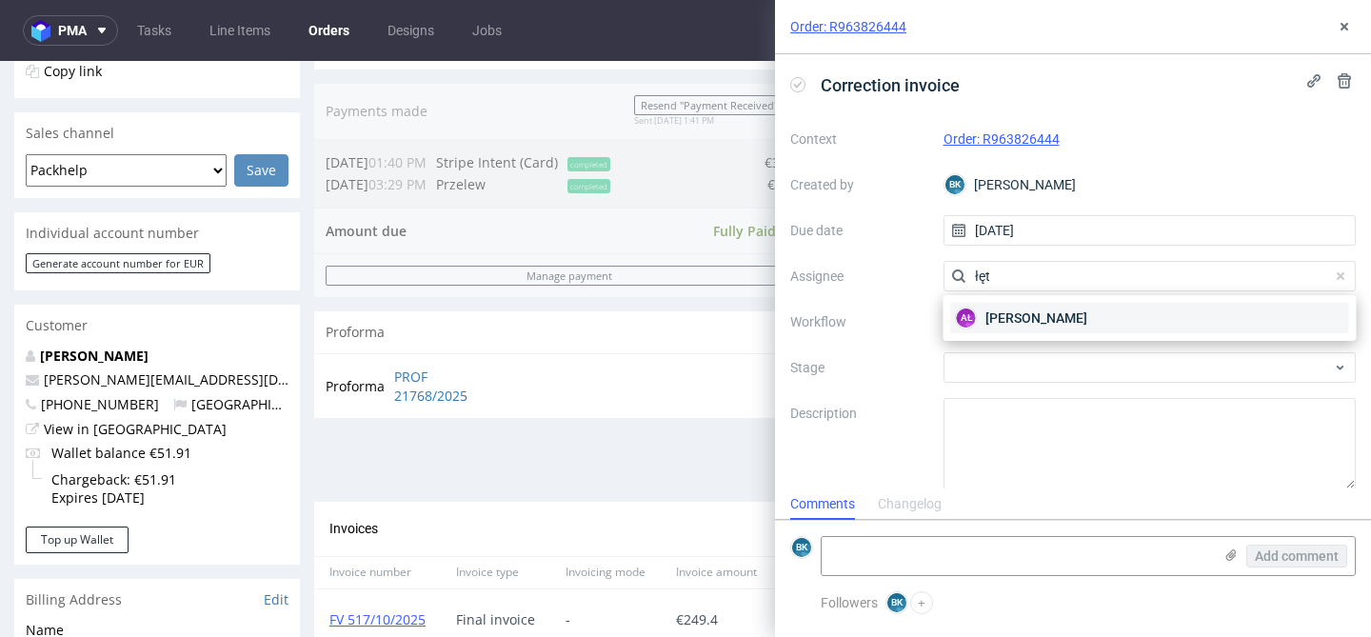
type input "łęt"
click at [1007, 312] on span "Aleksandra Łętowska" at bounding box center [1036, 317] width 102 height 19
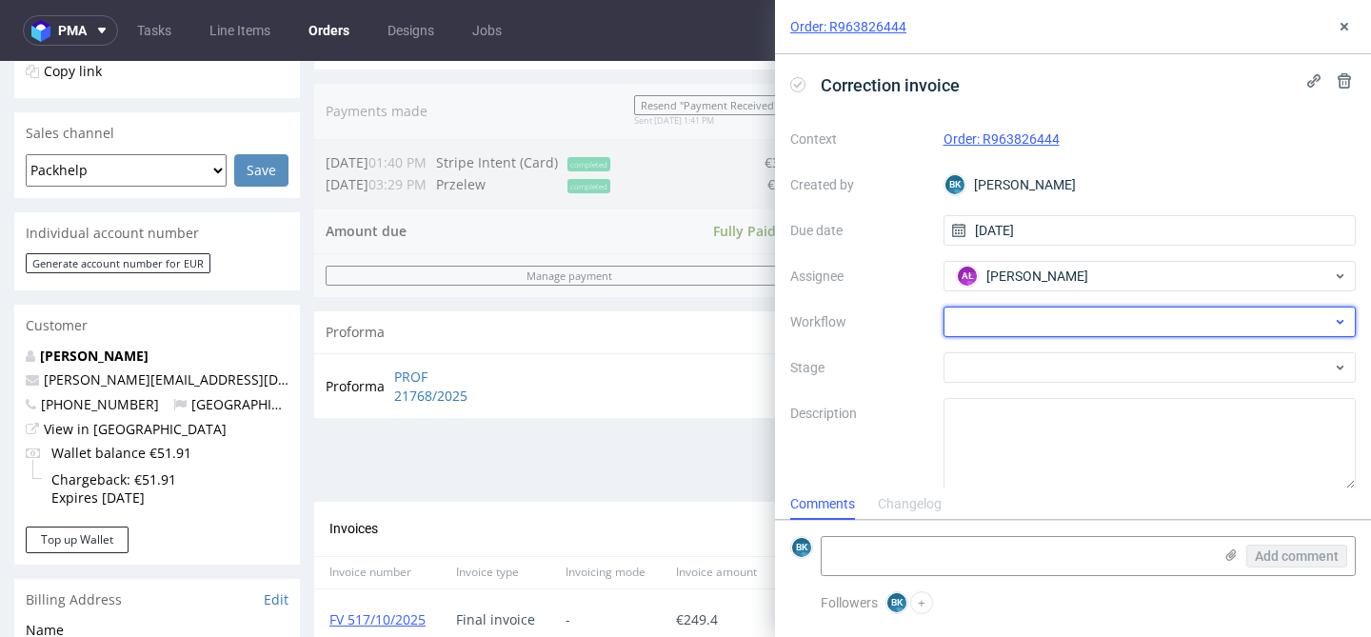
click at [993, 327] on div at bounding box center [1149, 321] width 413 height 30
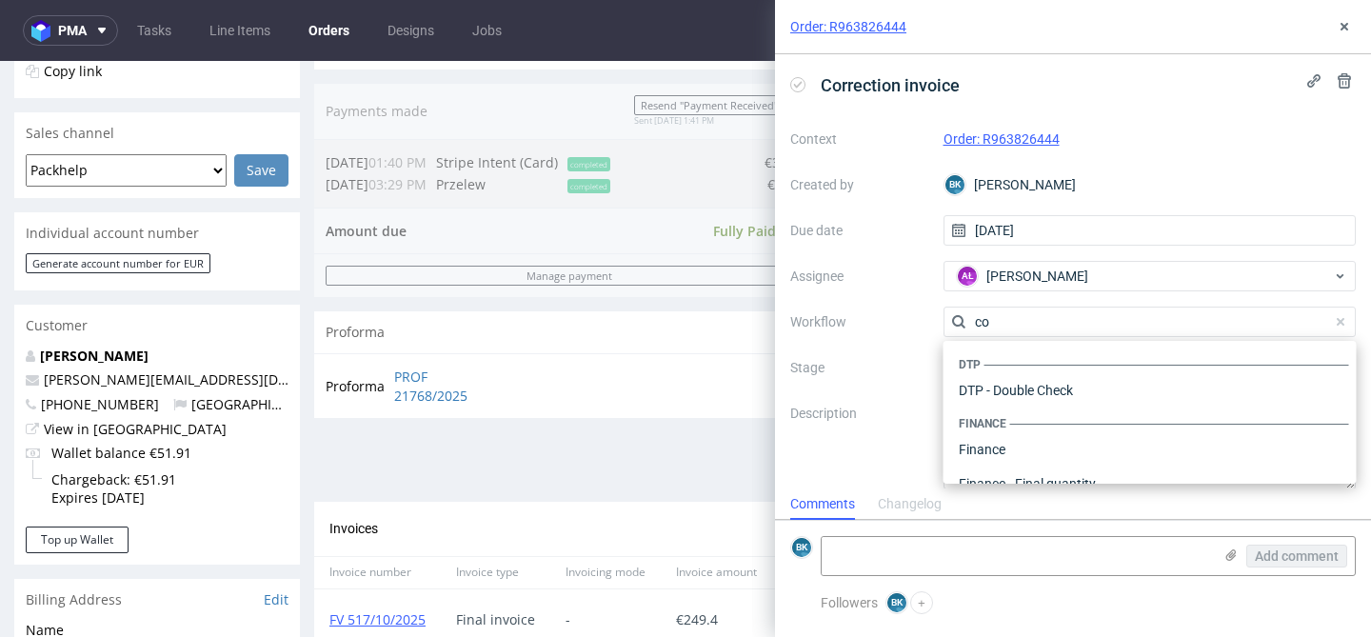
scroll to position [0, 0]
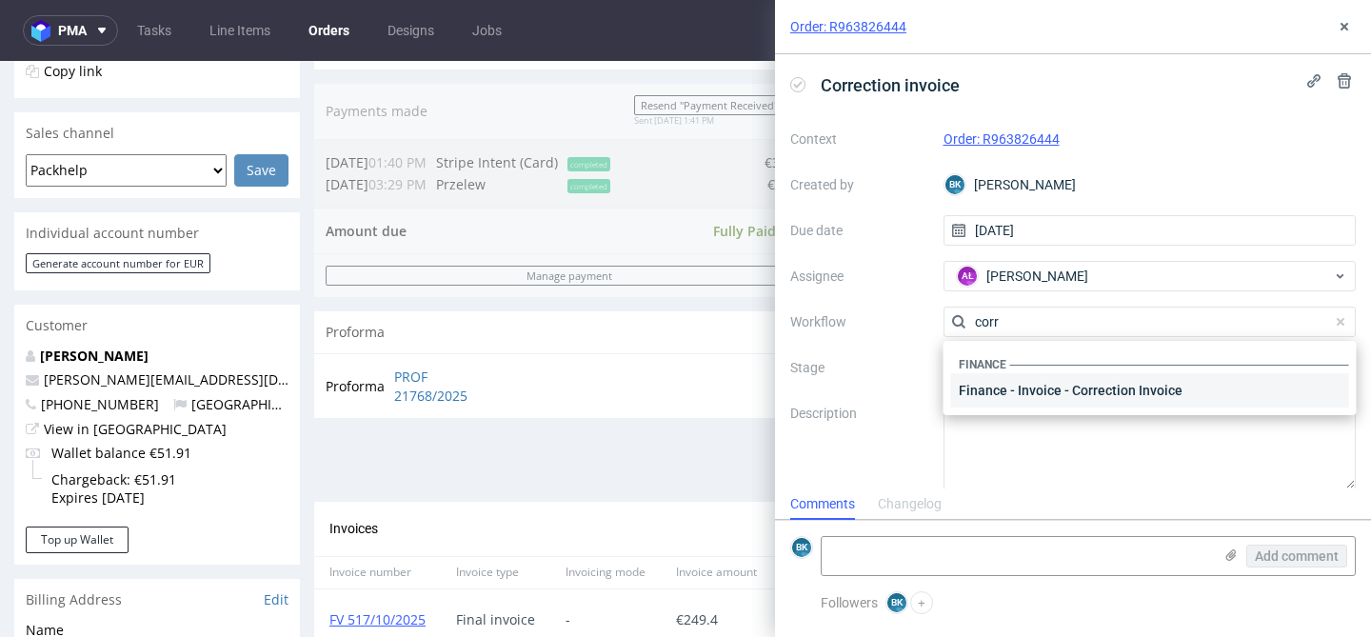
type input "corr"
click at [1042, 388] on div "Finance - Invoice - Correction Invoice" at bounding box center [1150, 390] width 398 height 34
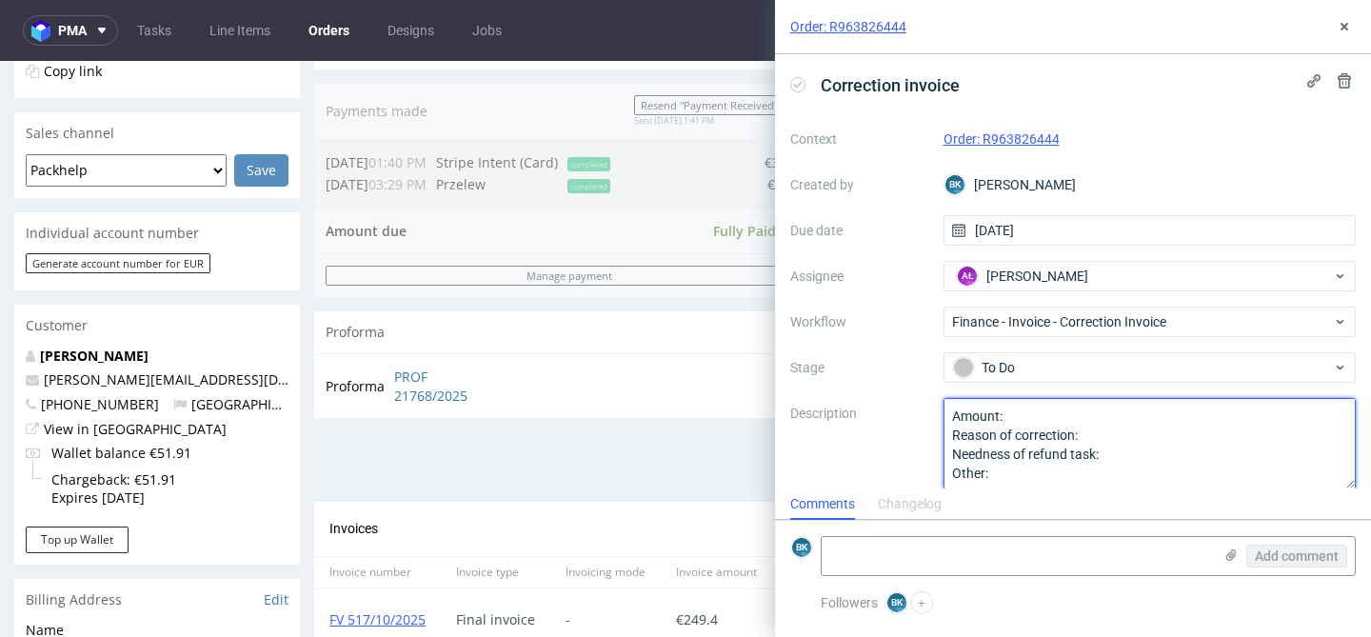
click at [1036, 414] on textarea "Amount: Reason of correction: Needness of refund task: Other:" at bounding box center [1149, 443] width 413 height 91
type textarea "Amount: The amount for the Reason of correction: Needness of refund task: Other:"
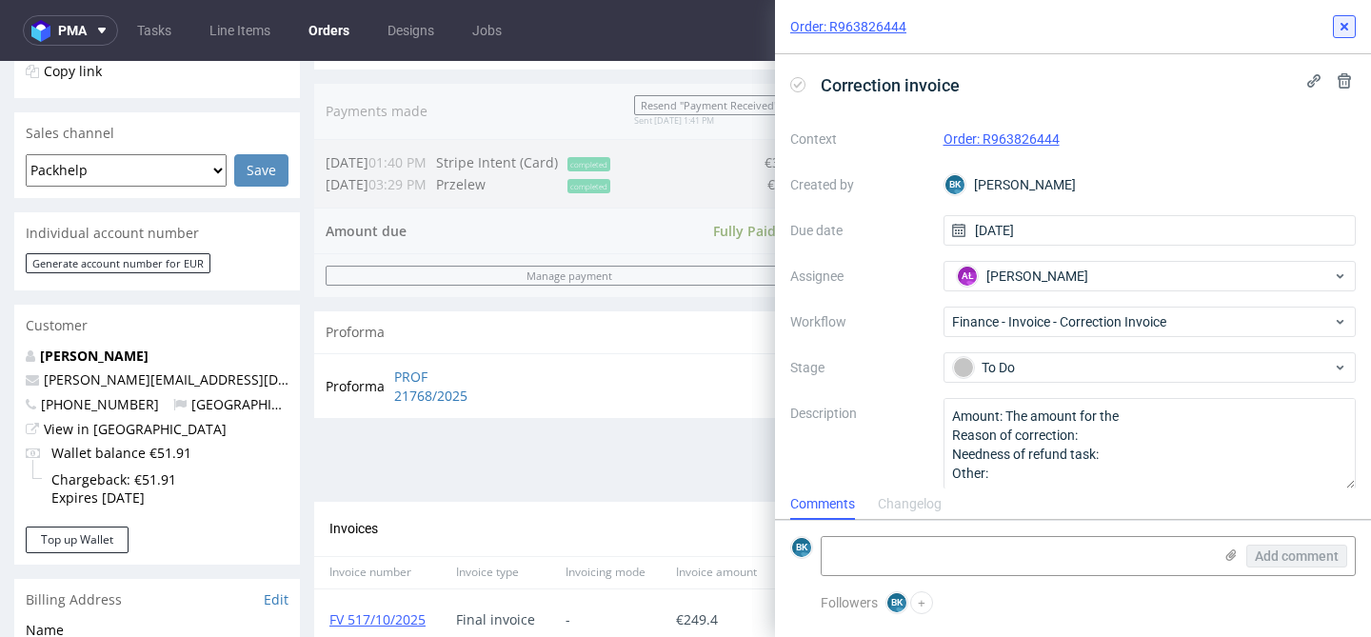
click at [1344, 31] on icon at bounding box center [1343, 26] width 15 height 15
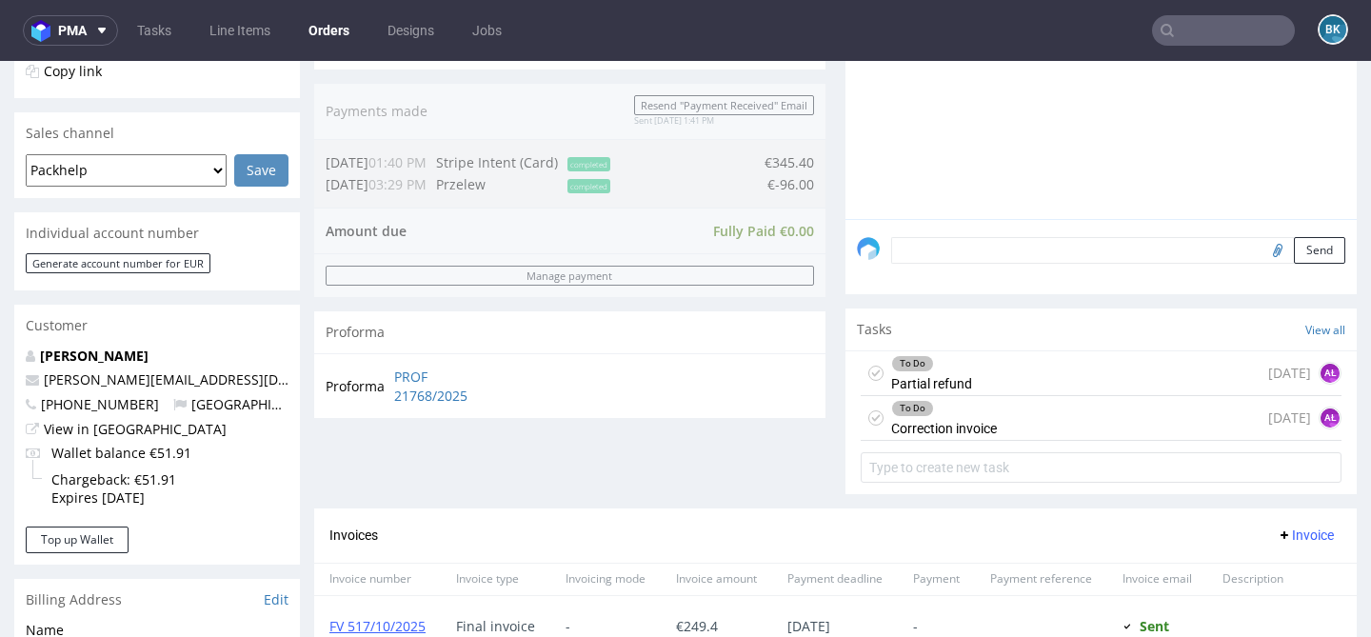
click at [1016, 371] on div "To Do Partial refund today AŁ" at bounding box center [1100, 373] width 481 height 45
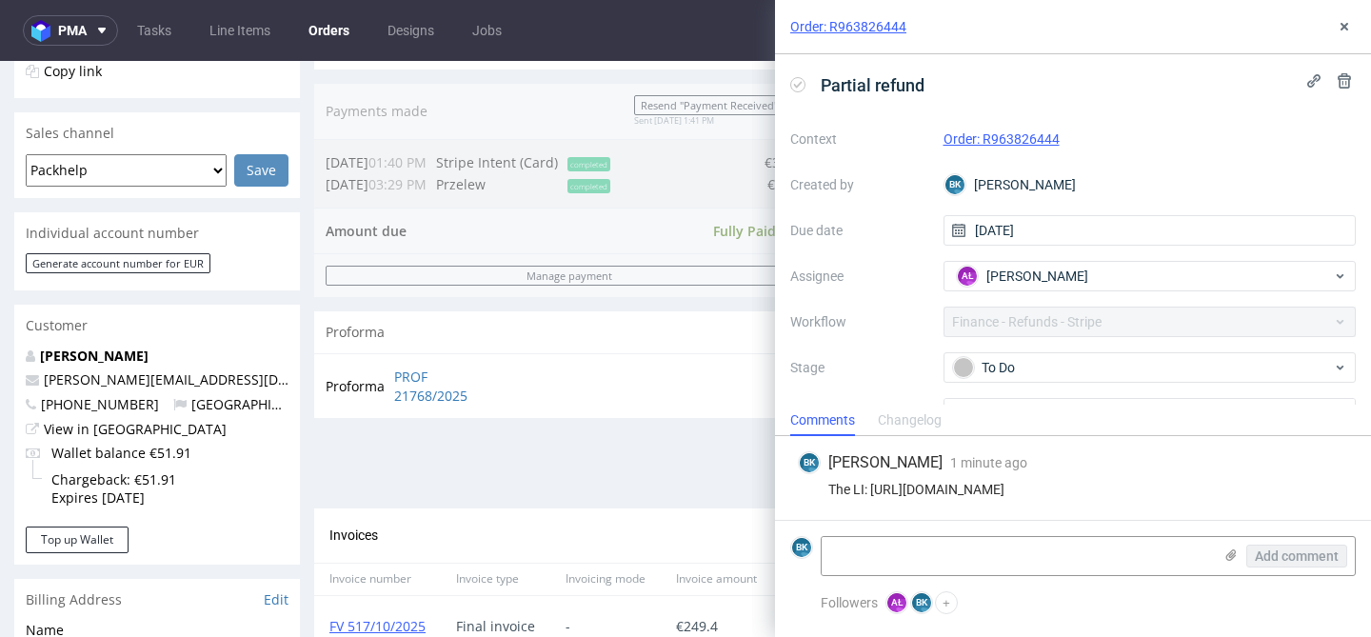
scroll to position [100, 0]
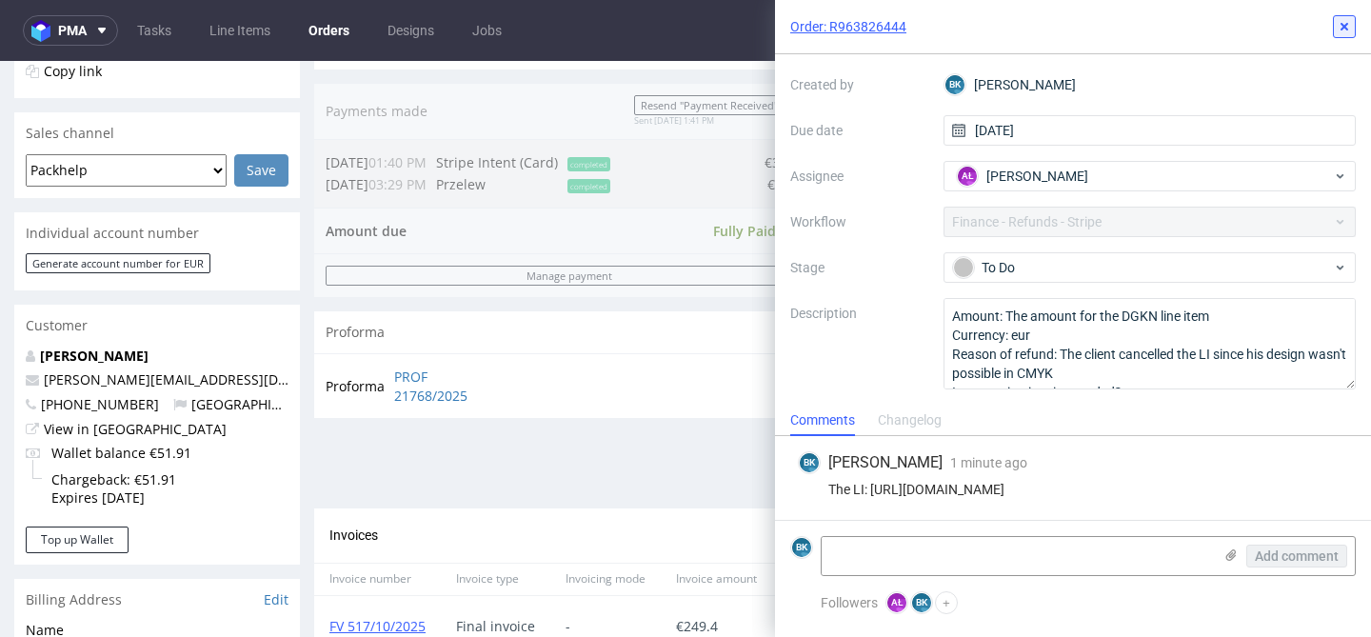
click at [1347, 23] on use at bounding box center [1344, 27] width 8 height 8
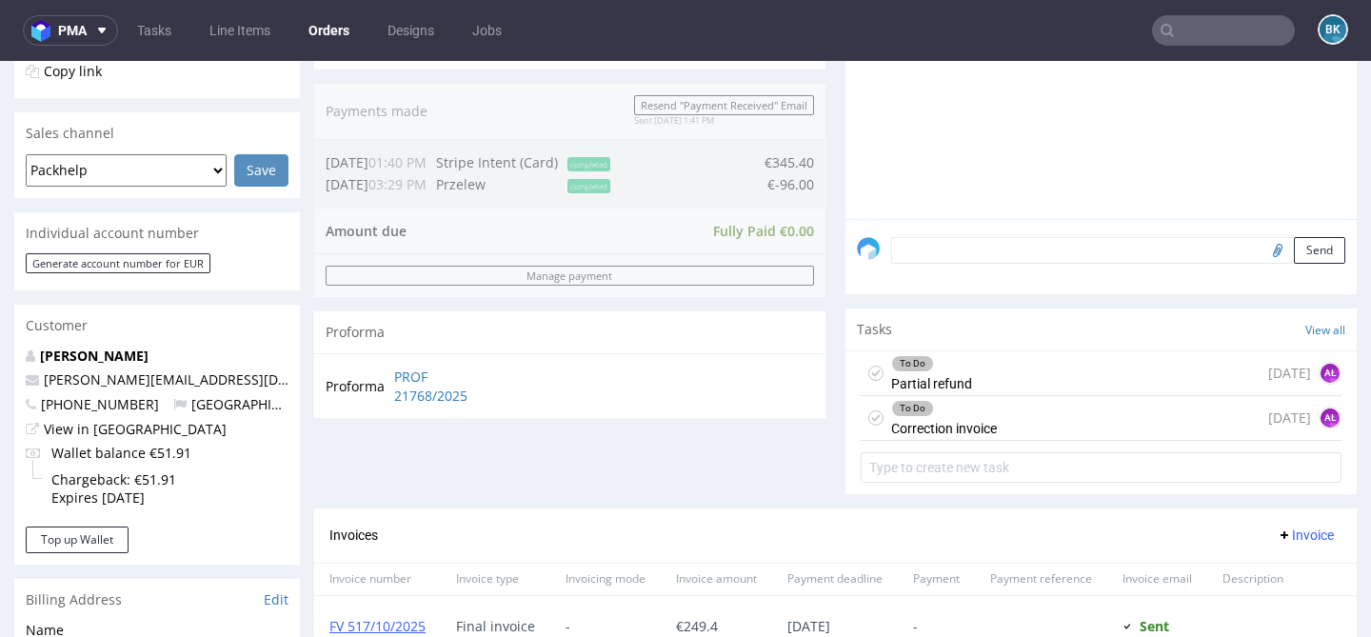
click at [1013, 436] on div "To Do Correction invoice today AŁ" at bounding box center [1100, 418] width 481 height 45
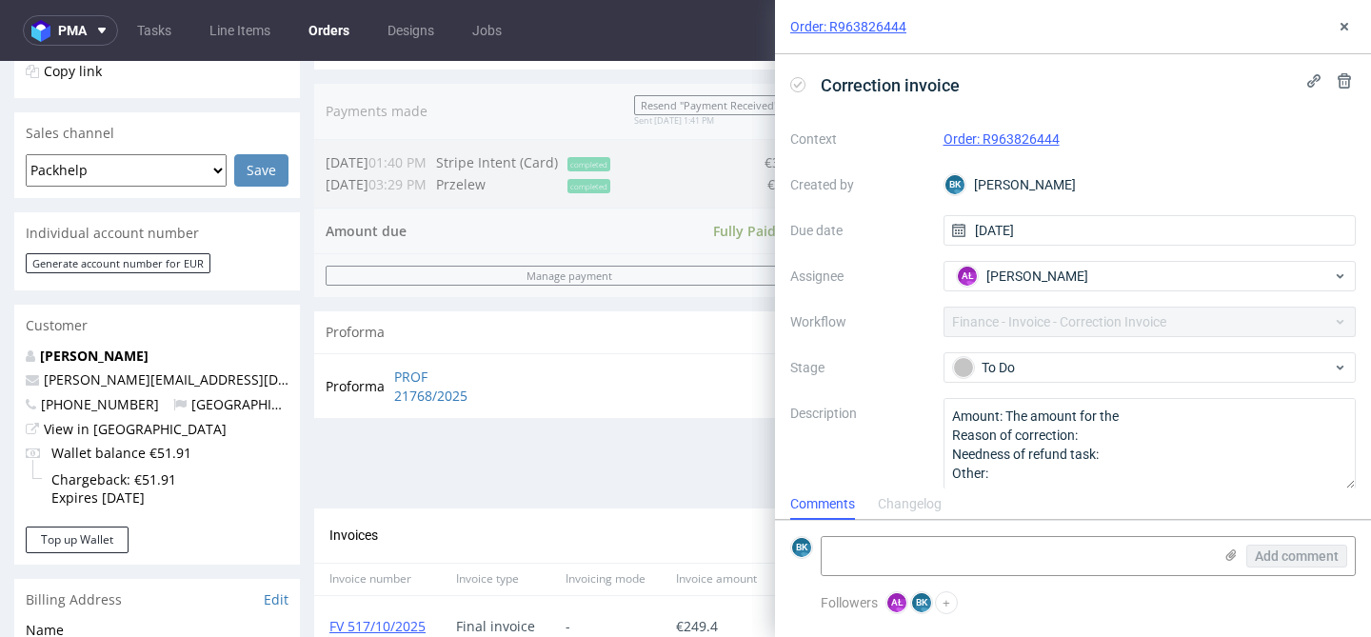
scroll to position [15, 0]
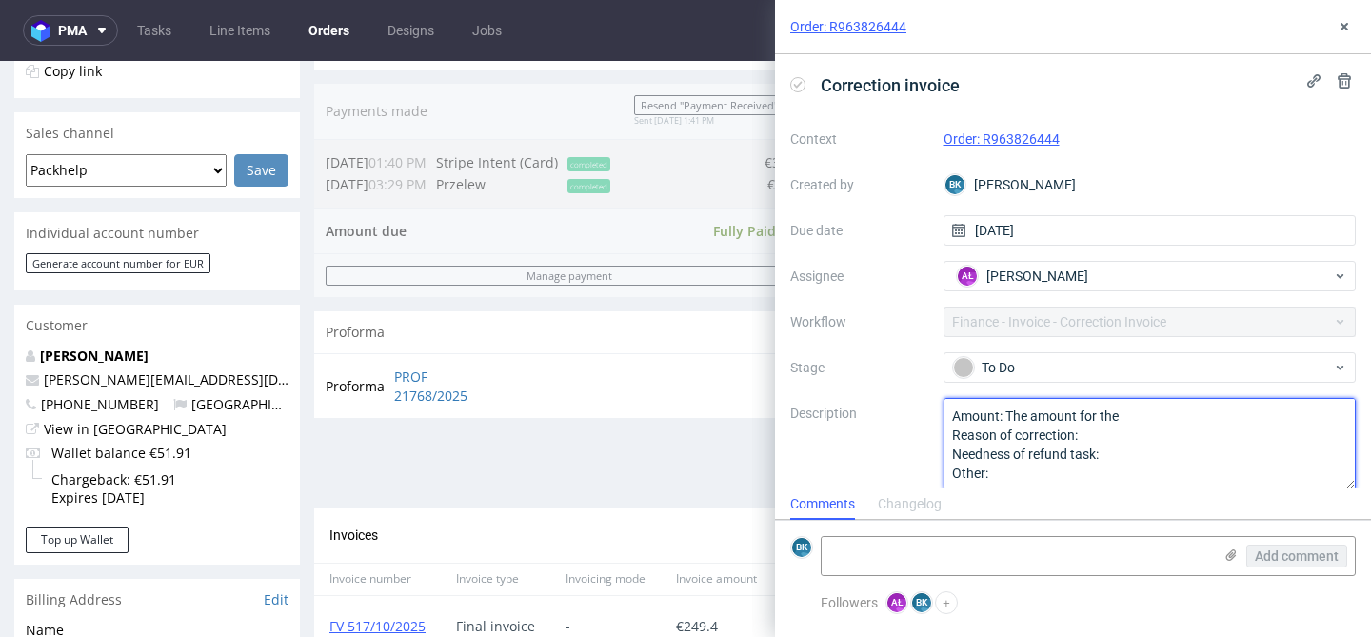
click at [1138, 412] on textarea "Amount: The amount for the Reason of correction: Needness of refund task: Other:" at bounding box center [1149, 443] width 413 height 91
type textarea "Amount: The amount for the DGKN line item Reason of correction: Needness of ref…"
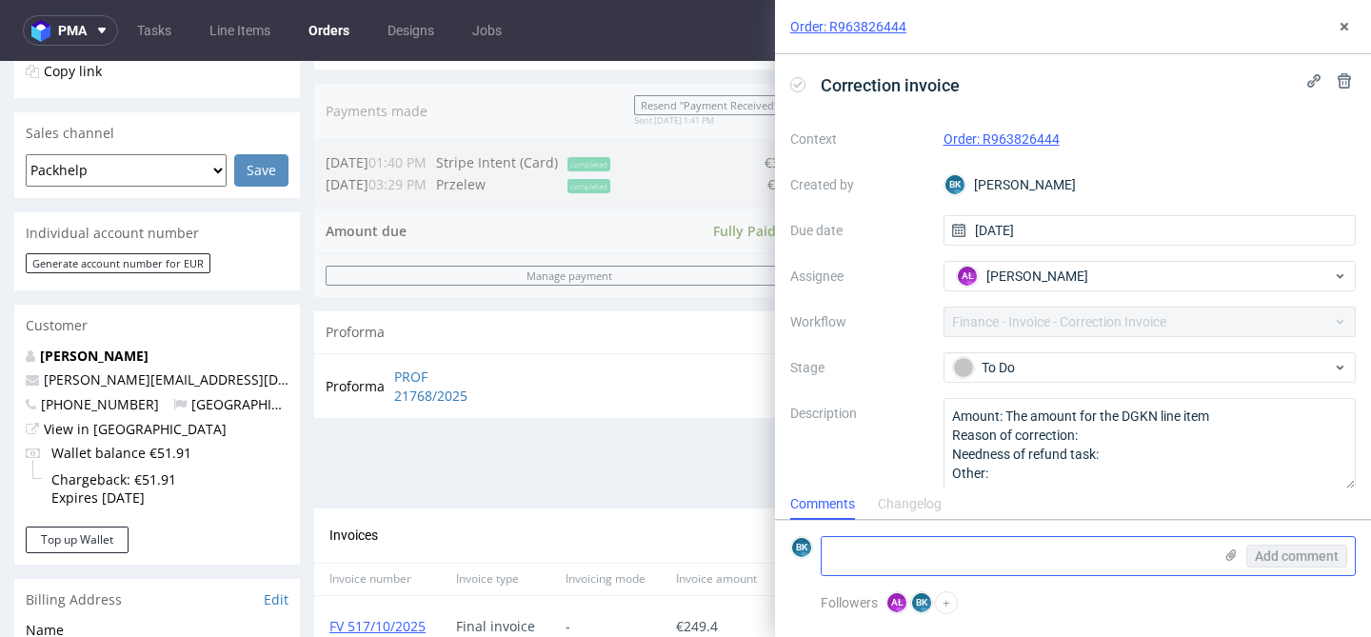
click at [1071, 555] on textarea at bounding box center [1016, 556] width 390 height 38
paste textarea "The client cancelled the LI since his design wasn't possible in CMYK"
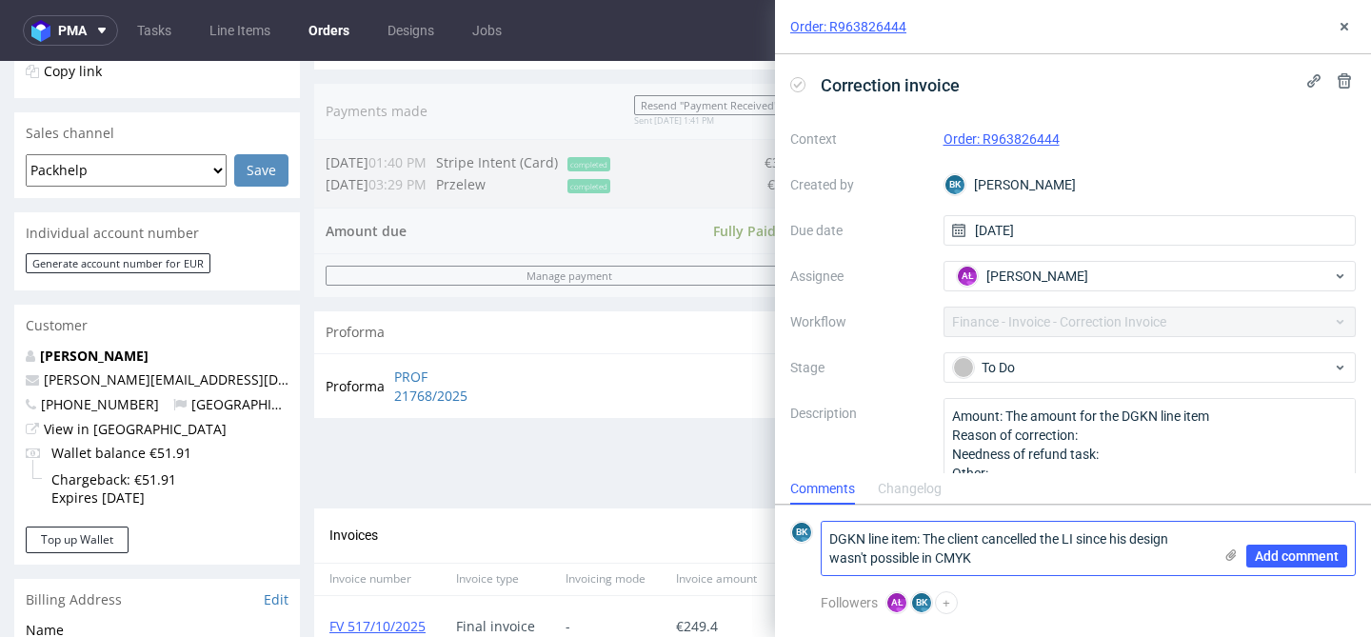
scroll to position [0, 0]
drag, startPoint x: 925, startPoint y: 537, endPoint x: 996, endPoint y: 560, distance: 74.0
click at [996, 560] on textarea "DGKN line item: The client cancelled the LI since his design wasn't possible in…" at bounding box center [1016, 548] width 390 height 53
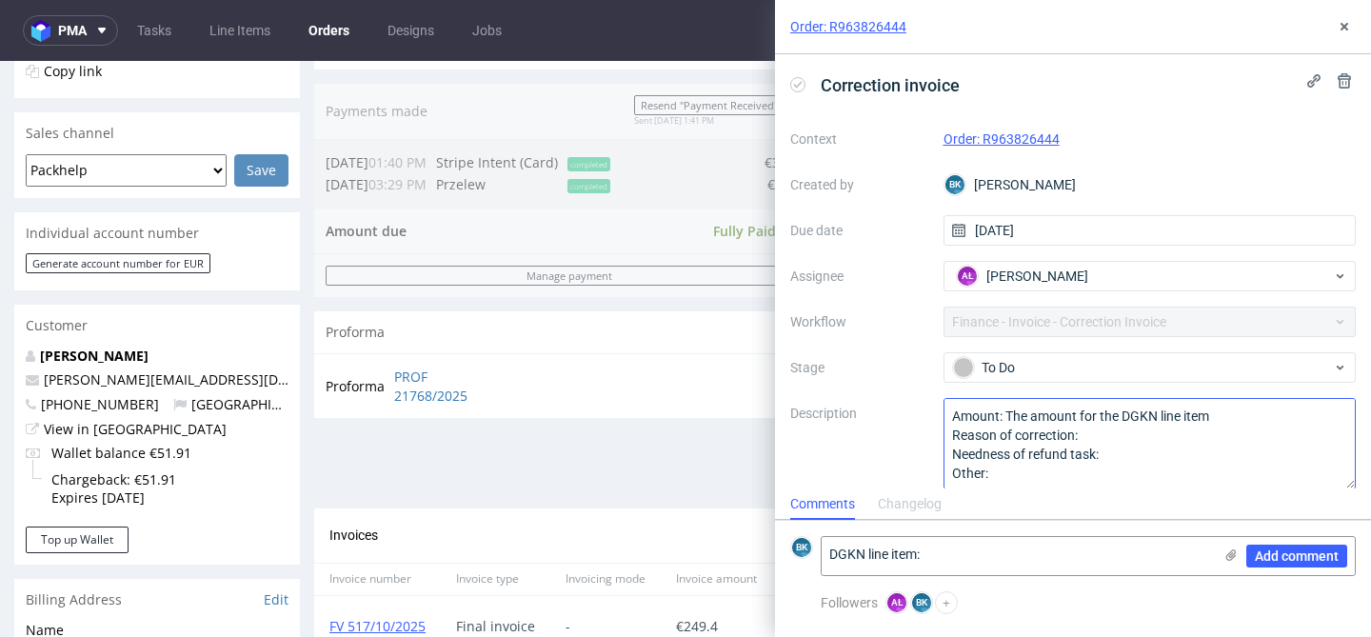
type textarea "DGKN line item:"
click at [1099, 436] on textarea "Amount: The amount for the DGKN line item Reason of correction: Needness of ref…" at bounding box center [1149, 443] width 413 height 91
paste textarea "The client cancelled the LI since his design wasn't possible in CMYK"
click at [1112, 470] on textarea "Amount: The amount for the DGKN line item Reason of correction: Needness of ref…" at bounding box center [1149, 443] width 413 height 91
type textarea "Amount: The amount for the DGKN line item Reason of correction: The client canc…"
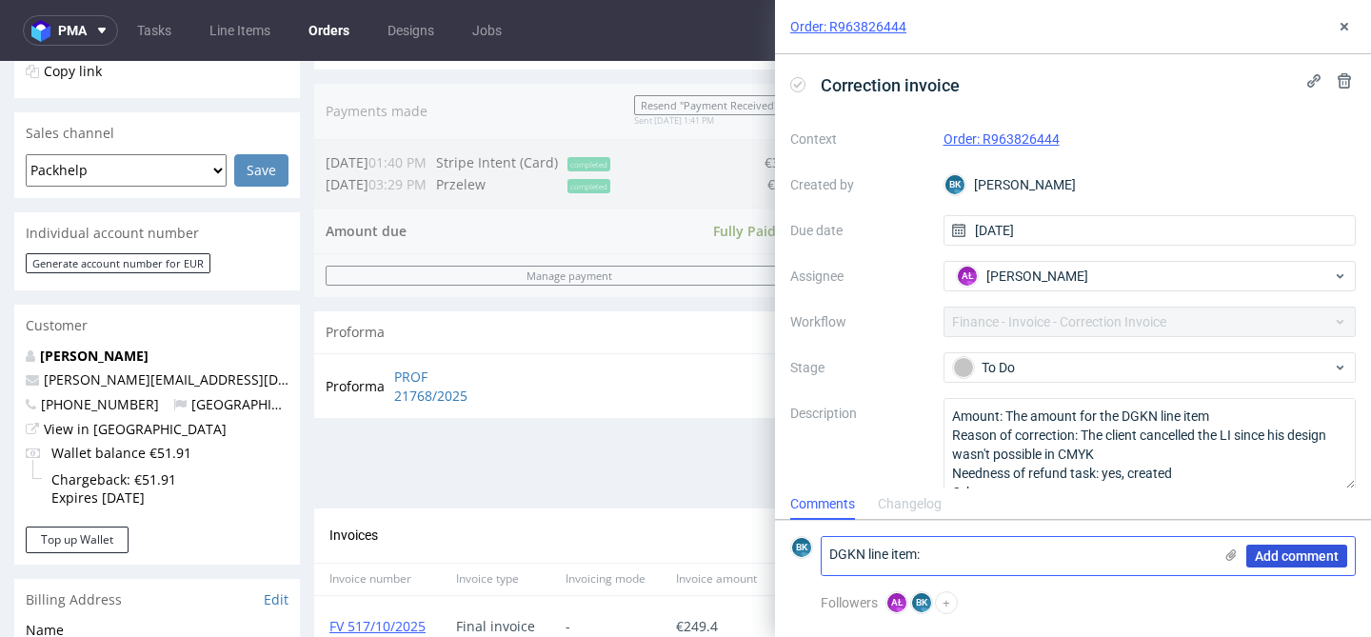
click at [1304, 557] on span "Add comment" at bounding box center [1296, 555] width 84 height 13
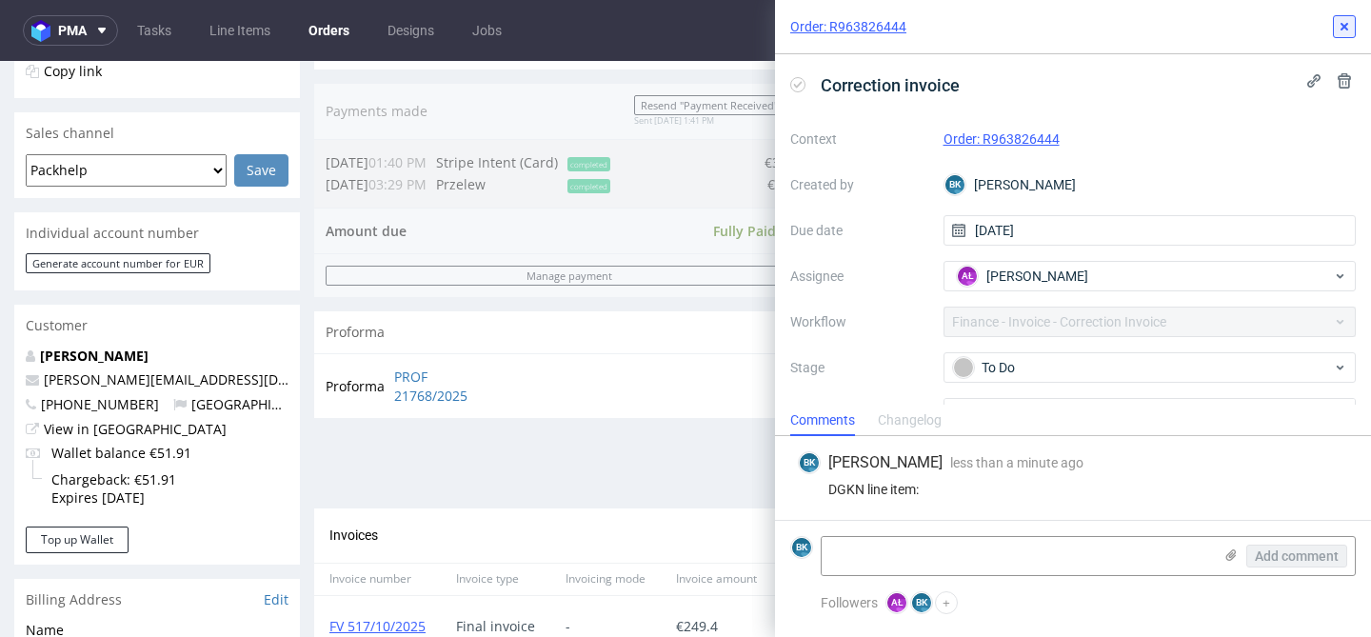
click at [1334, 28] on button at bounding box center [1343, 26] width 23 height 23
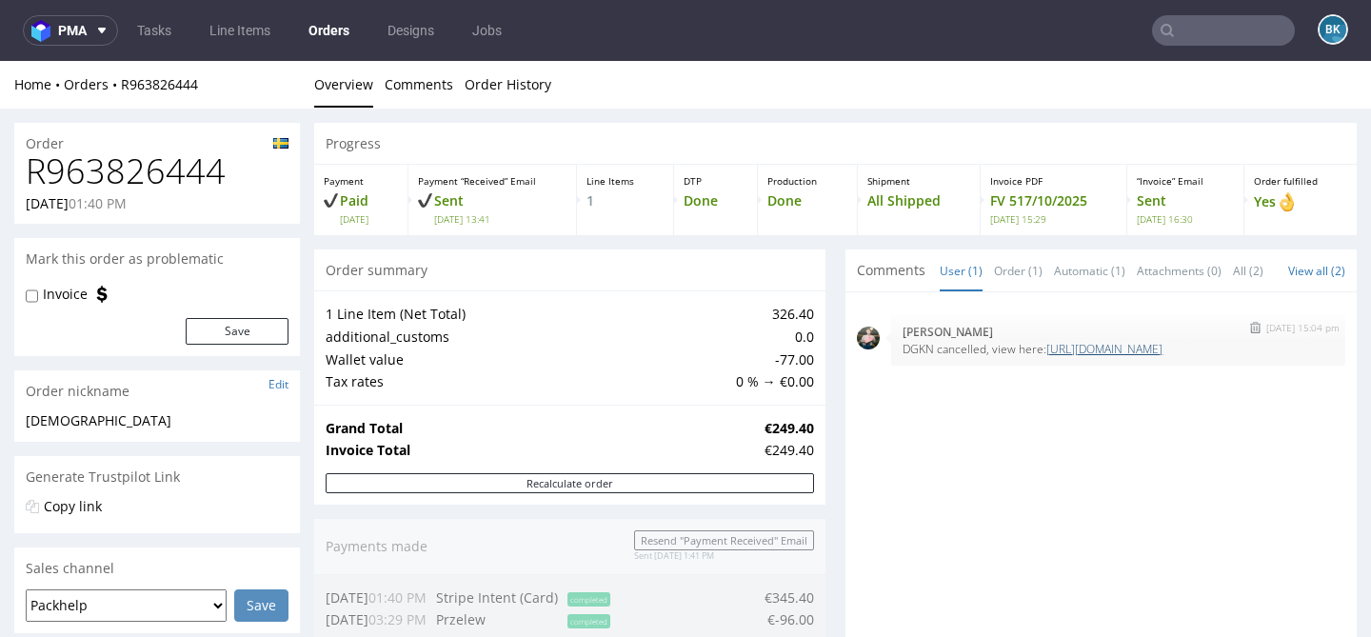
click at [1046, 357] on link "[URL][DOMAIN_NAME]" at bounding box center [1104, 349] width 116 height 16
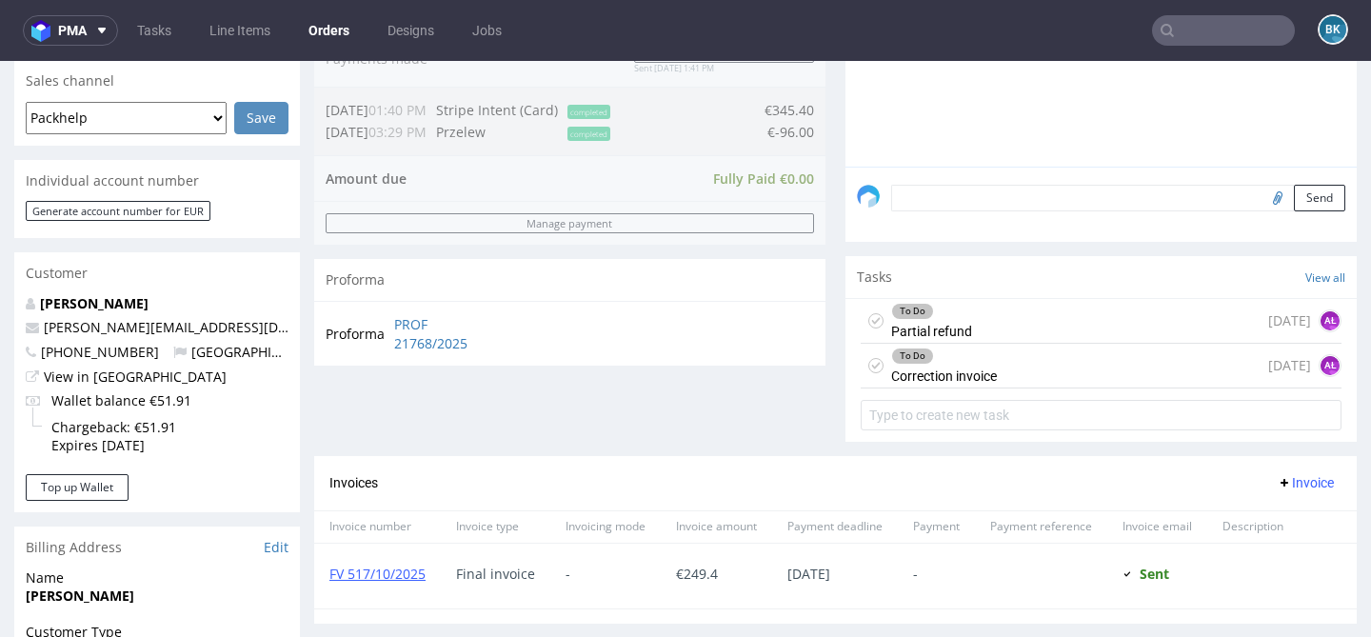
scroll to position [488, 0]
click at [1040, 385] on div "To Do Correction invoice today AŁ" at bounding box center [1100, 365] width 481 height 45
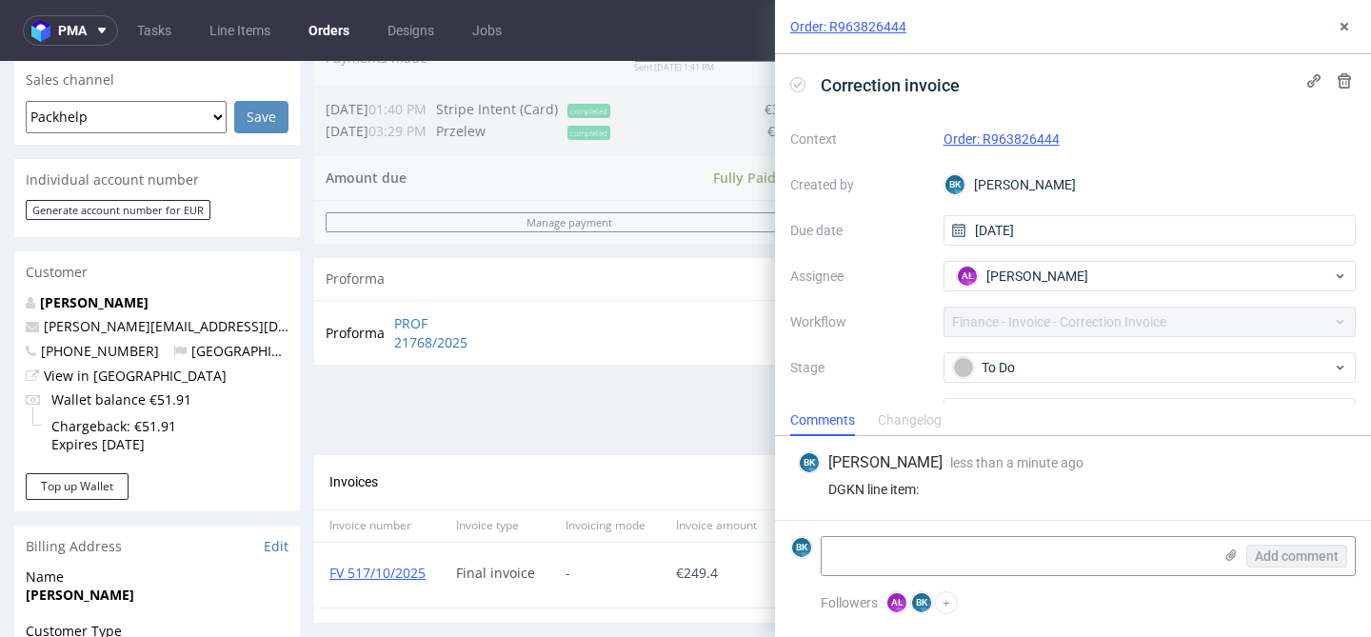
click at [1142, 486] on div "DGKN line item:" at bounding box center [1073, 489] width 550 height 15
click at [947, 558] on textarea at bounding box center [1016, 556] width 390 height 38
paste textarea "[URL][DOMAIN_NAME]"
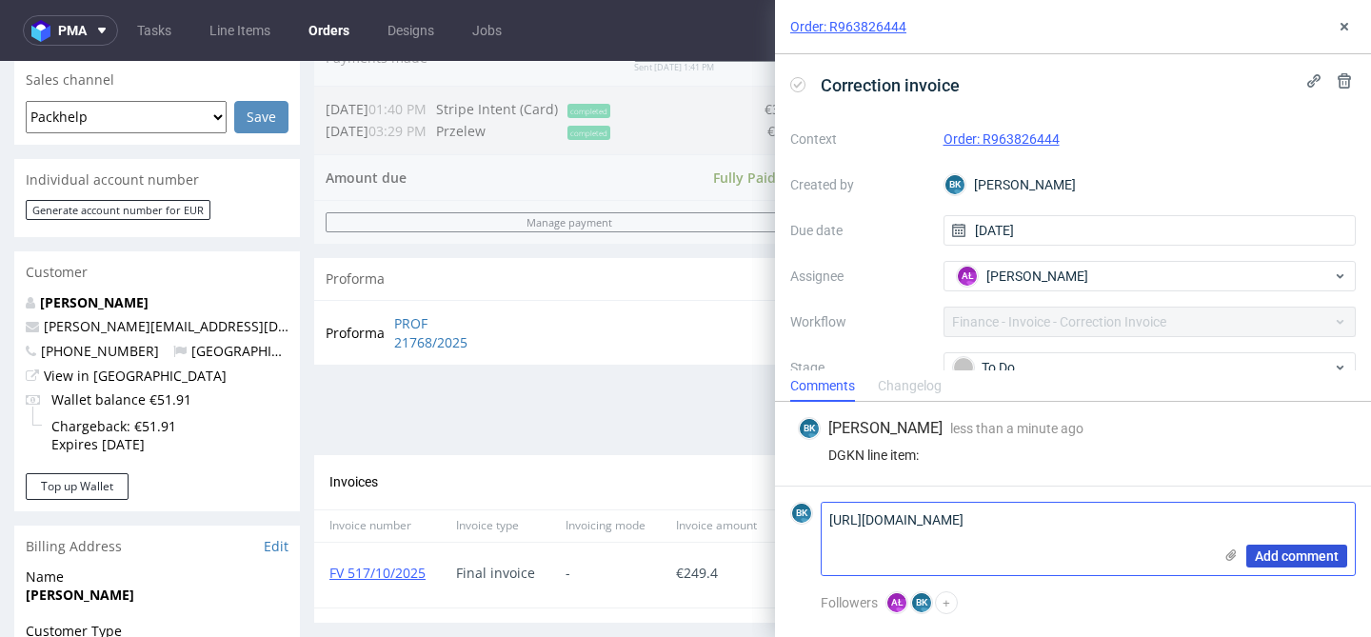
type textarea "[URL][DOMAIN_NAME]"
click at [1298, 554] on span "Add comment" at bounding box center [1296, 555] width 84 height 13
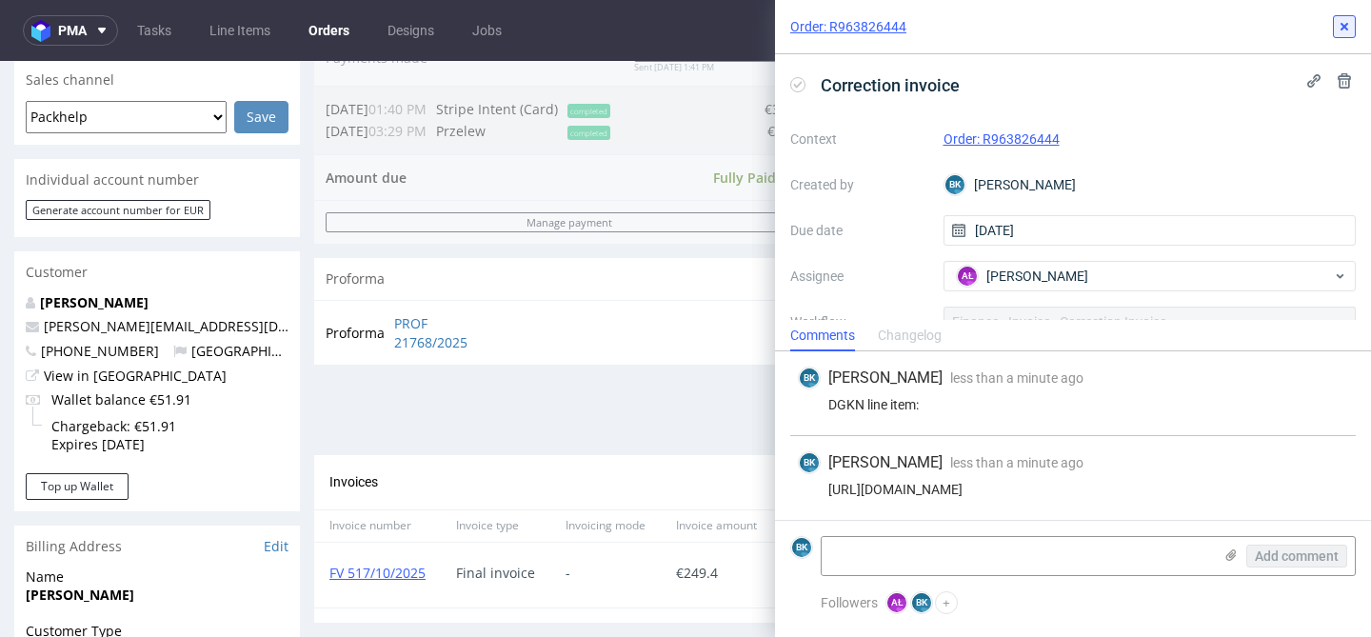
click at [1339, 26] on icon at bounding box center [1343, 26] width 15 height 15
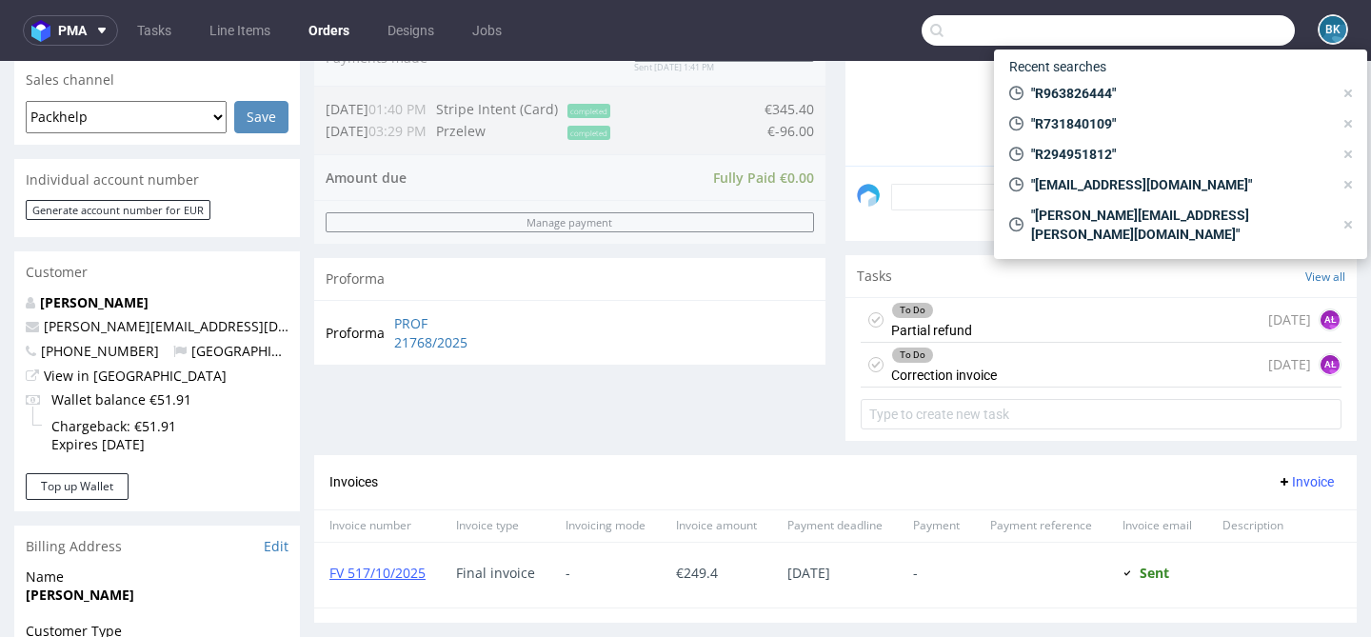
click at [1210, 38] on input "text" at bounding box center [1107, 30] width 373 height 30
paste input "info@dewijnbode.eu"
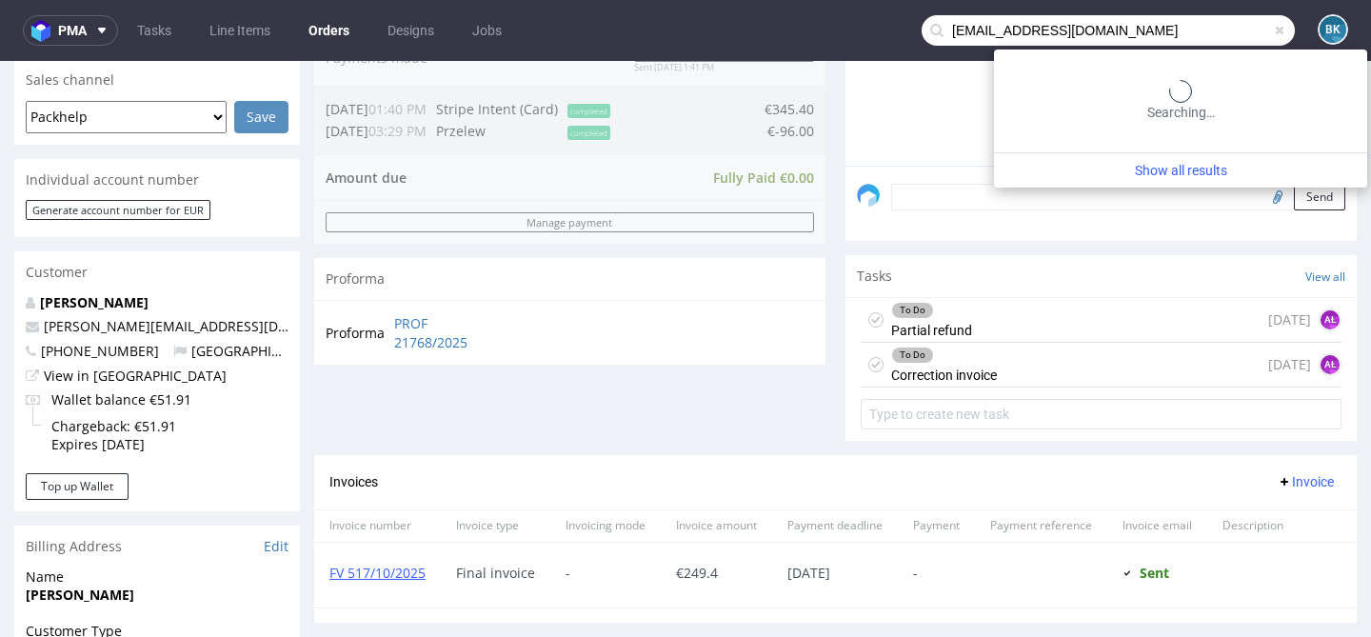
type input "info@dewijnbode.eu"
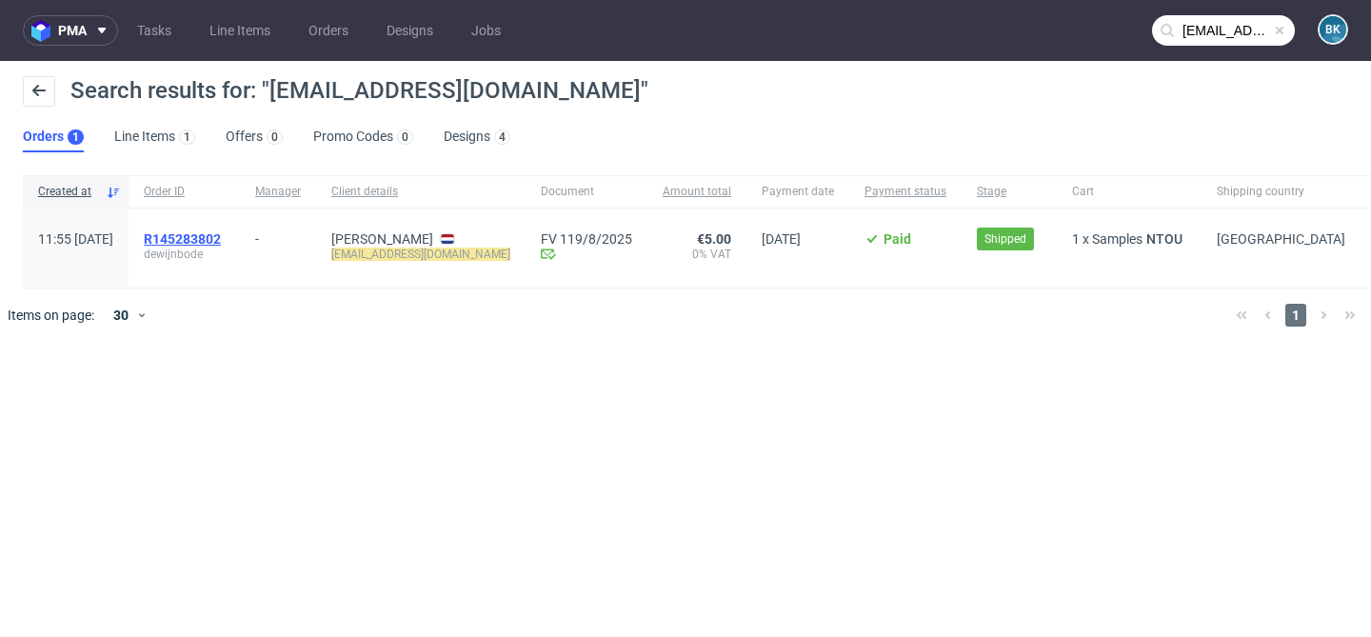
click at [221, 238] on span "R145283802" at bounding box center [182, 238] width 77 height 15
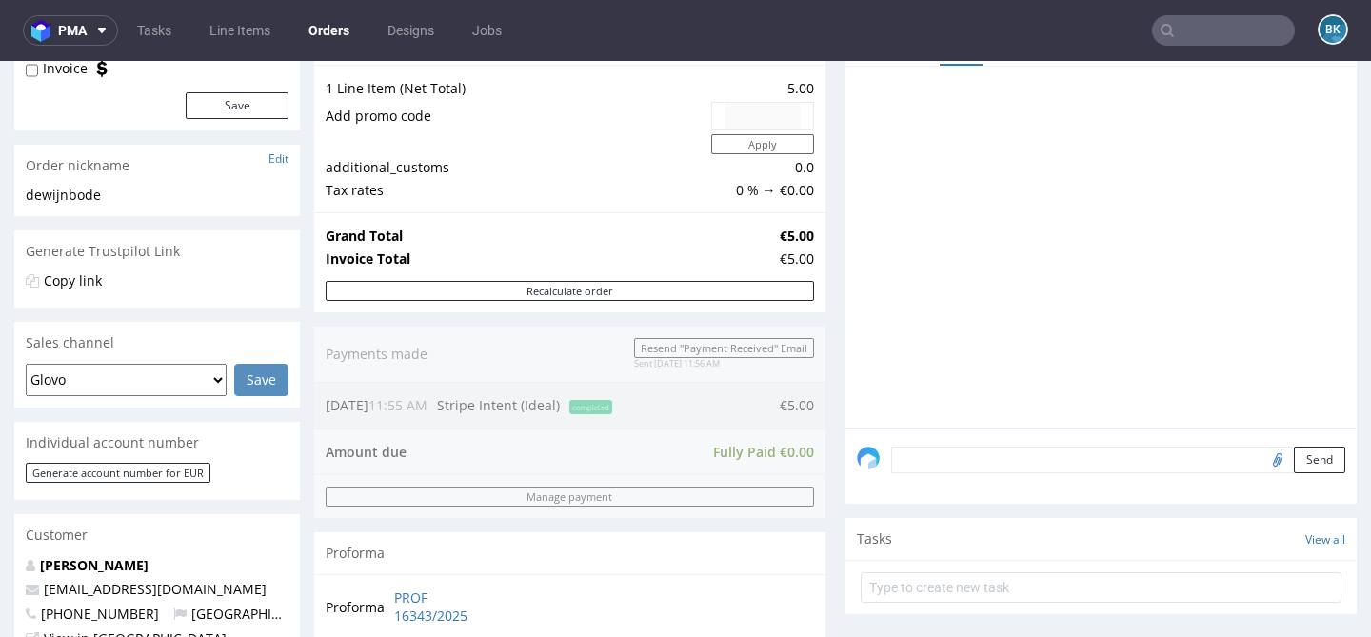
scroll to position [292, 0]
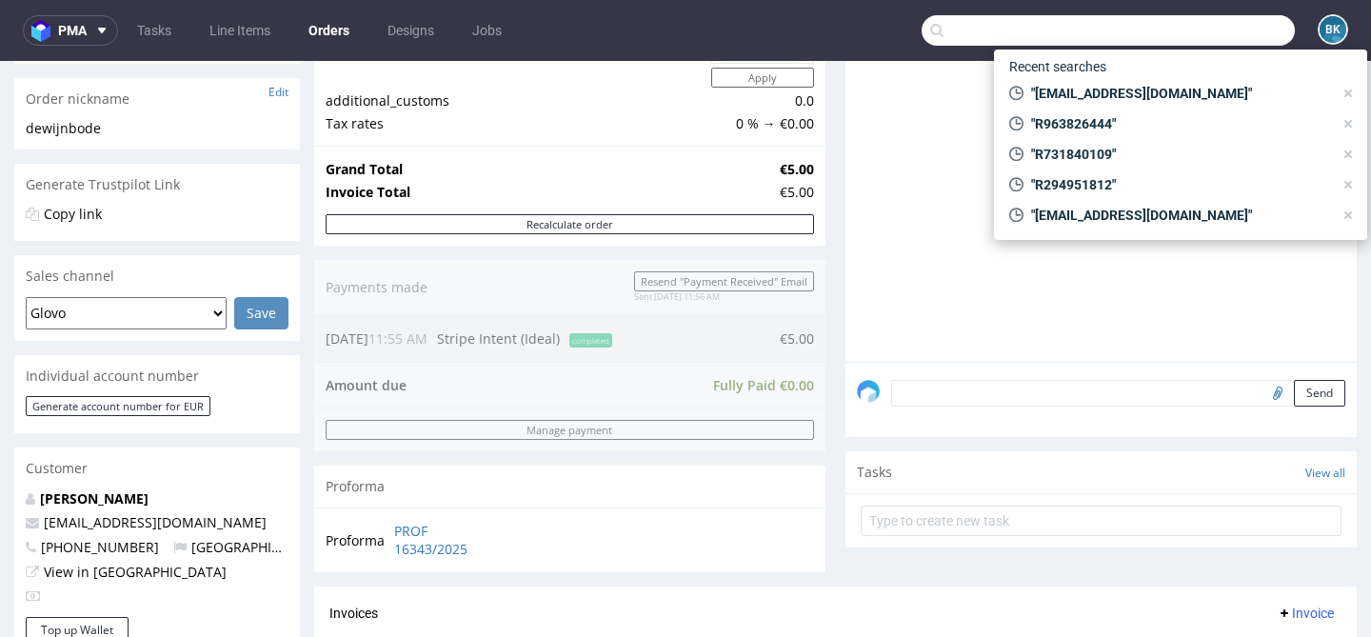
click at [1208, 26] on input "text" at bounding box center [1107, 30] width 373 height 30
paste input "paul@jondo.cz"
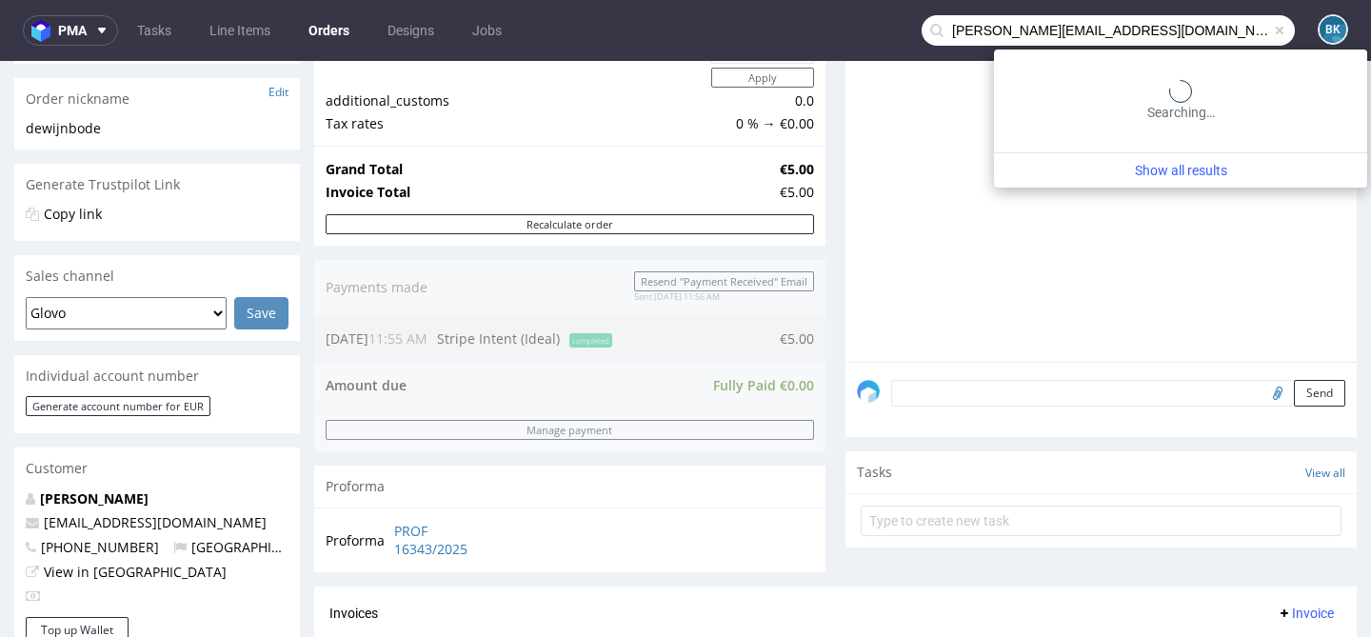
type input "paul@jondo.cz"
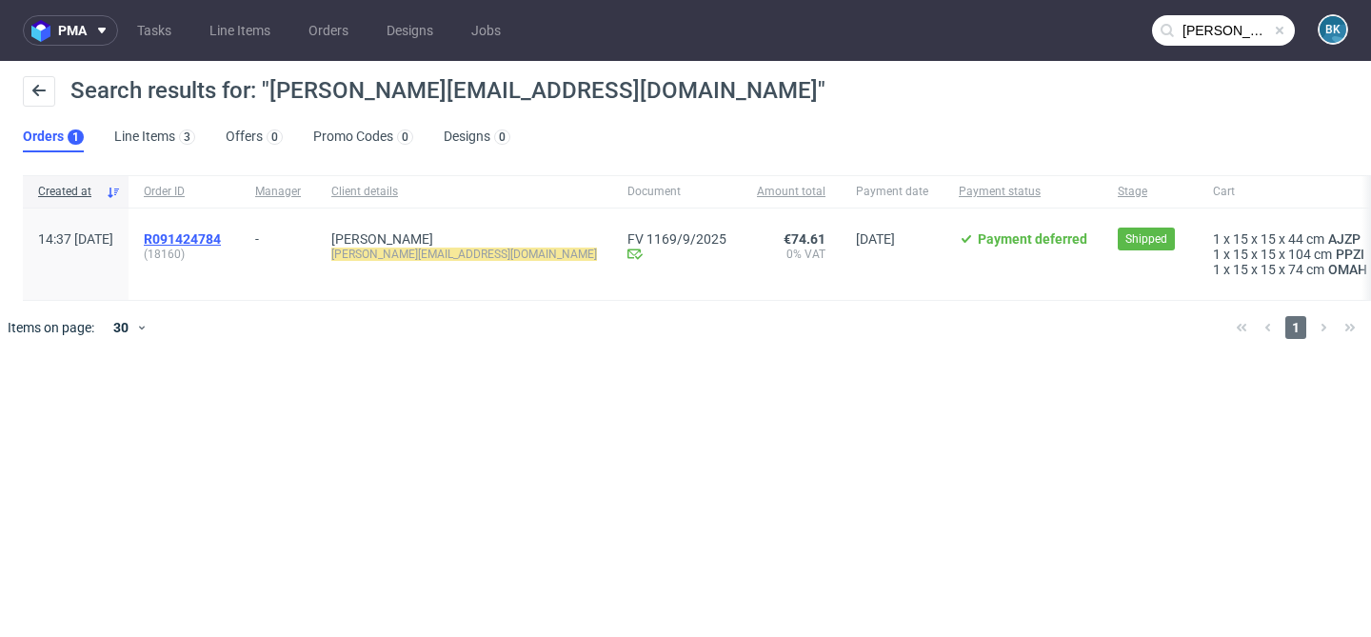
click at [221, 240] on span "R091424784" at bounding box center [182, 238] width 77 height 15
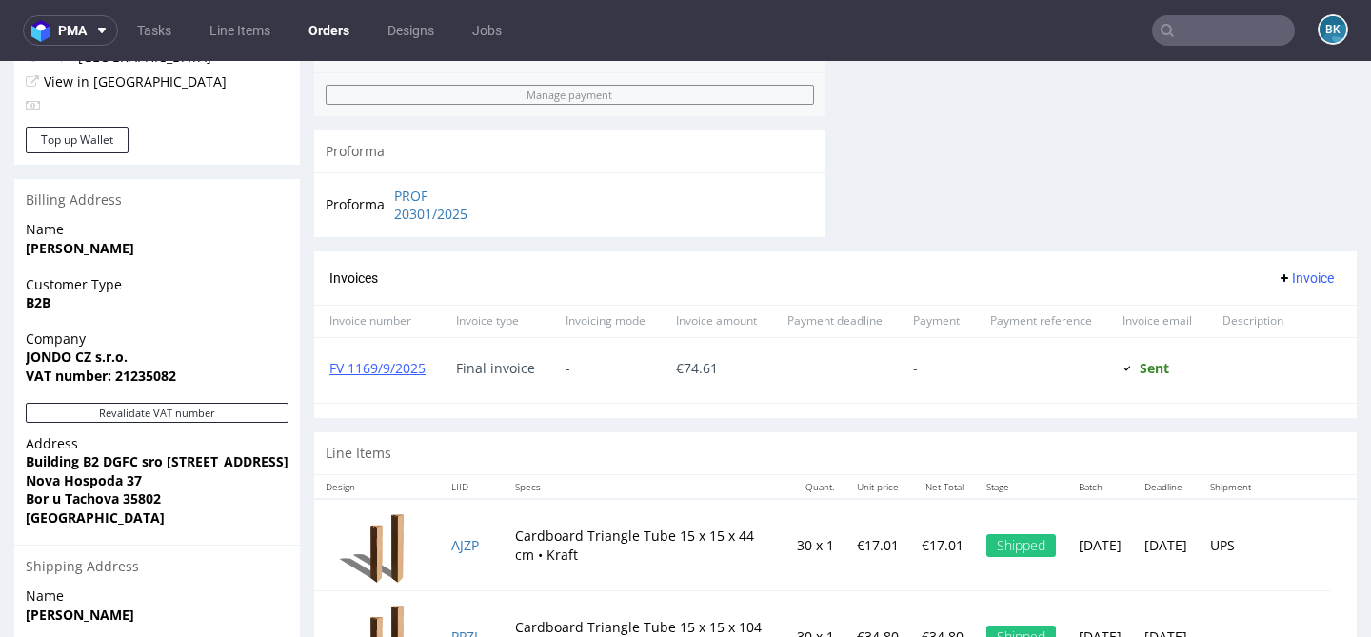
scroll to position [792, 0]
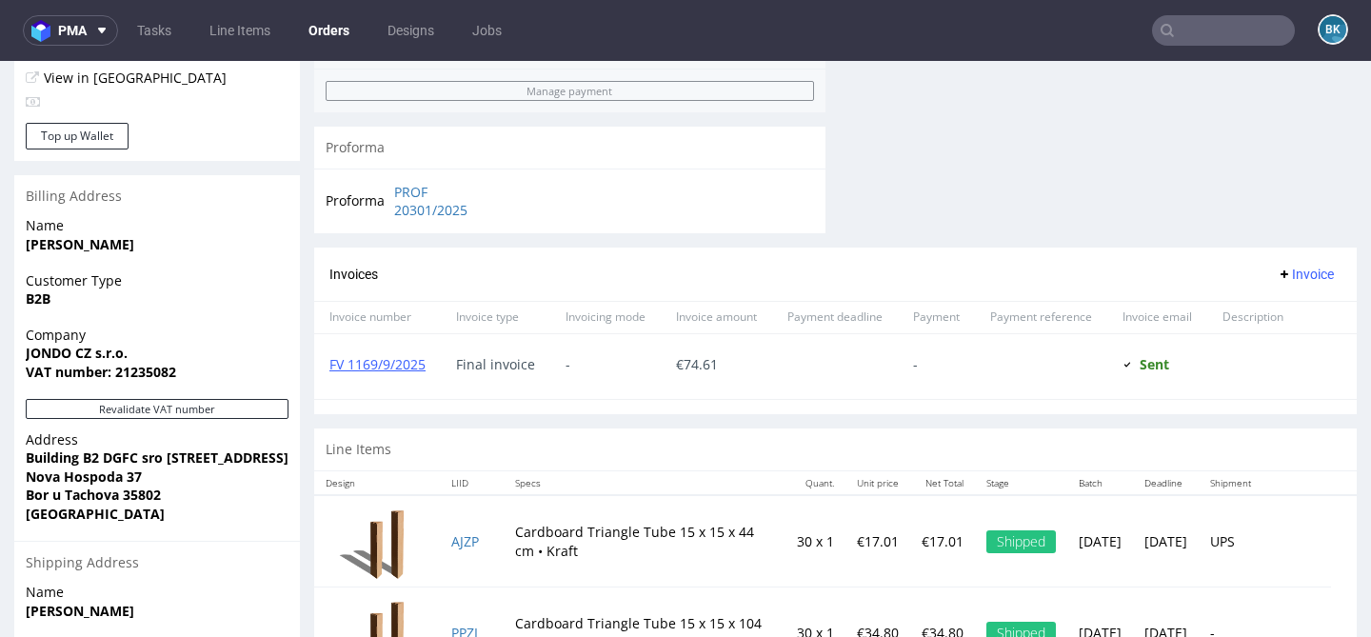
click at [1191, 29] on input "text" at bounding box center [1223, 30] width 143 height 30
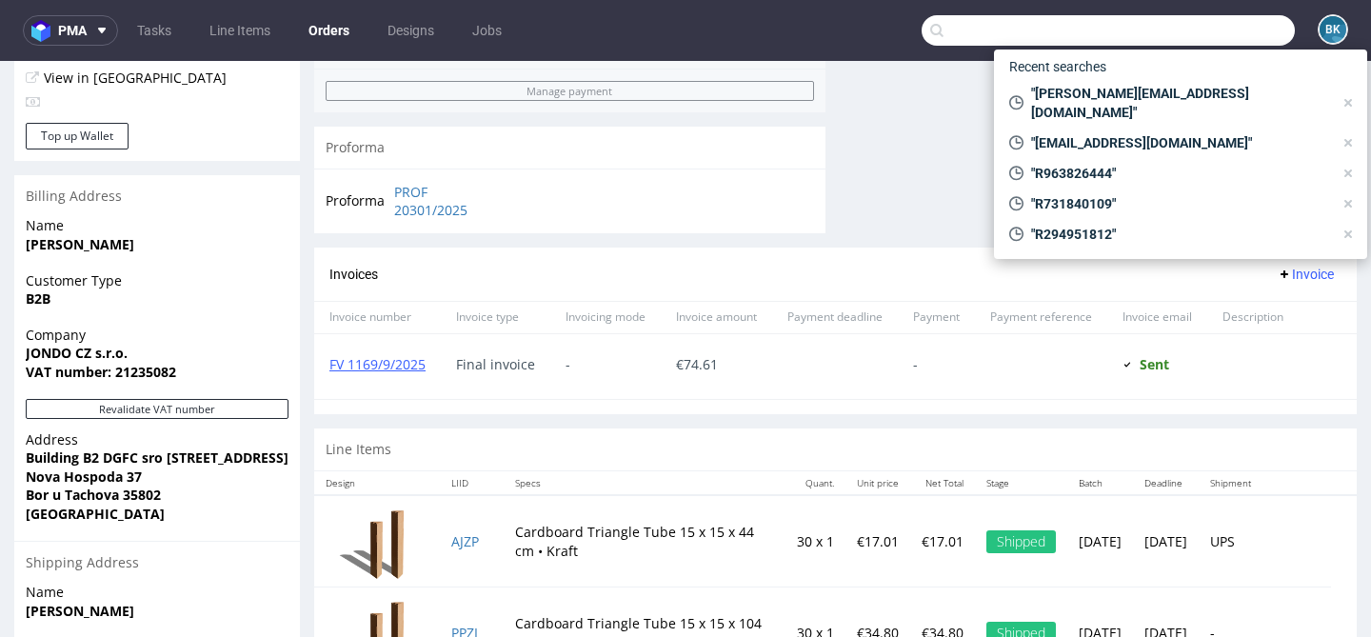
paste input "camilla@inknart.se"
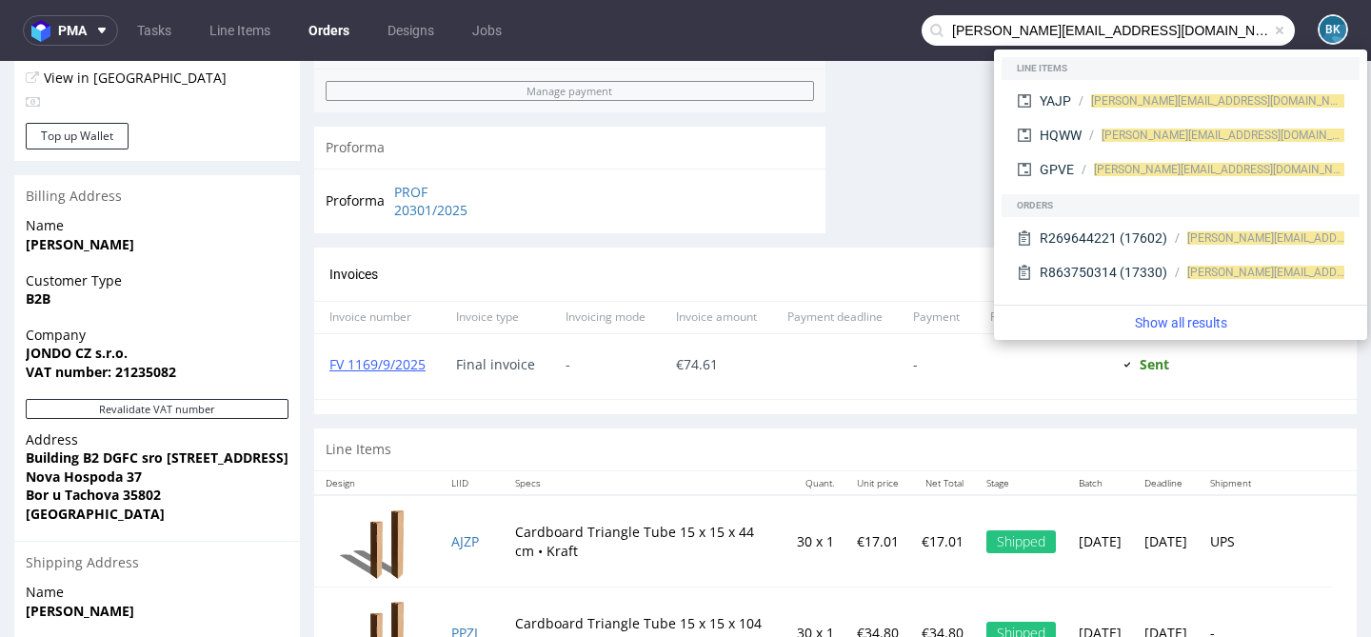
type input "camilla@inknart.se"
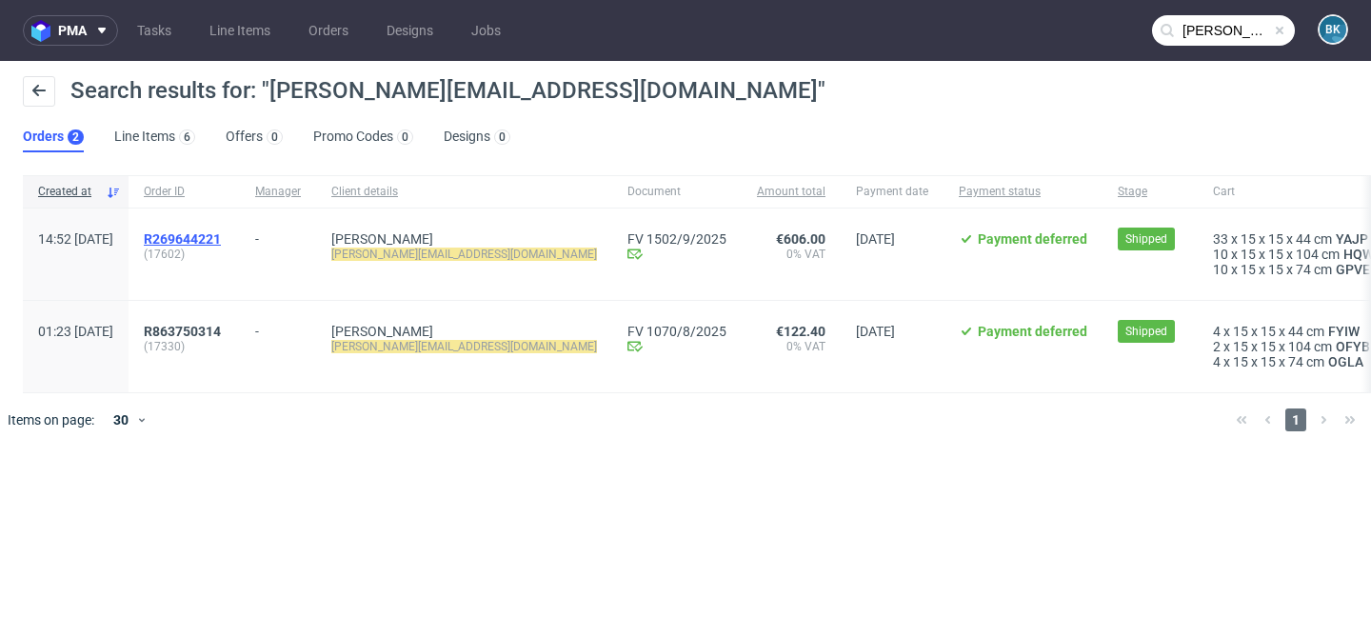
click at [221, 234] on span "R269644221" at bounding box center [182, 238] width 77 height 15
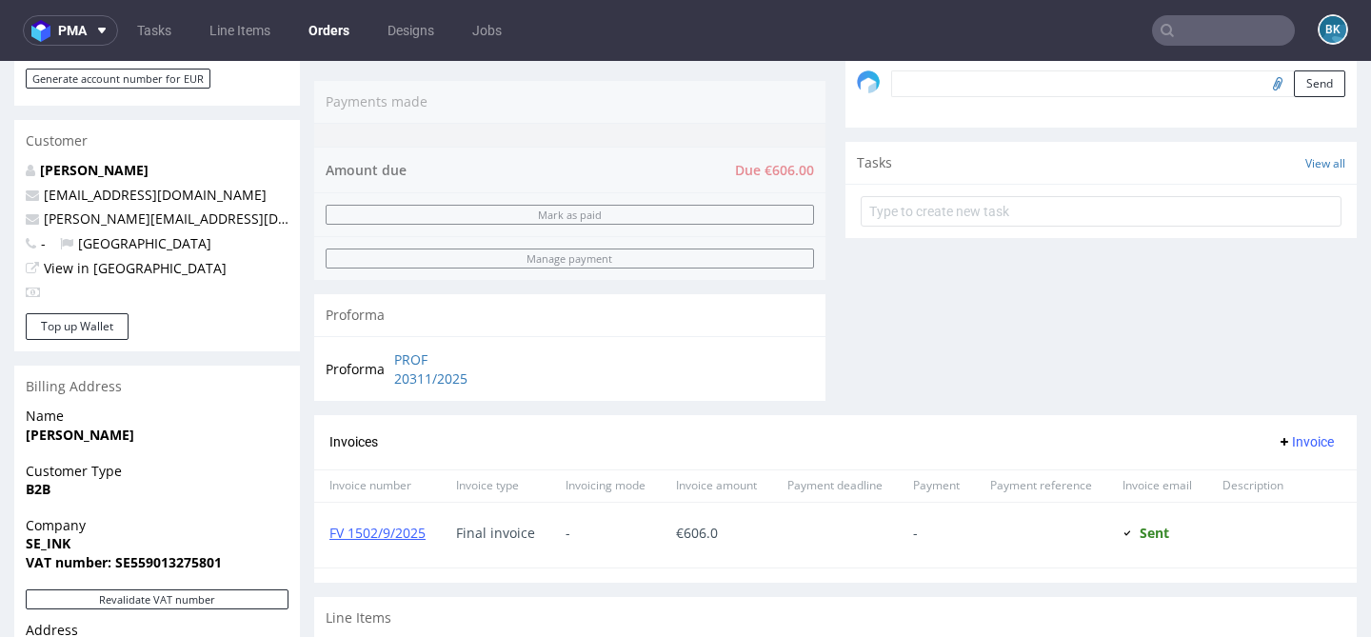
scroll to position [608, 0]
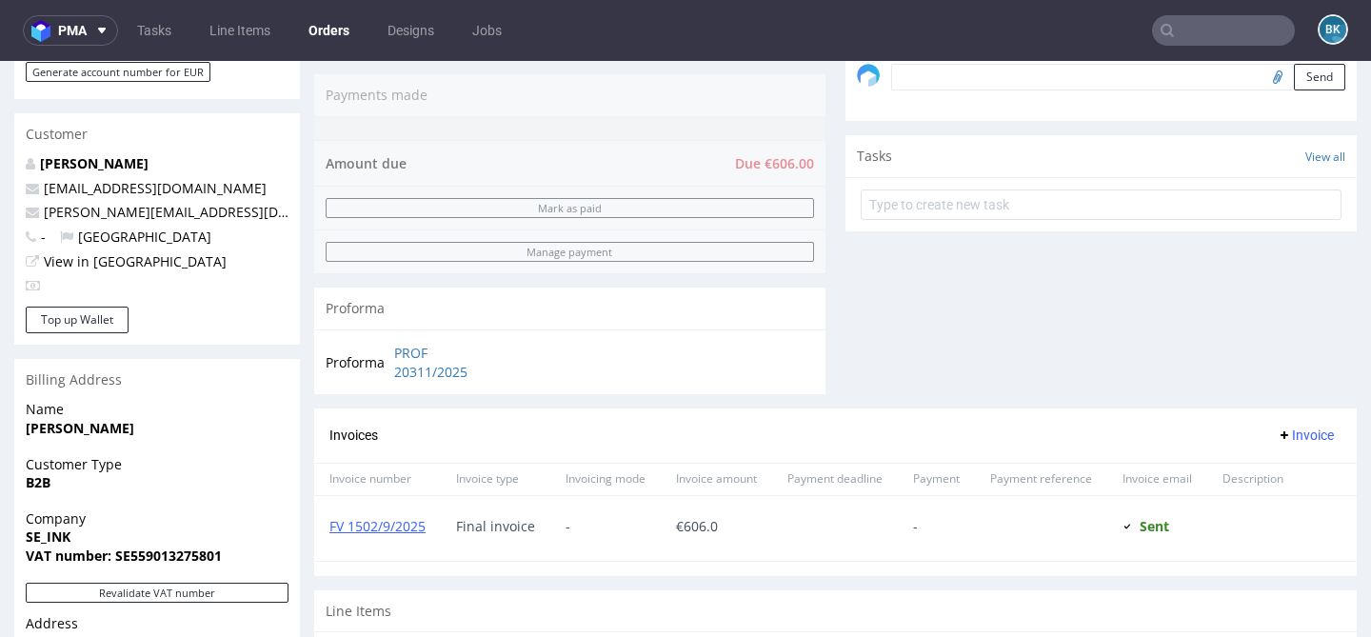
click at [1210, 31] on input "text" at bounding box center [1223, 30] width 143 height 30
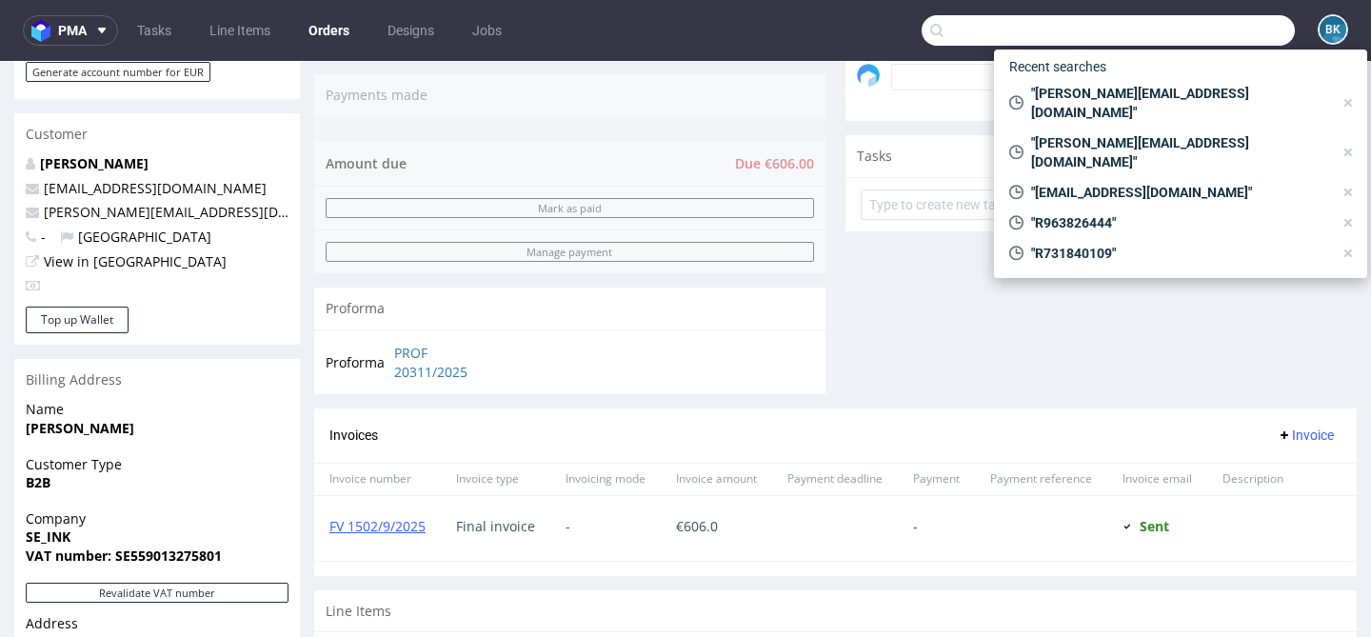
paste input "annagluc.domino@gmail.com"
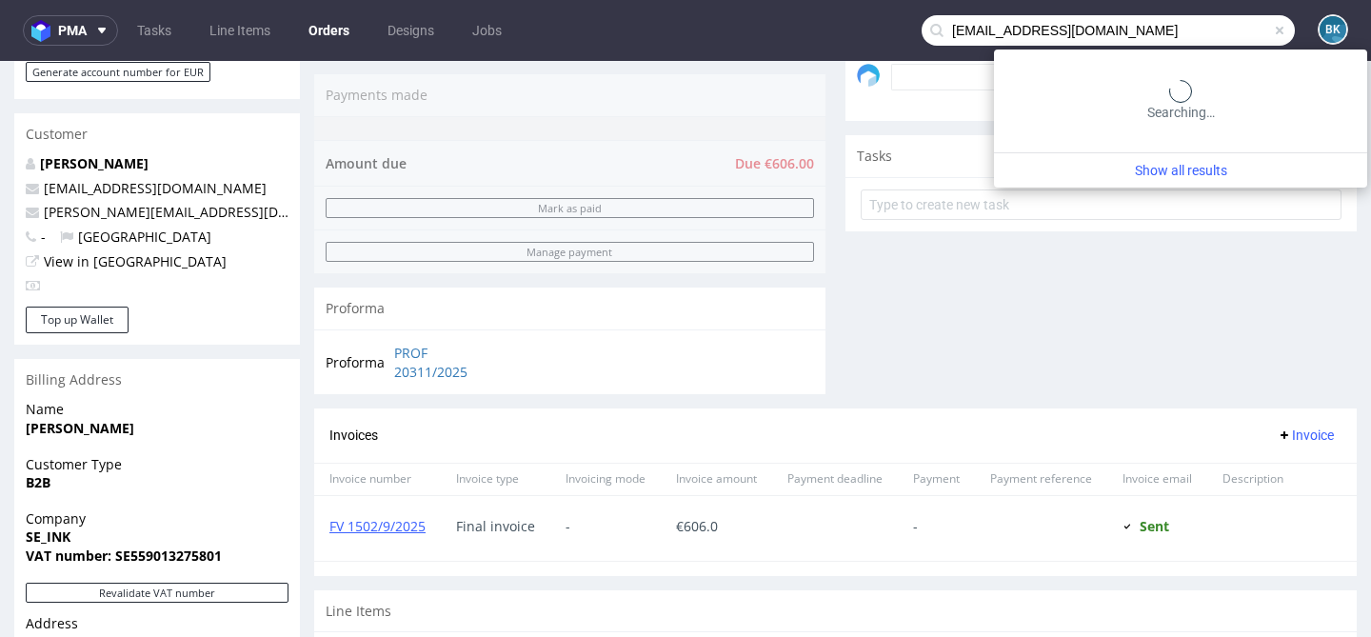
type input "annagluc.domino@gmail.com"
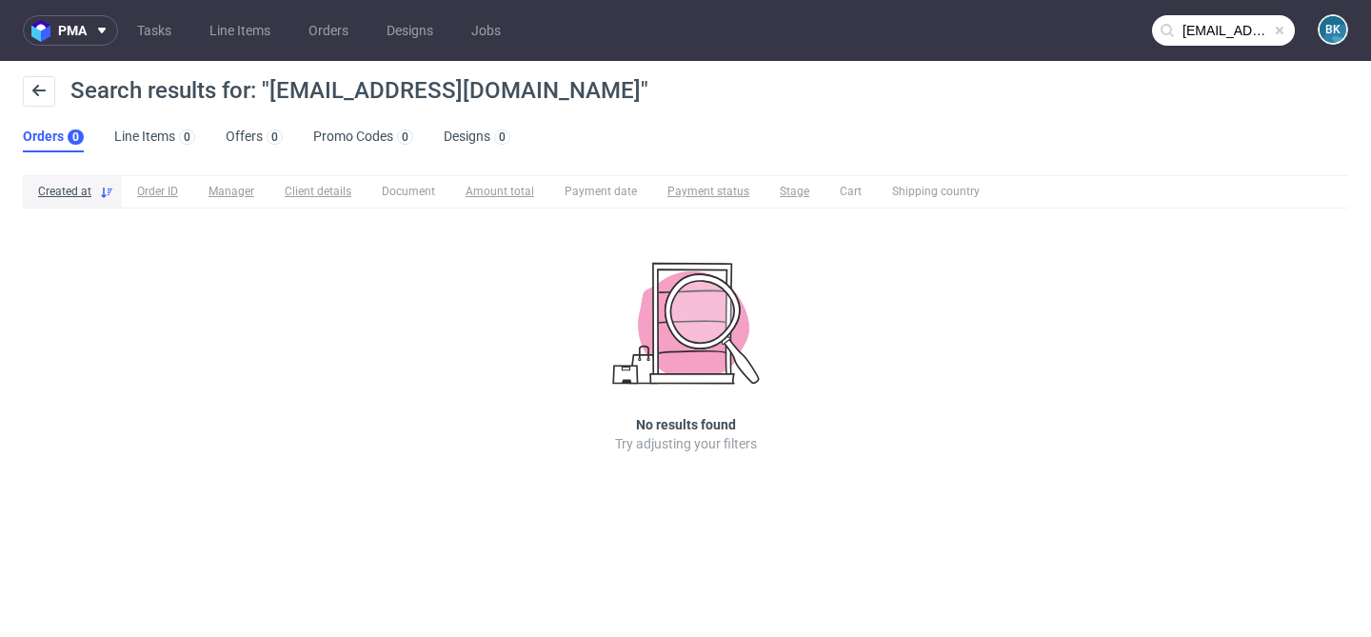
click at [1200, 40] on input "annagluc.domino@gmail.com" at bounding box center [1223, 30] width 143 height 30
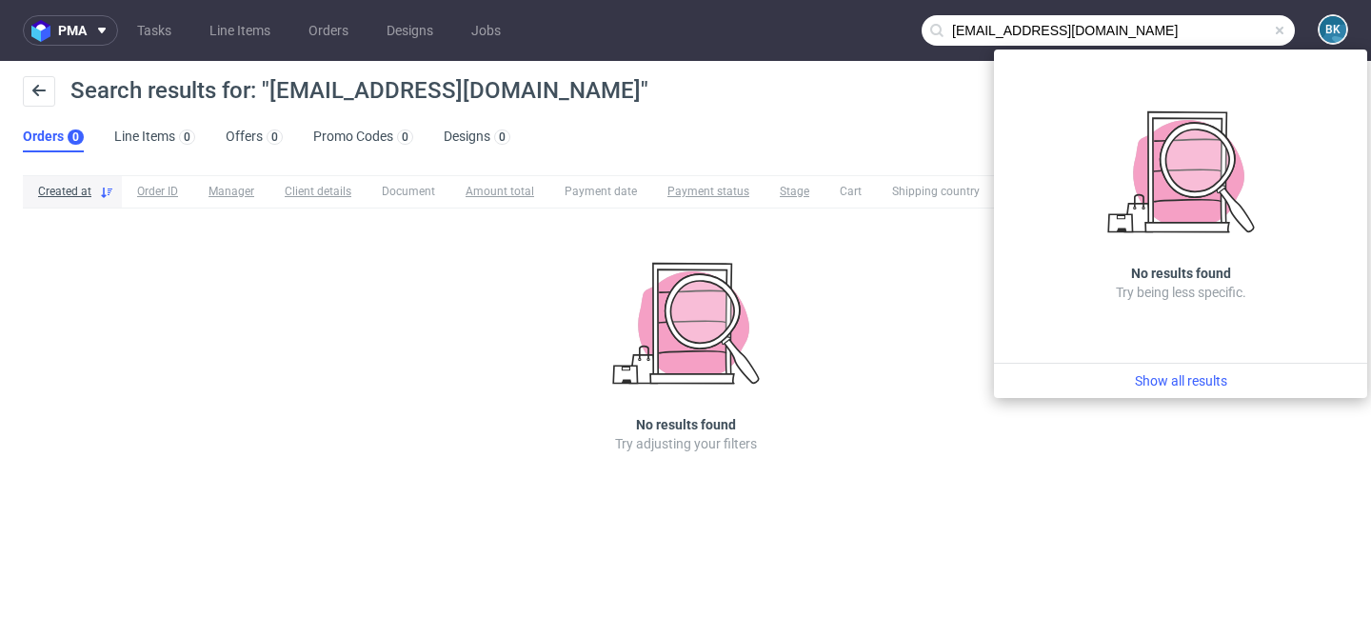
click at [1282, 28] on span at bounding box center [1279, 30] width 15 height 15
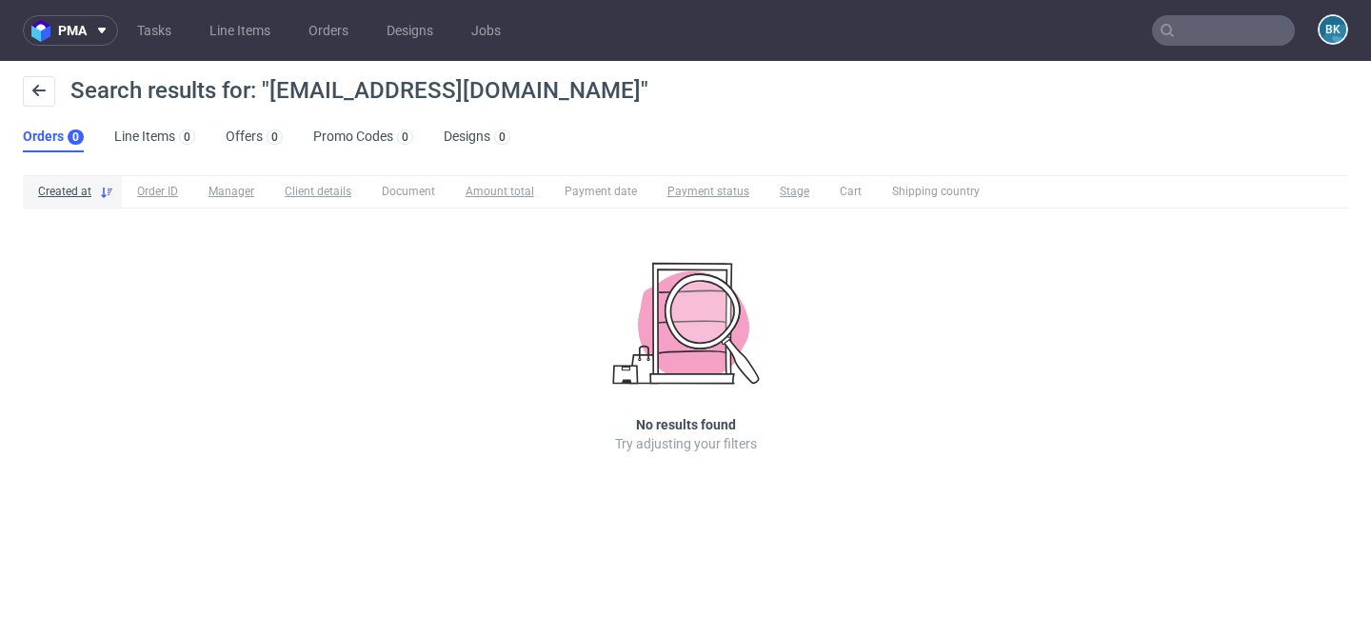
click at [1282, 28] on input "text" at bounding box center [1223, 30] width 143 height 30
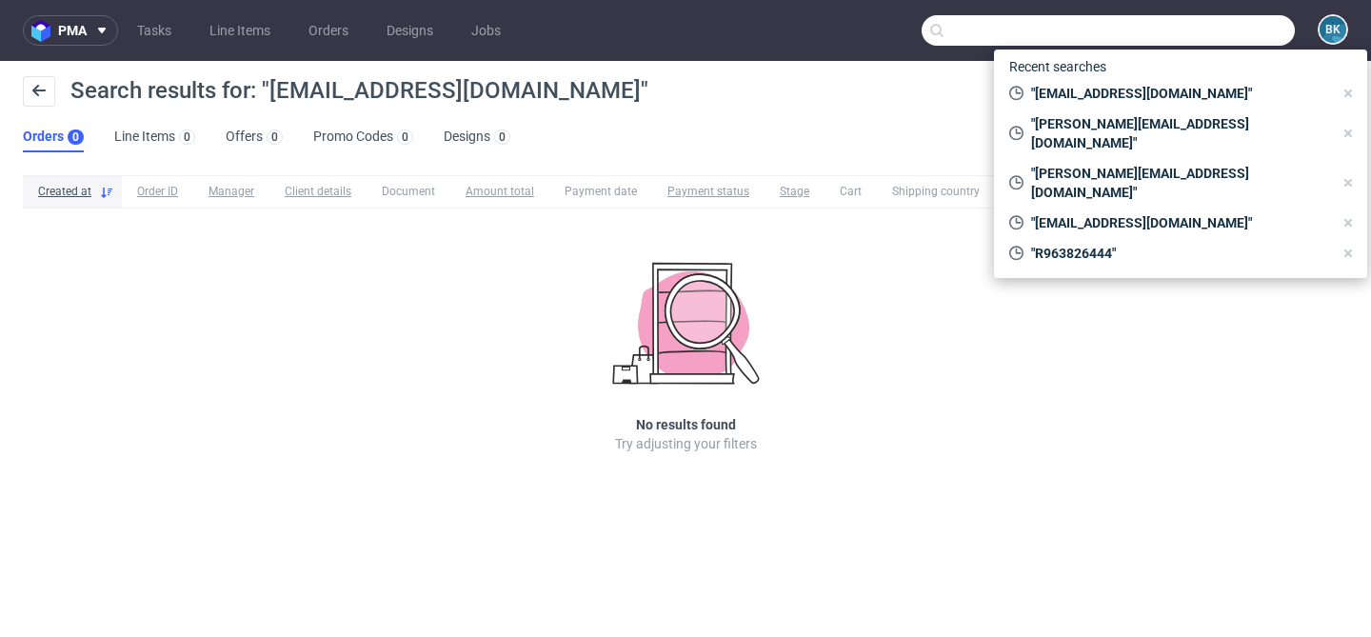
paste input "thexclusiveera@gmail.com"
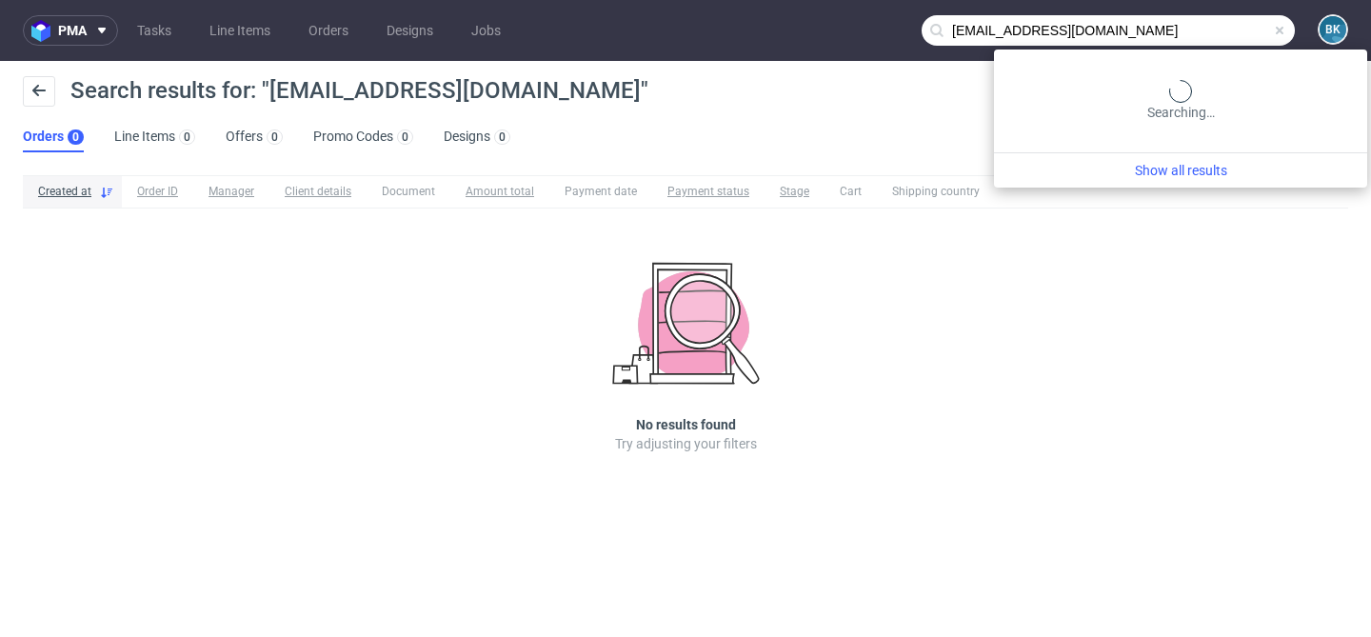
type input "thexclusiveera@gmail.com"
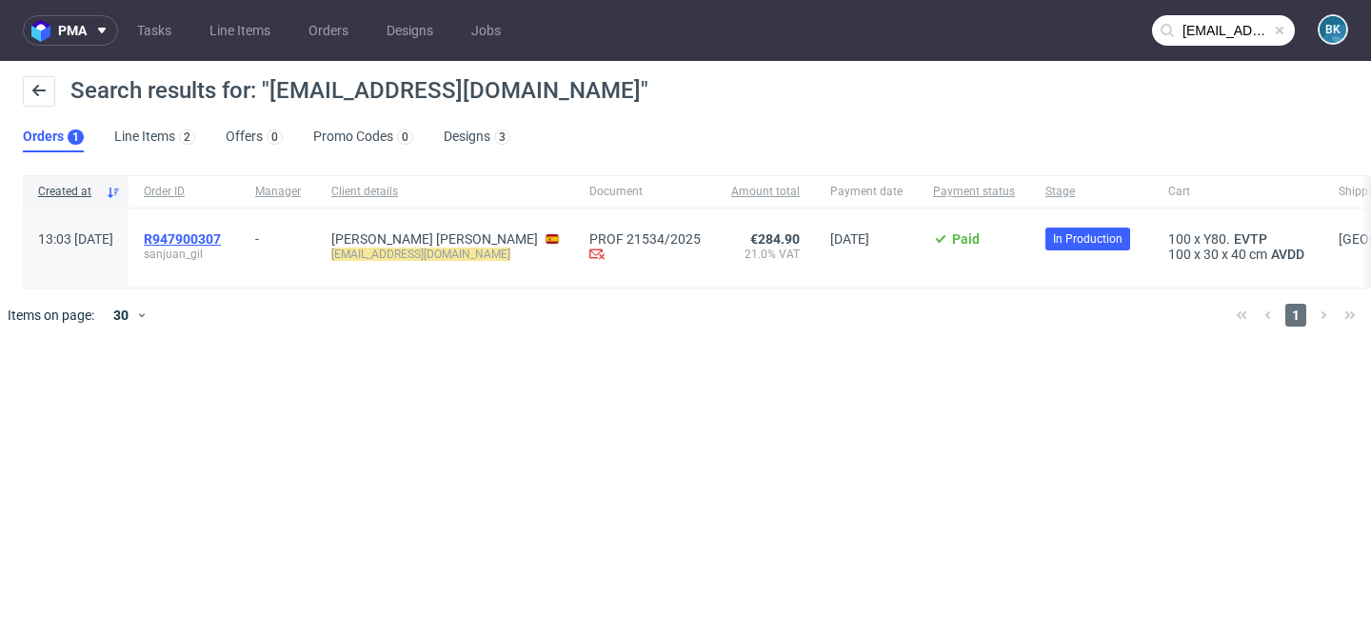
click at [221, 237] on span "R947900307" at bounding box center [182, 238] width 77 height 15
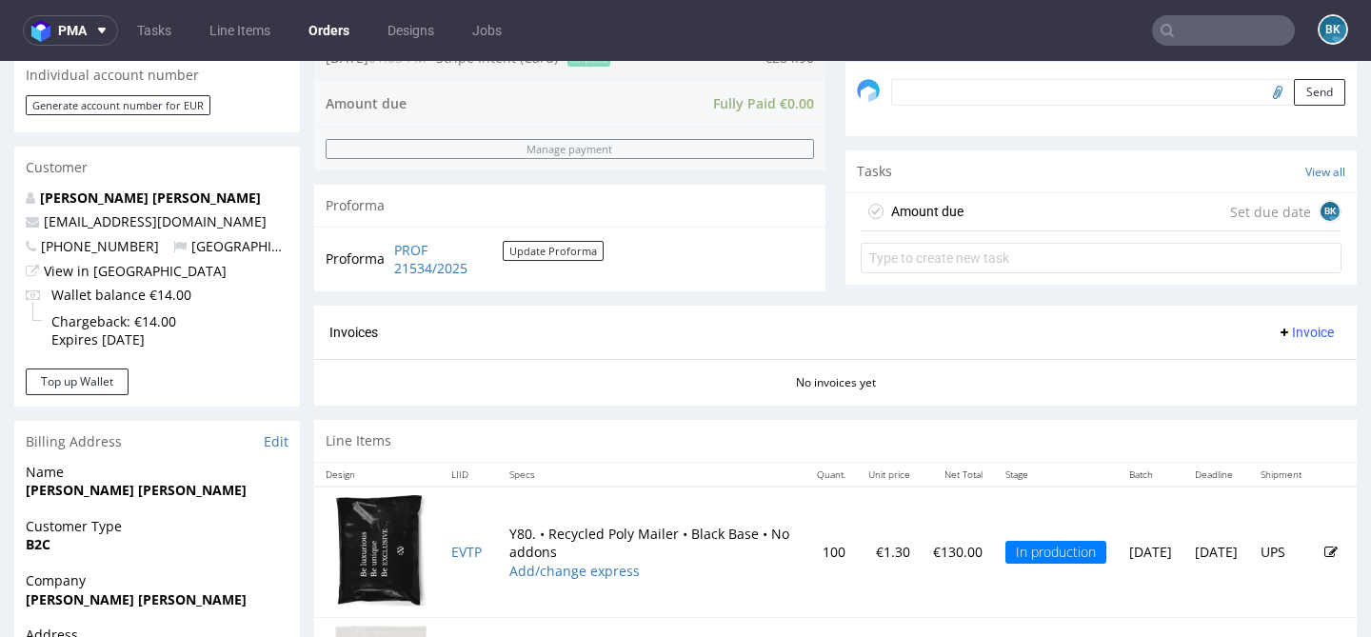
scroll to position [595, 0]
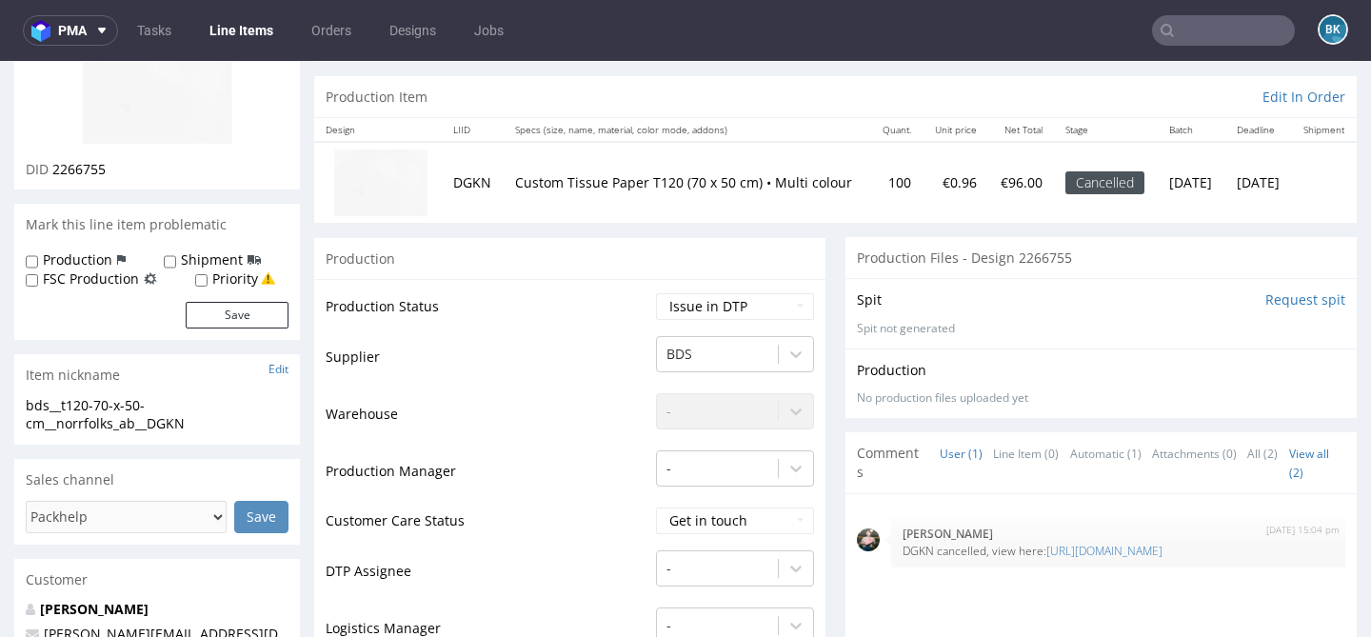
scroll to position [171, 0]
